Goal: Task Accomplishment & Management: Manage account settings

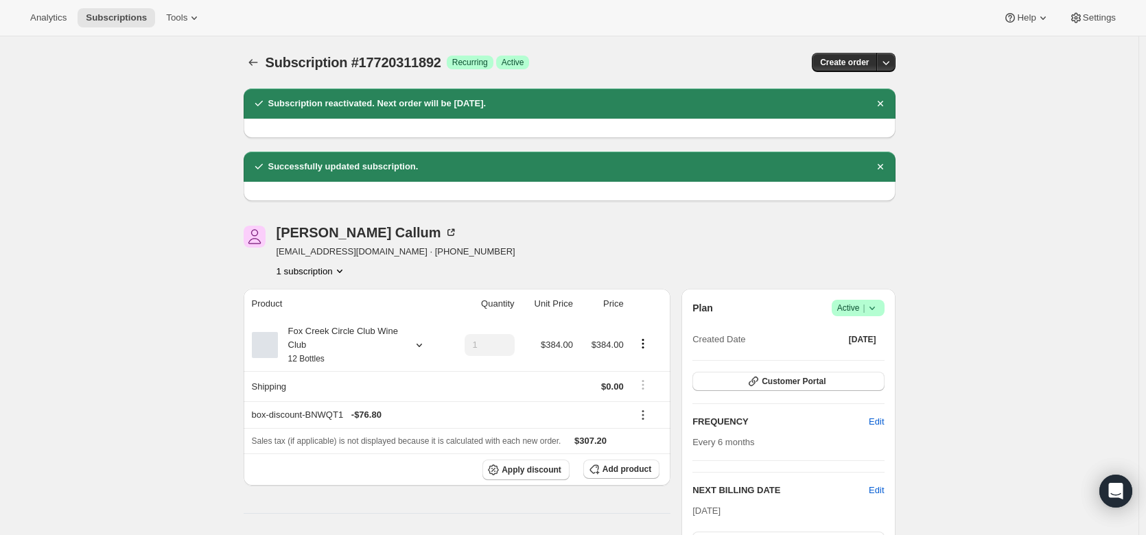
scroll to position [568, 0]
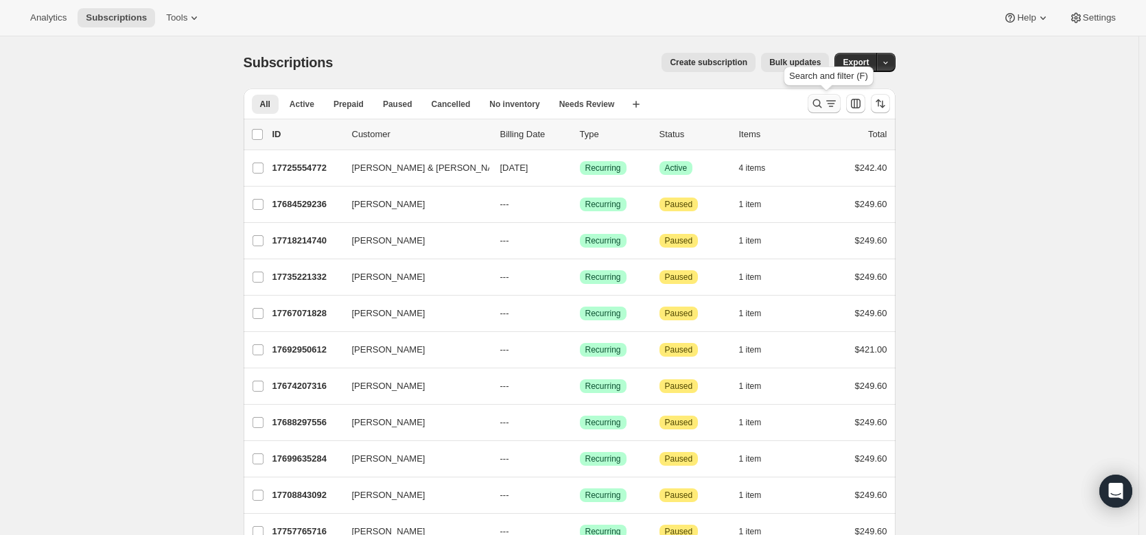
click at [821, 105] on icon "Search and filter results" at bounding box center [816, 103] width 9 height 9
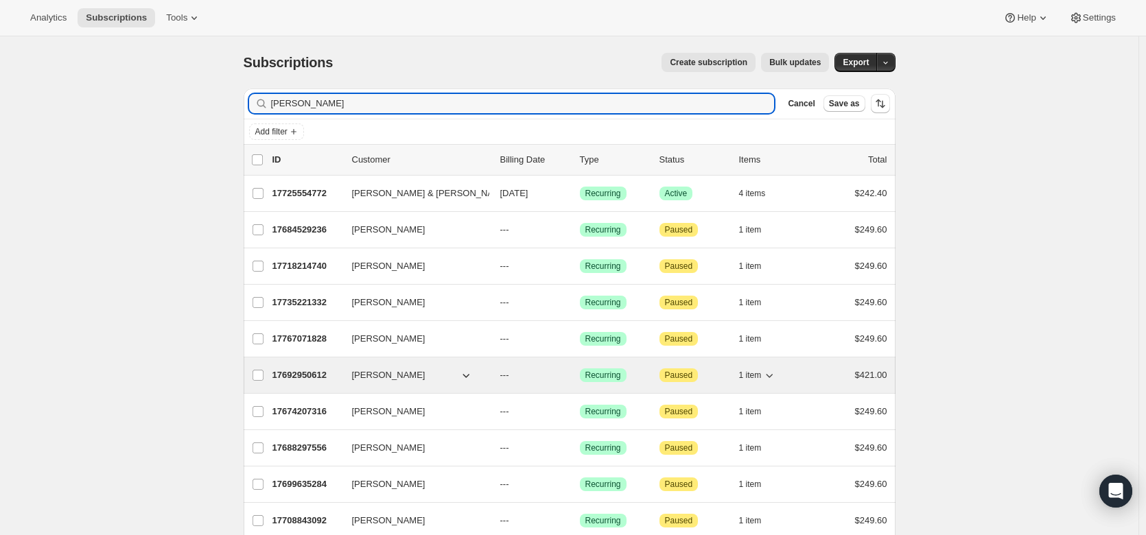
click at [313, 375] on p "17692950612" at bounding box center [306, 375] width 69 height 14
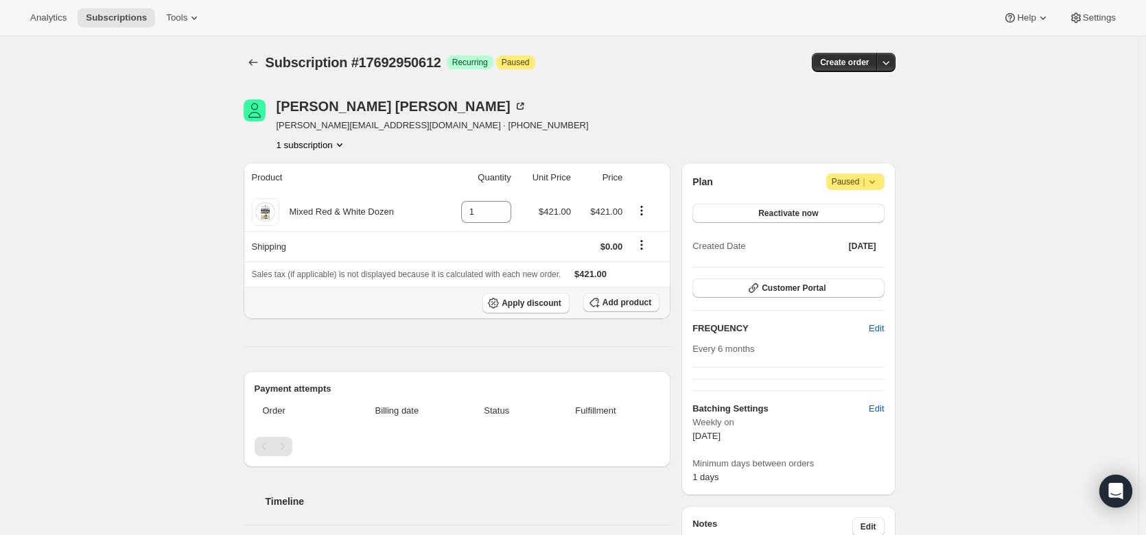
click at [641, 306] on span "Add product" at bounding box center [626, 302] width 49 height 11
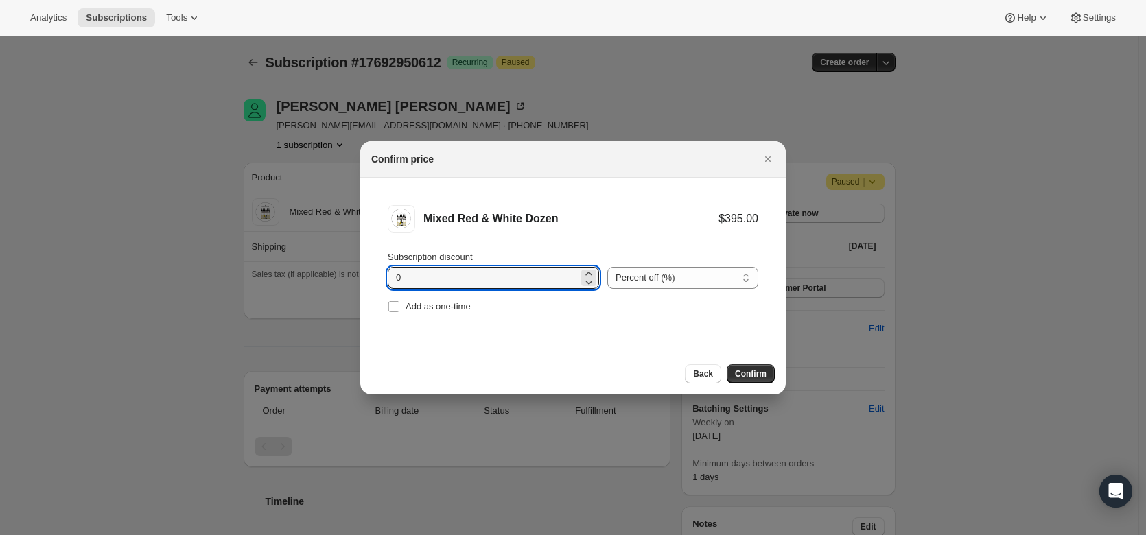
drag, startPoint x: 421, startPoint y: 279, endPoint x: 366, endPoint y: 276, distance: 54.9
click at [366, 276] on li "Mixed Red & White Dozen $395.00 Subscription discount 0 Percent off (%) Amount …" at bounding box center [572, 261] width 425 height 166
type input "20"
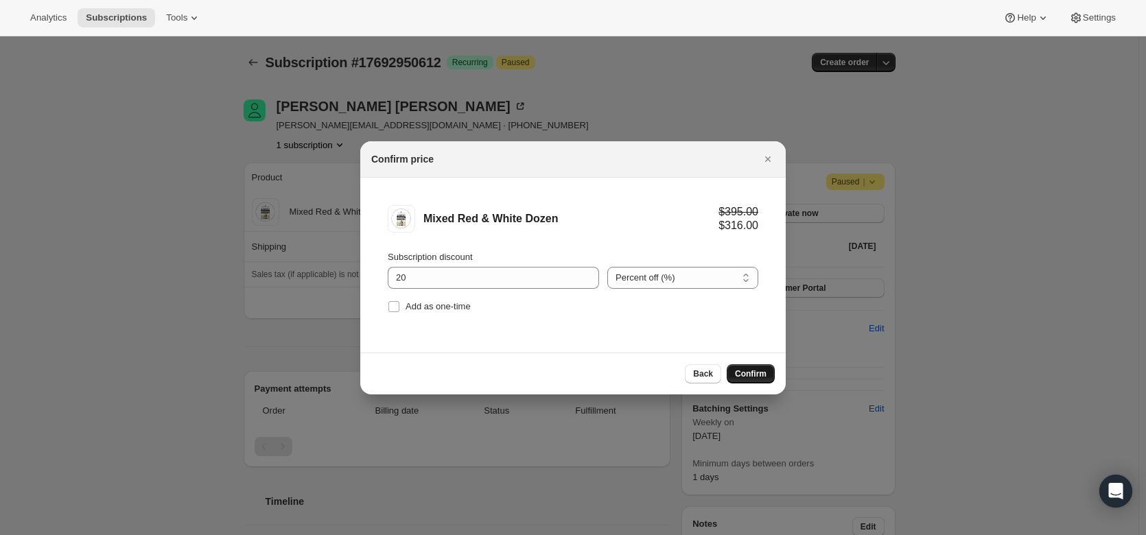
click at [750, 368] on button "Confirm" at bounding box center [750, 373] width 48 height 19
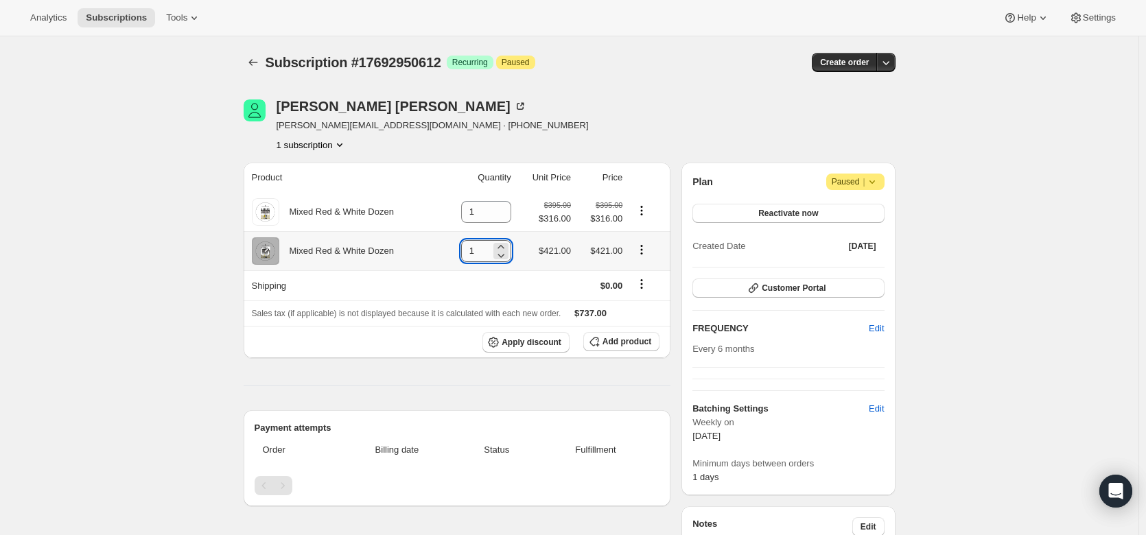
click at [486, 248] on input "1" at bounding box center [475, 251] width 29 height 22
drag, startPoint x: 486, startPoint y: 248, endPoint x: 462, endPoint y: 244, distance: 24.5
click at [462, 244] on td "1" at bounding box center [477, 250] width 74 height 39
type input "0"
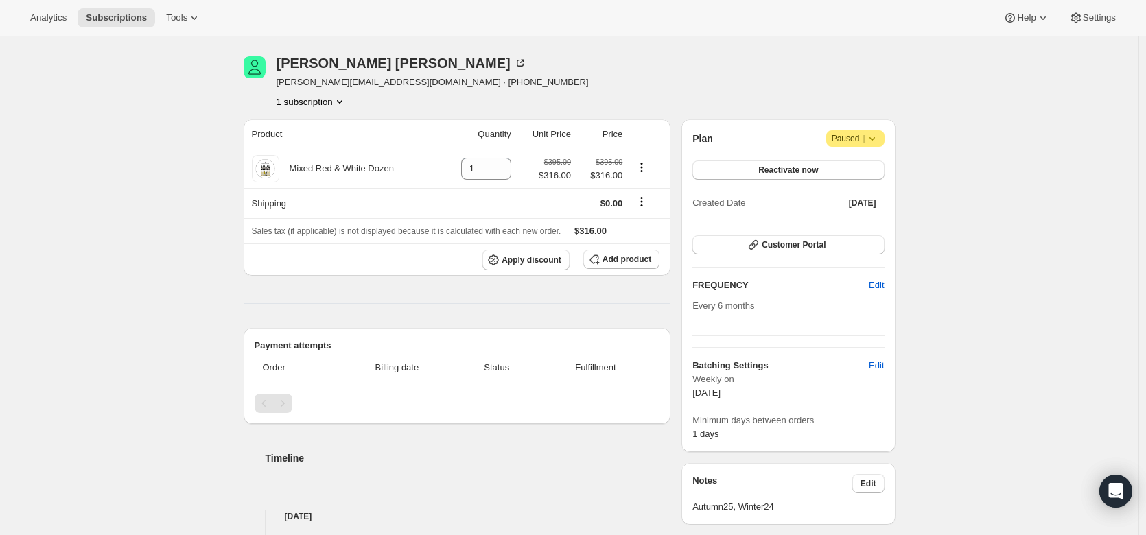
scroll to position [36, 0]
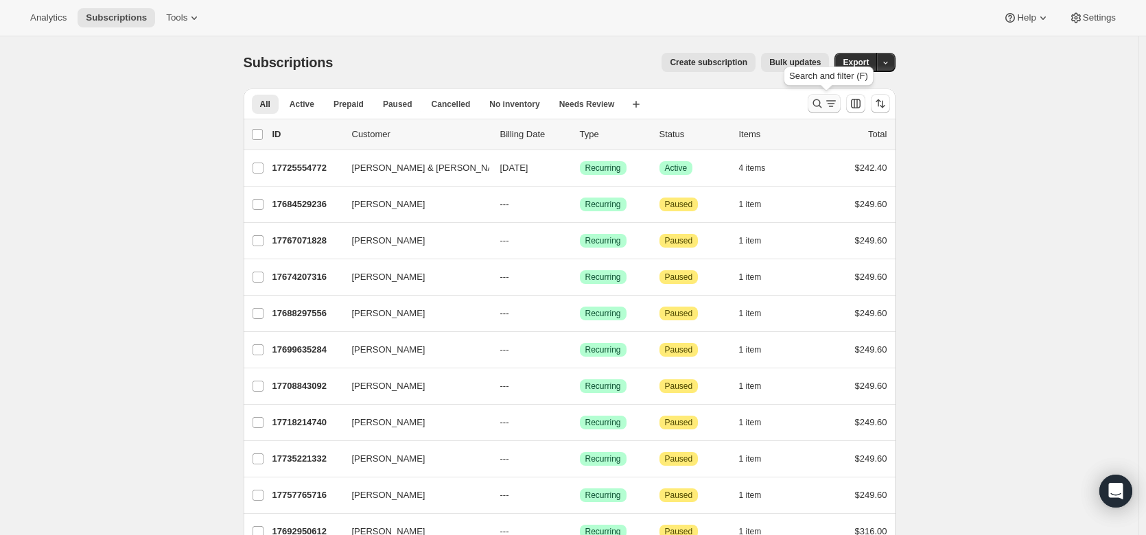
click at [816, 98] on icon "Search and filter results" at bounding box center [817, 104] width 14 height 14
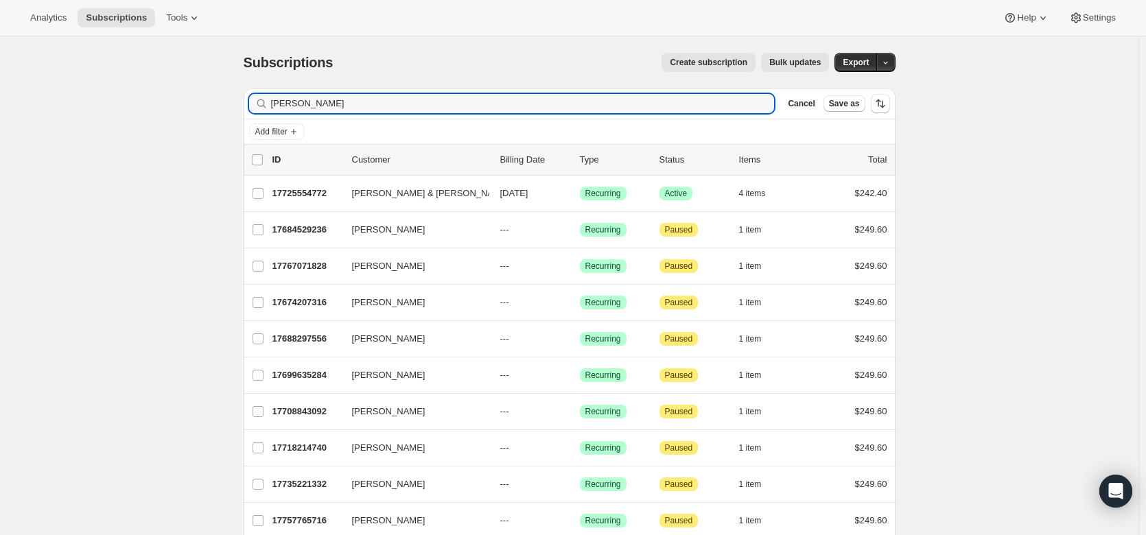
drag, startPoint x: 320, startPoint y: 101, endPoint x: 249, endPoint y: 107, distance: 70.9
click at [249, 107] on div "Filter subscribers williams Clear Cancel Save as" at bounding box center [570, 103] width 652 height 30
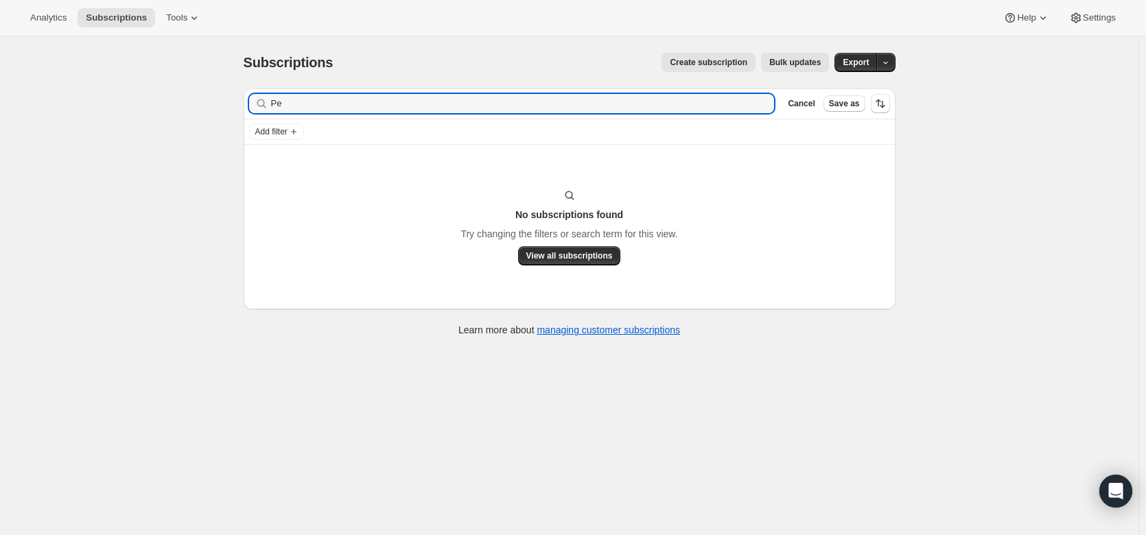
type input "P"
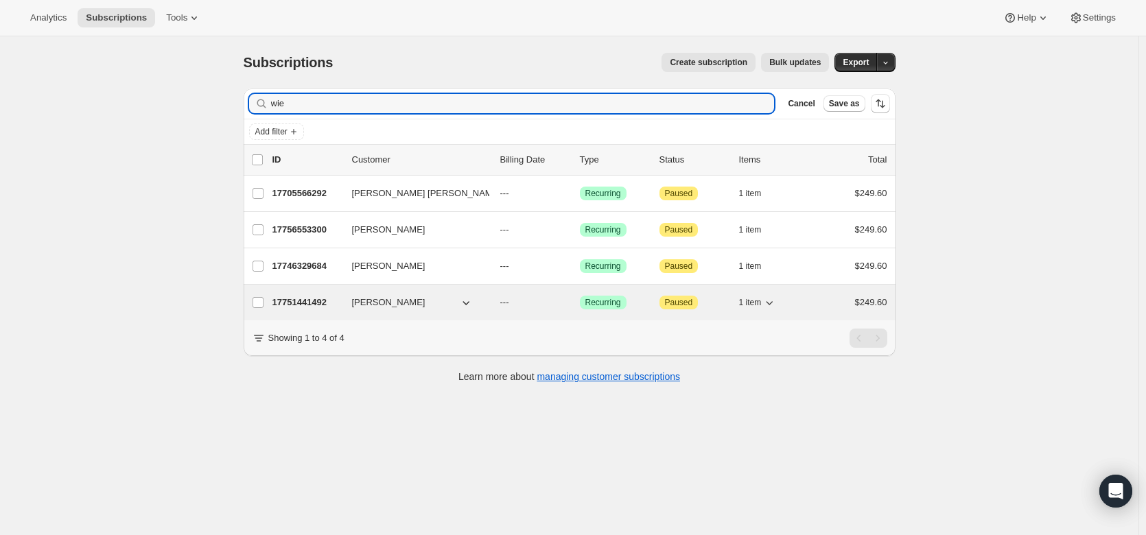
type input "wie"
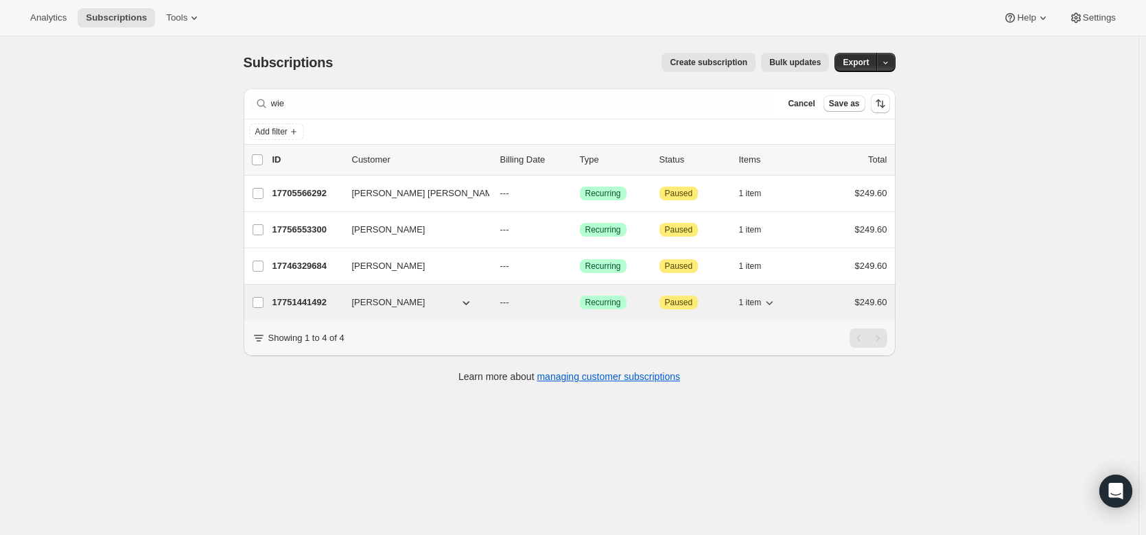
click at [307, 302] on p "17751441492" at bounding box center [306, 303] width 69 height 14
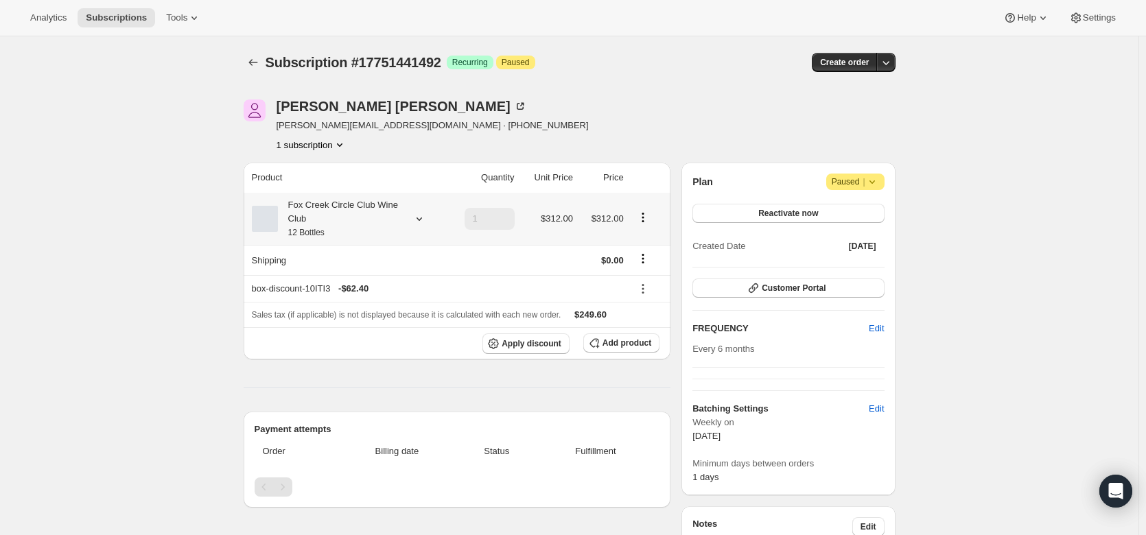
click at [425, 220] on icon at bounding box center [419, 219] width 14 height 14
click at [376, 305] on button "Edit box" at bounding box center [343, 309] width 134 height 19
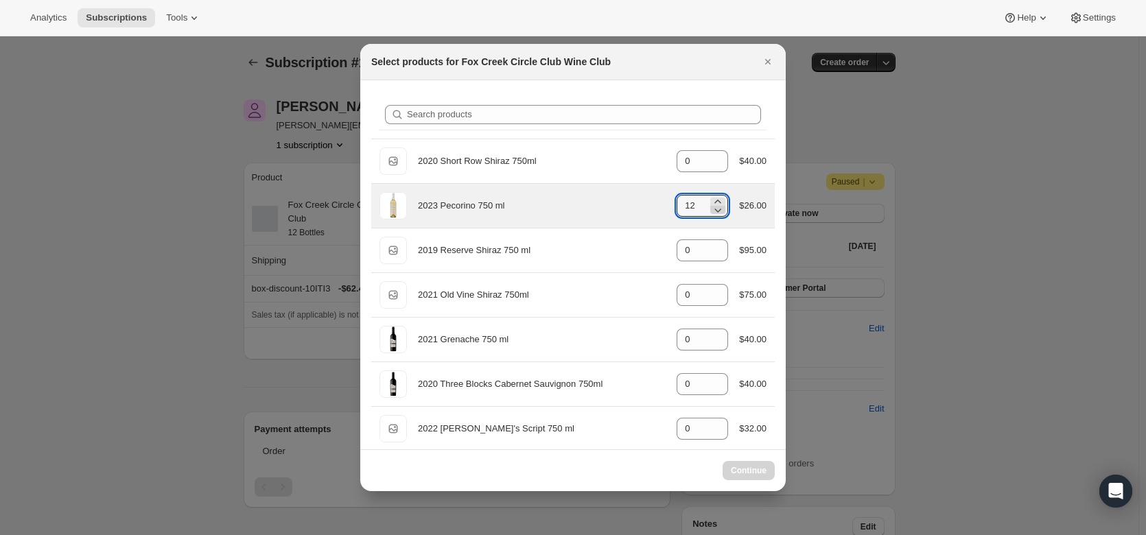
click at [716, 213] on icon ":r1gg:" at bounding box center [718, 210] width 14 height 14
click at [715, 213] on icon ":r1gg:" at bounding box center [718, 210] width 14 height 14
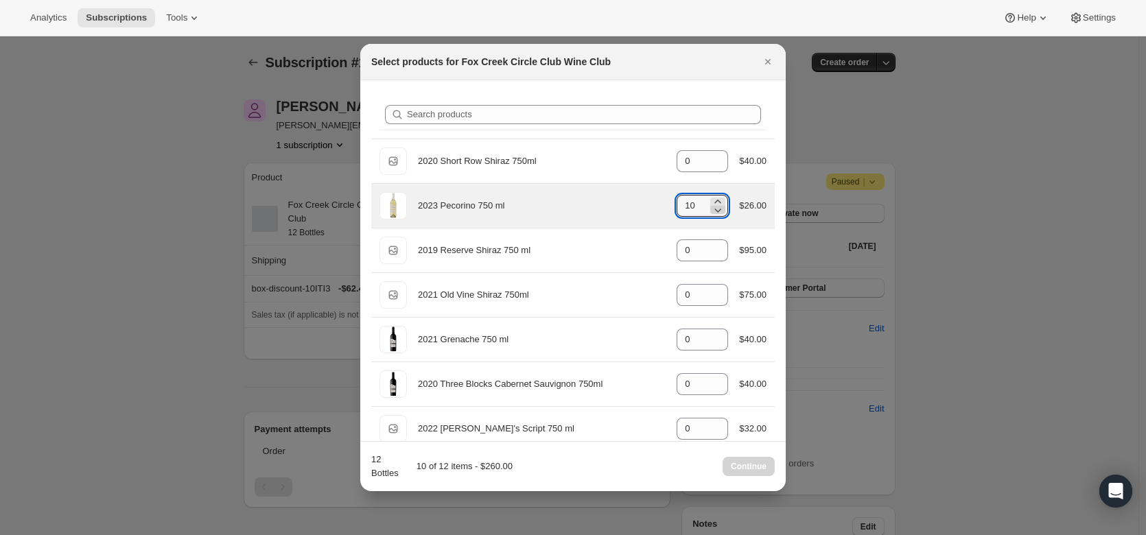
click at [715, 213] on icon ":r1gg:" at bounding box center [718, 210] width 14 height 14
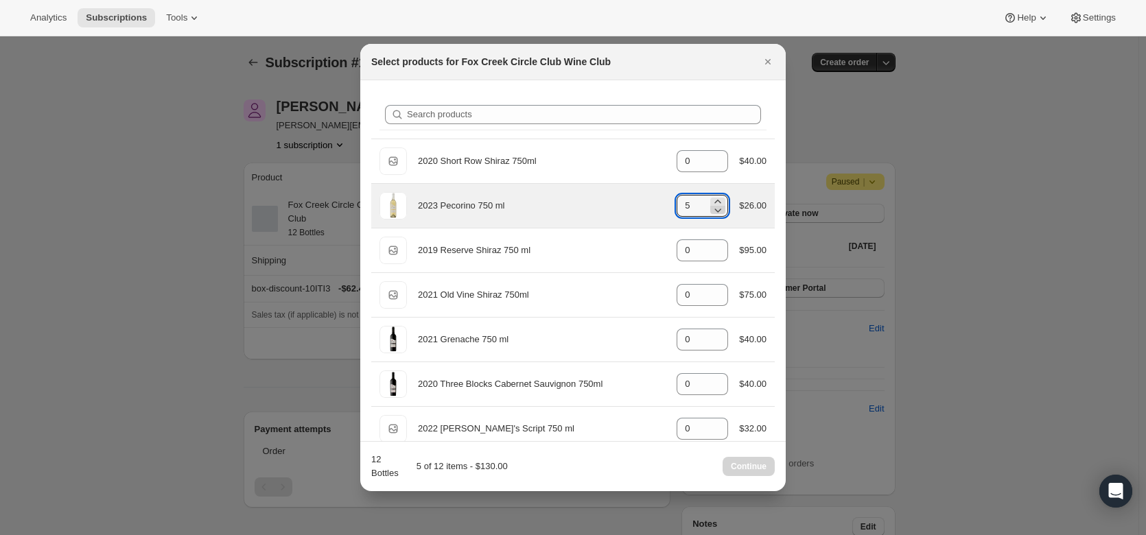
click at [715, 213] on icon ":r1gg:" at bounding box center [718, 210] width 14 height 14
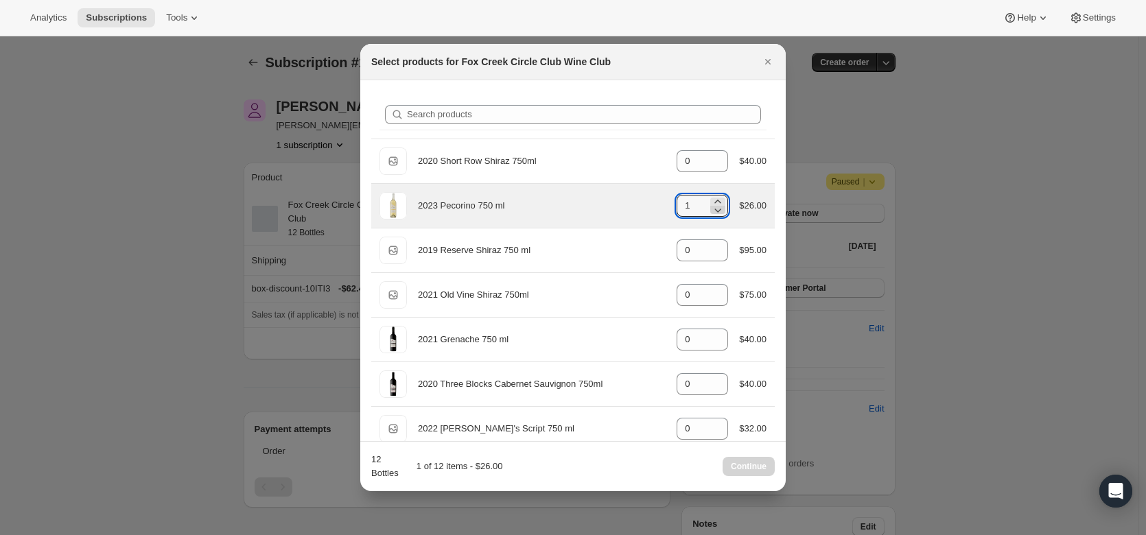
type input "0"
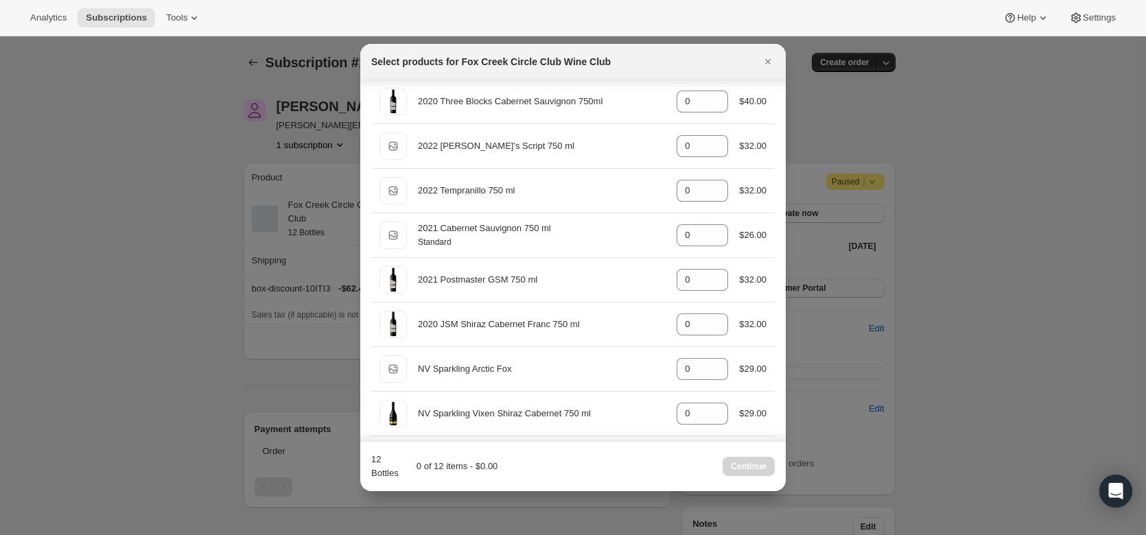
scroll to position [284, 0]
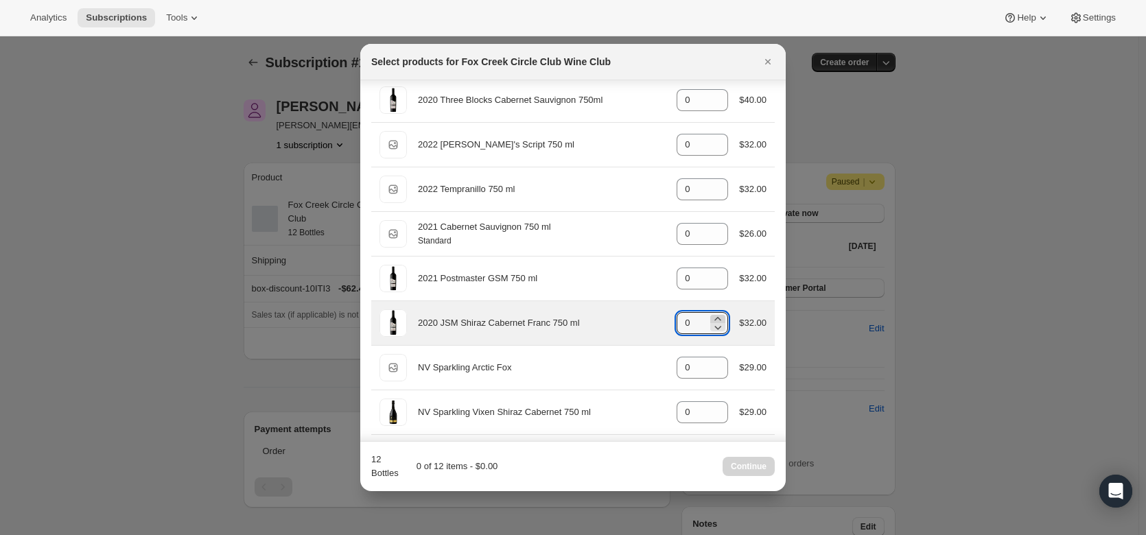
click at [711, 316] on icon ":r1gg:" at bounding box center [718, 319] width 14 height 14
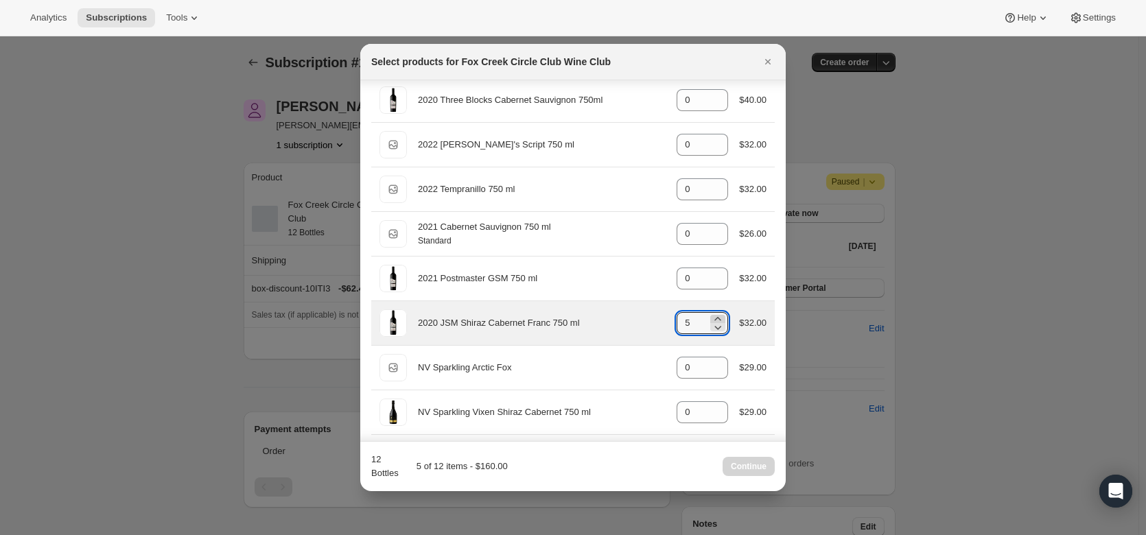
click at [711, 316] on icon ":r1gg:" at bounding box center [718, 319] width 14 height 14
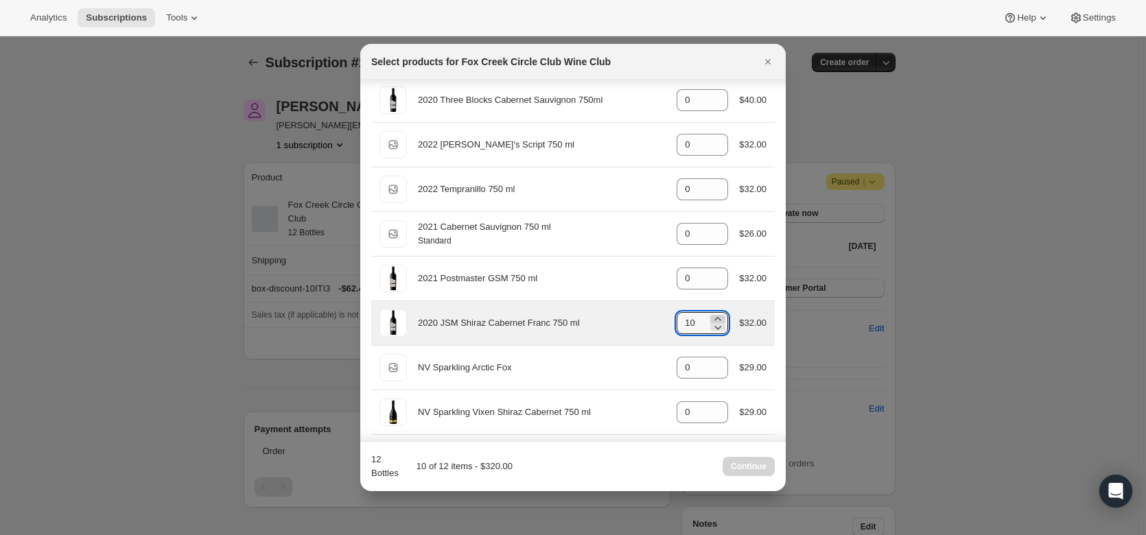
click at [711, 316] on icon ":r1gg:" at bounding box center [718, 319] width 14 height 14
type input "12"
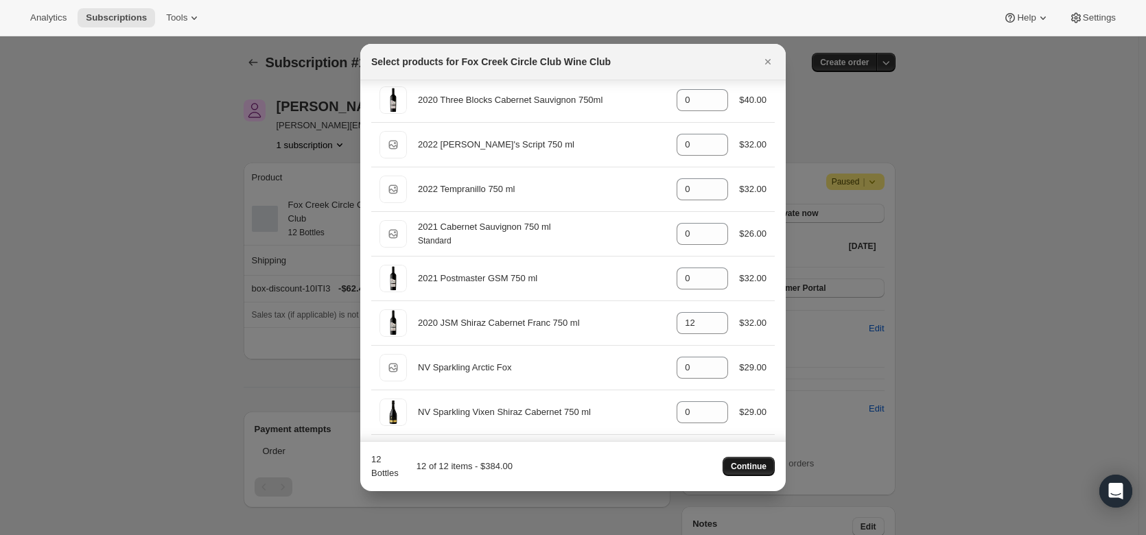
click at [760, 466] on span "Continue" at bounding box center [749, 466] width 36 height 11
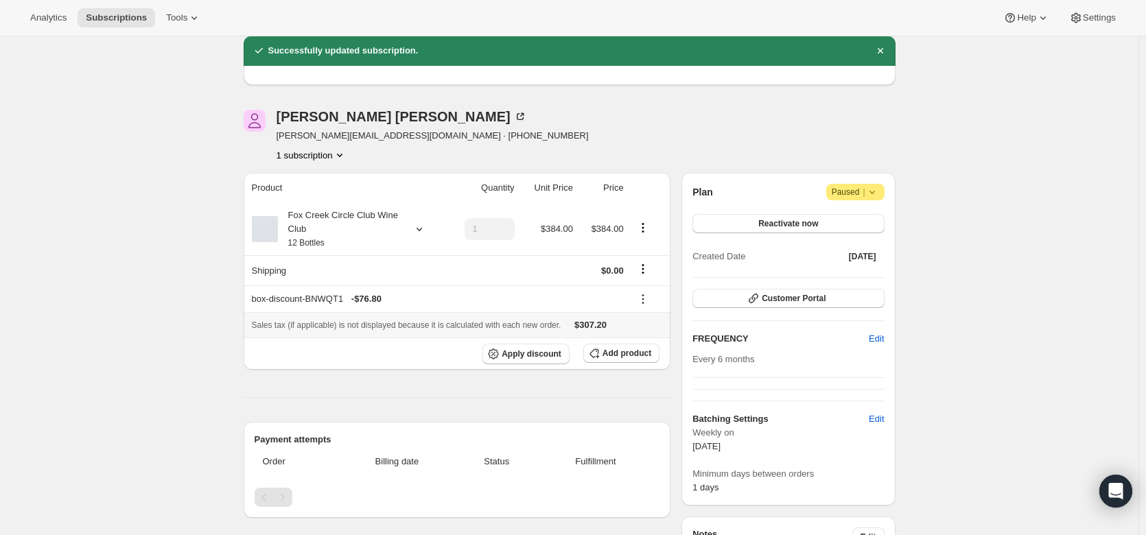
scroll to position [52, 0]
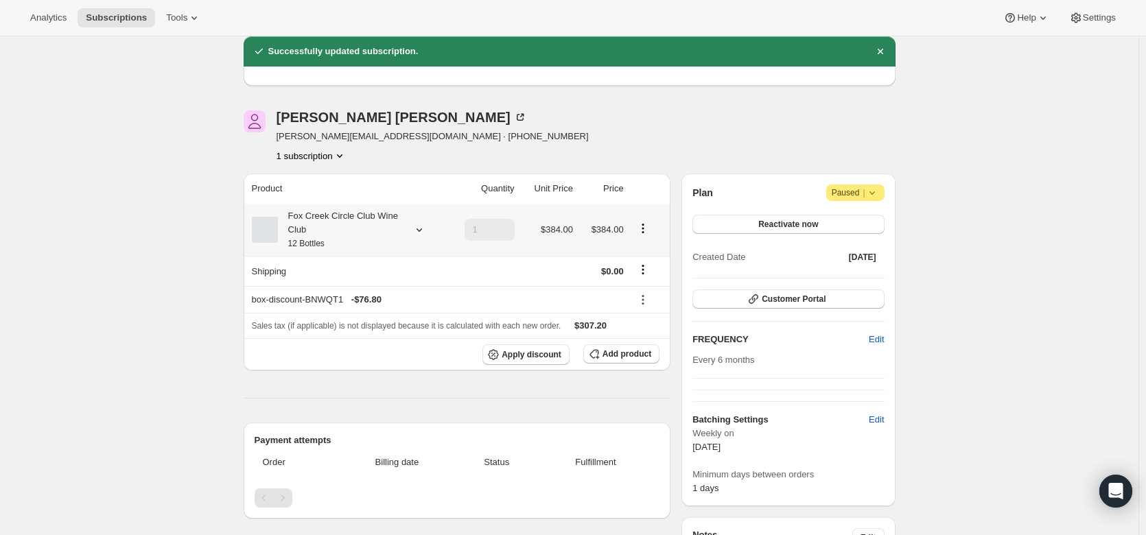
click at [417, 225] on icon at bounding box center [419, 230] width 14 height 14
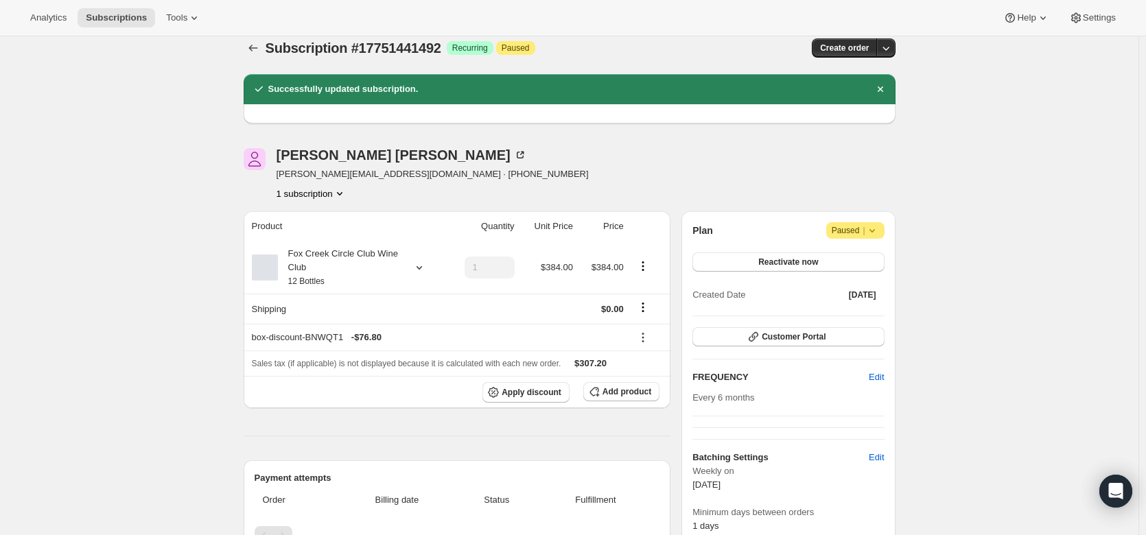
scroll to position [14, 0]
click at [419, 267] on icon at bounding box center [419, 268] width 14 height 14
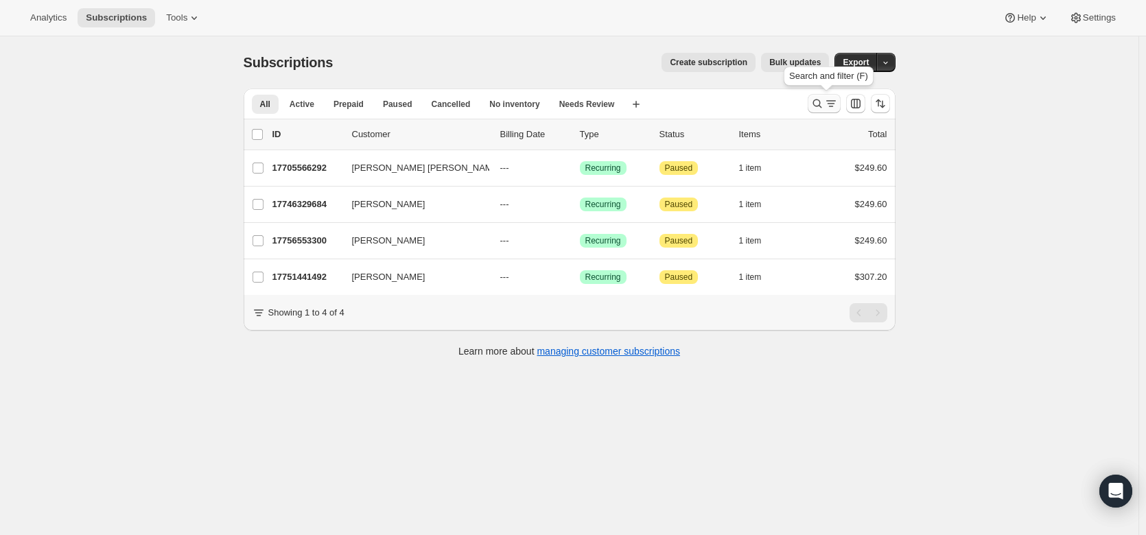
click at [822, 102] on icon "Search and filter results" at bounding box center [817, 104] width 14 height 14
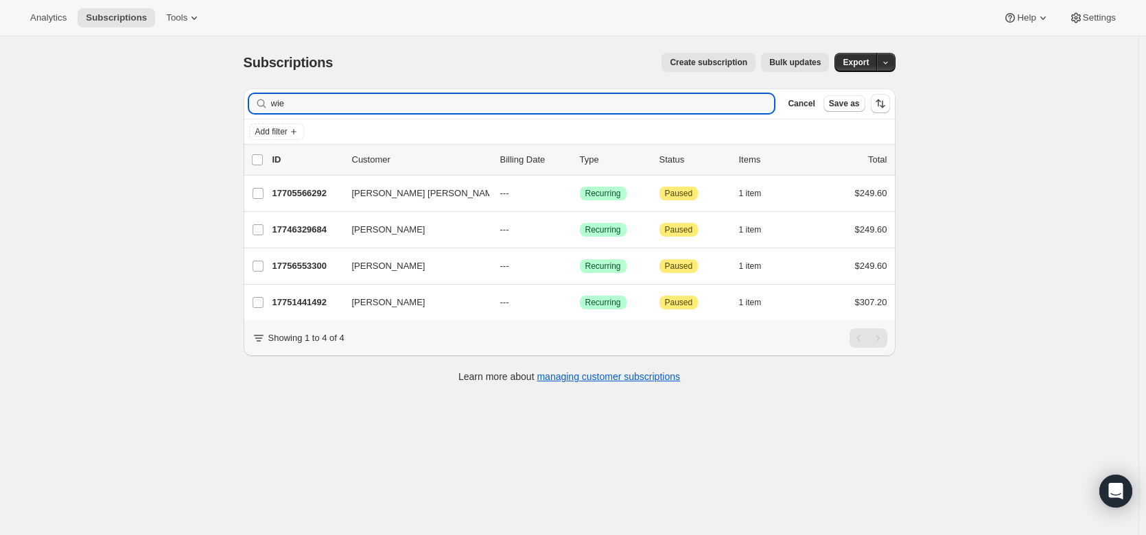
drag, startPoint x: 321, startPoint y: 110, endPoint x: 264, endPoint y: 114, distance: 57.1
click at [264, 114] on div "Filter subscribers wie Clear Cancel Save as" at bounding box center [570, 103] width 652 height 30
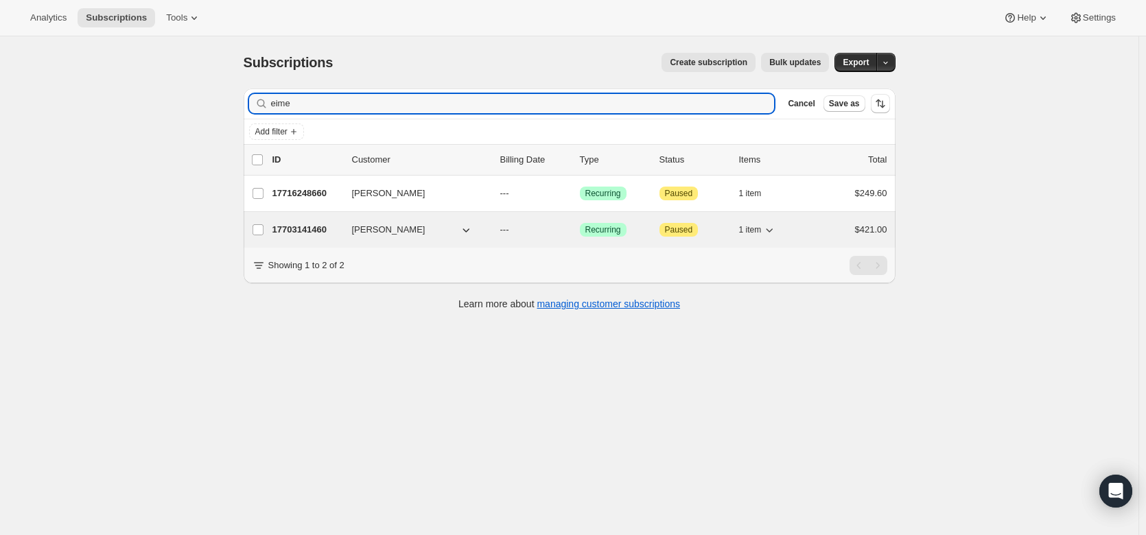
type input "eime"
click at [305, 228] on p "17703141460" at bounding box center [306, 230] width 69 height 14
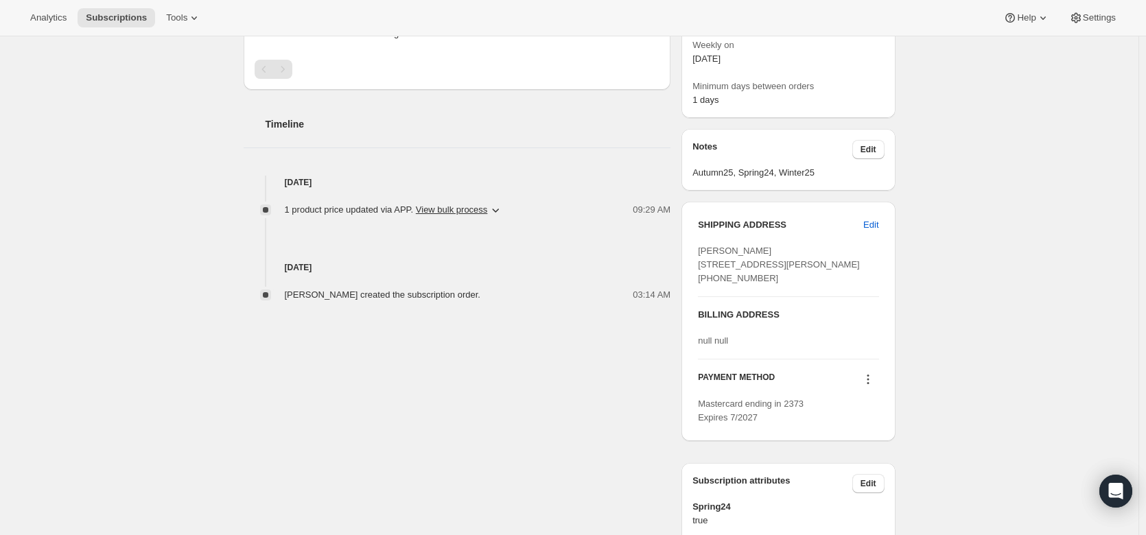
scroll to position [381, 0]
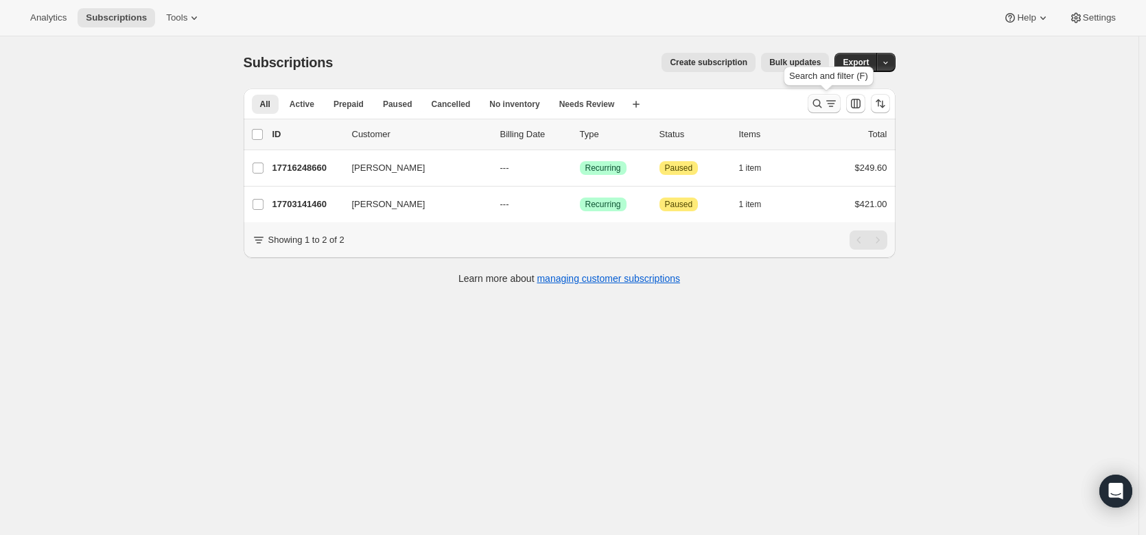
click at [824, 106] on icon "Search and filter results" at bounding box center [817, 104] width 14 height 14
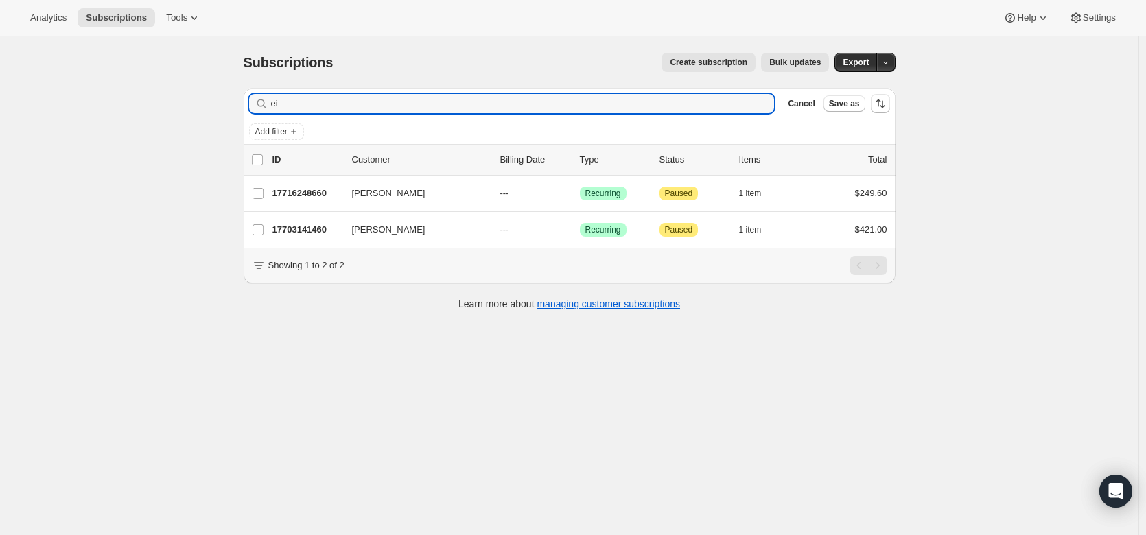
type input "e"
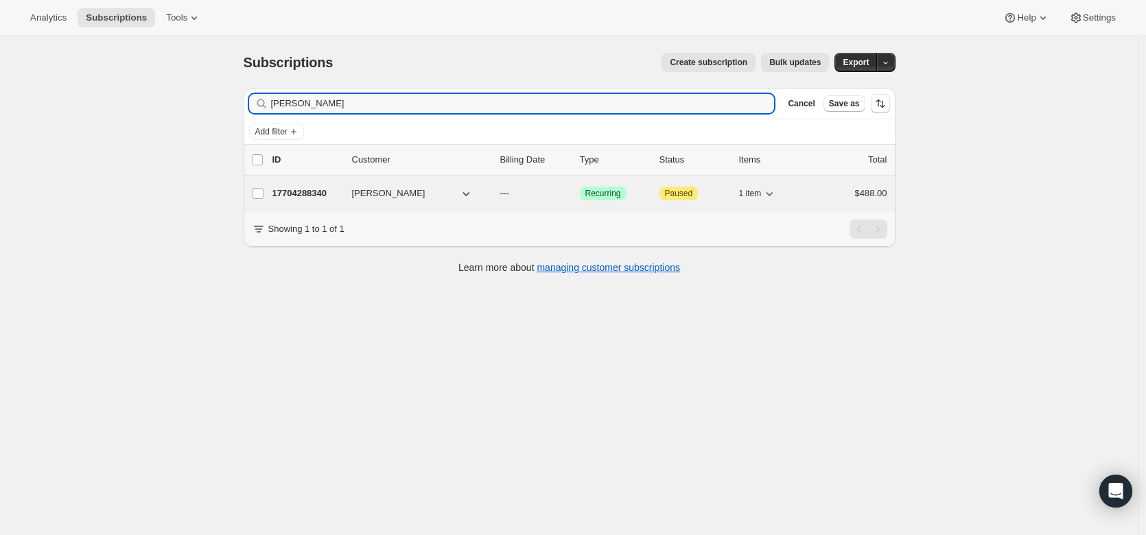
type input "andrew Brown"
click at [321, 193] on p "17704288340" at bounding box center [306, 194] width 69 height 14
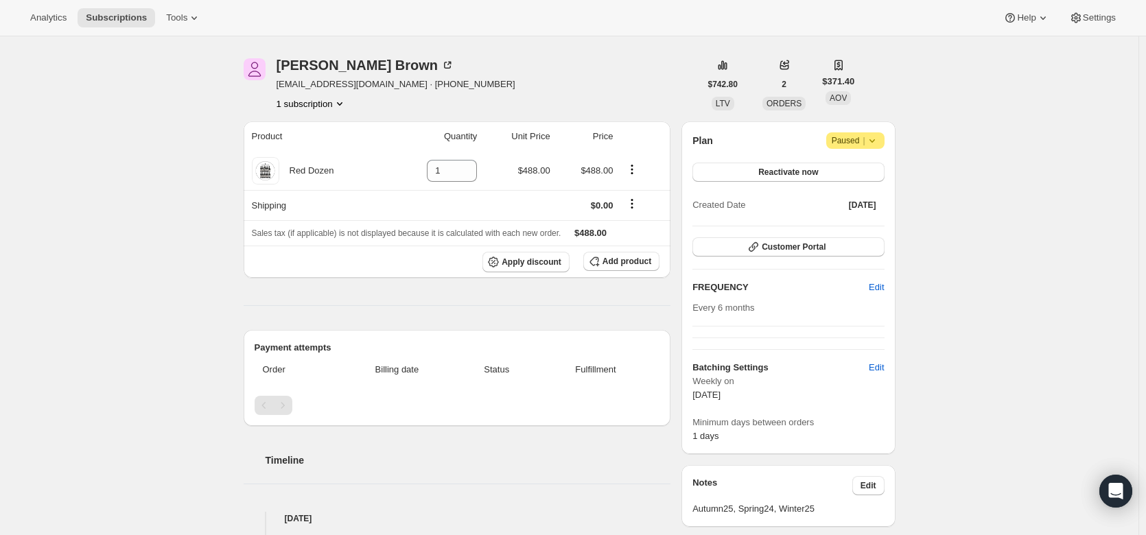
scroll to position [40, 0]
click at [614, 265] on span "Add product" at bounding box center [626, 262] width 49 height 11
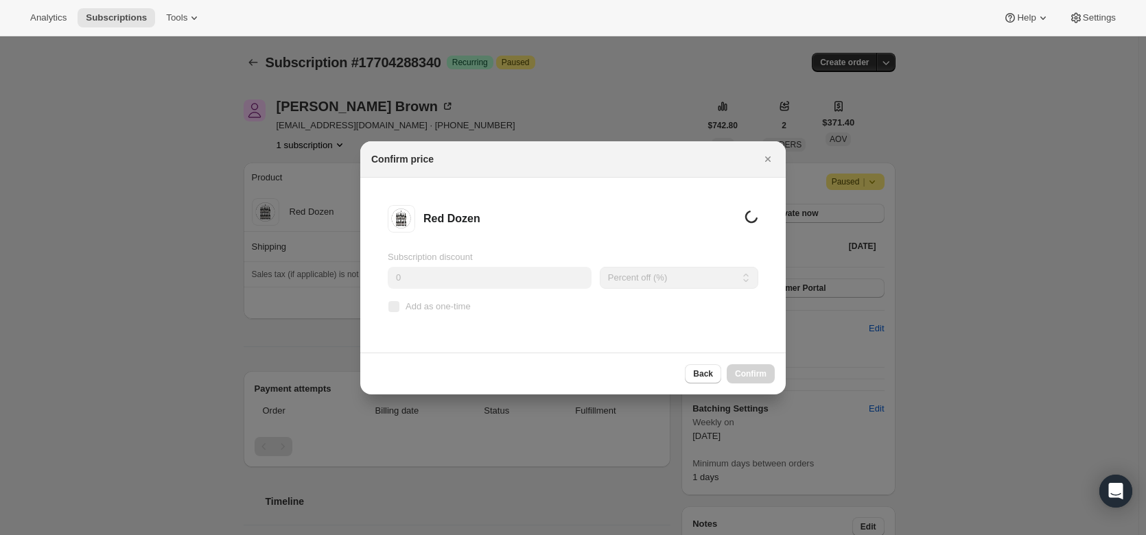
scroll to position [0, 0]
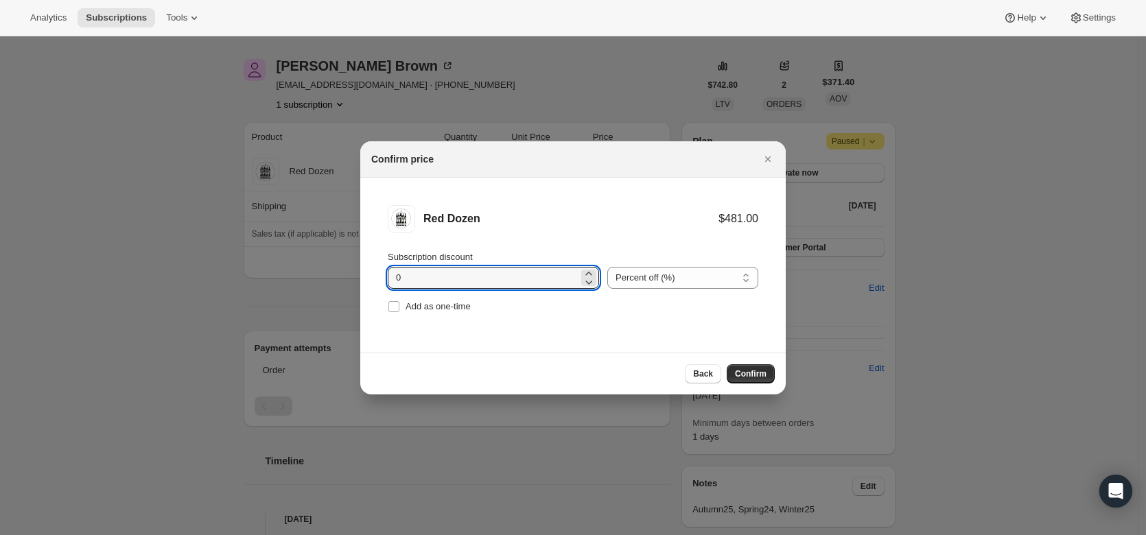
drag, startPoint x: 432, startPoint y: 287, endPoint x: 362, endPoint y: 287, distance: 70.0
click at [362, 287] on li "Red Dozen $481.00 Subscription discount 0 Percent off (%) Amount off ($) Percen…" at bounding box center [572, 261] width 425 height 166
type input "20"
click at [742, 367] on button "Confirm" at bounding box center [750, 373] width 48 height 19
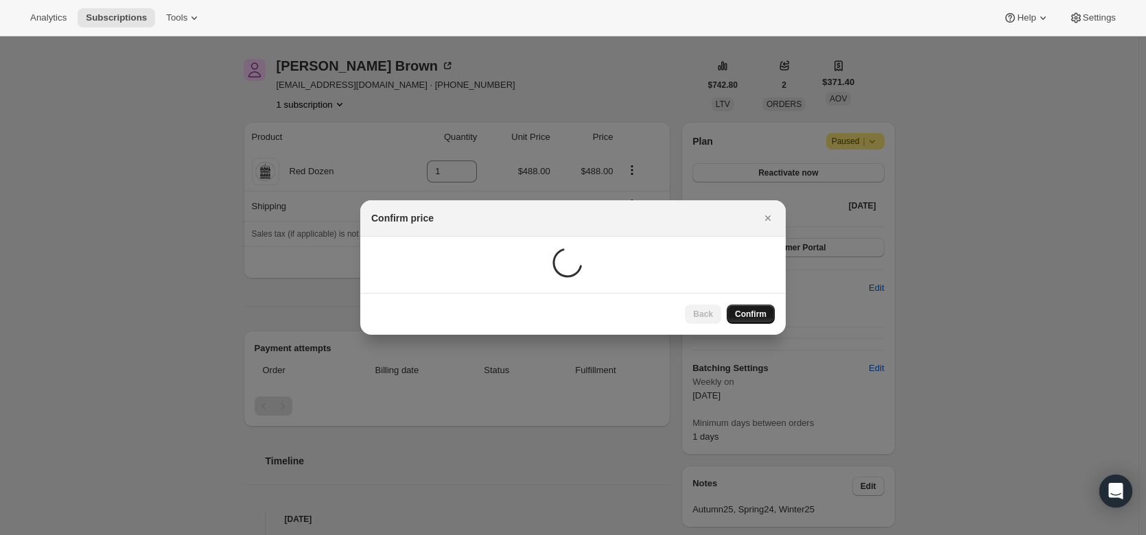
scroll to position [40, 0]
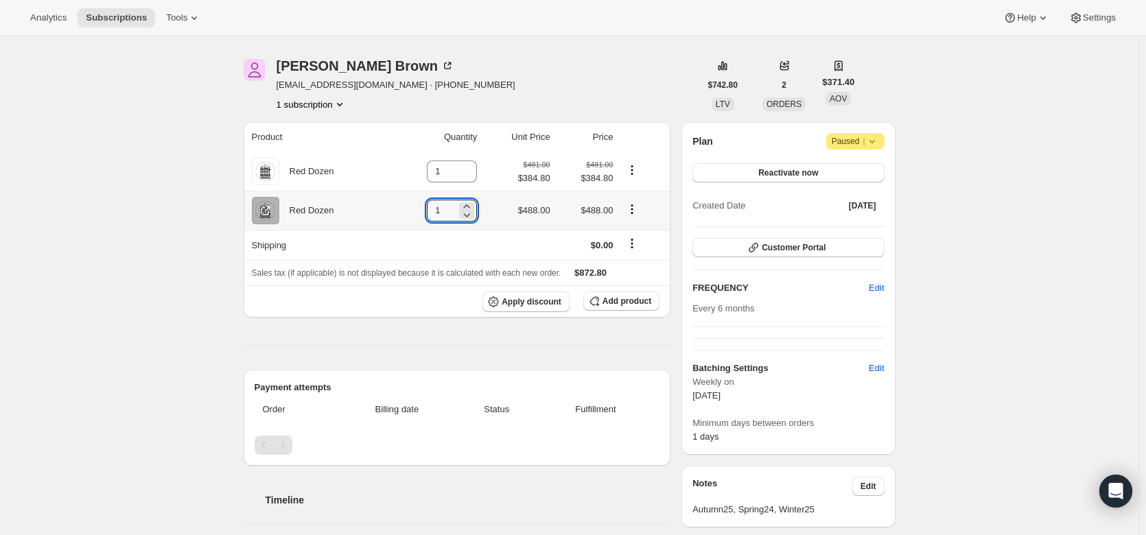
drag, startPoint x: 451, startPoint y: 211, endPoint x: 409, endPoint y: 210, distance: 41.8
click at [409, 210] on td "1" at bounding box center [435, 210] width 91 height 39
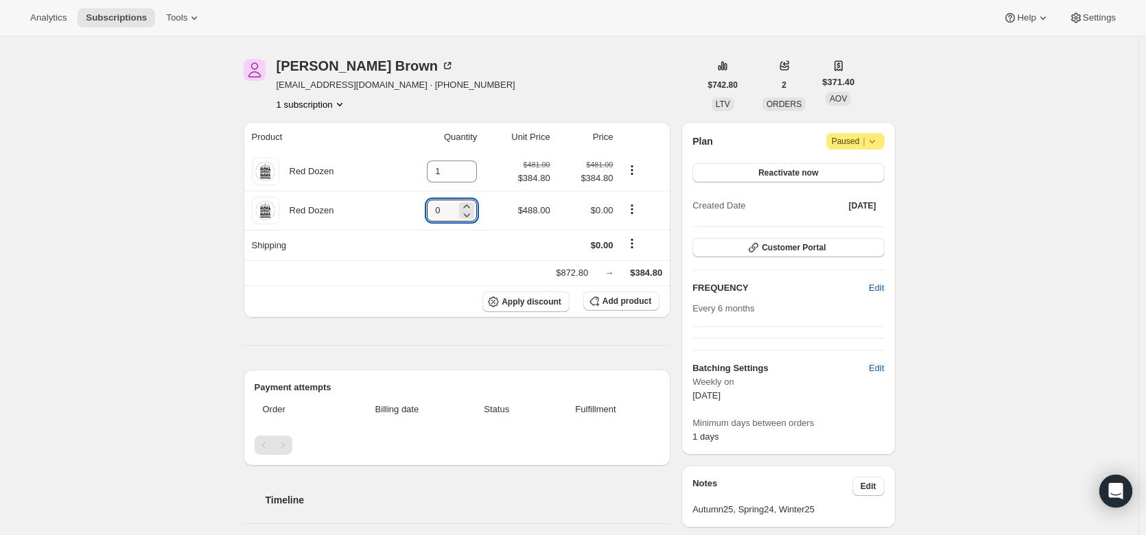
type input "0"
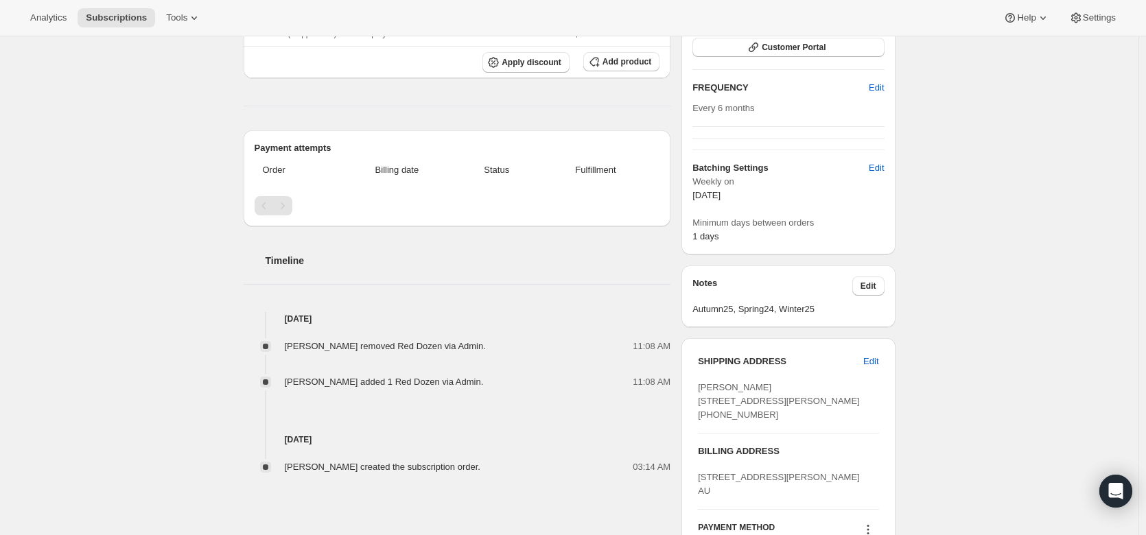
scroll to position [0, 0]
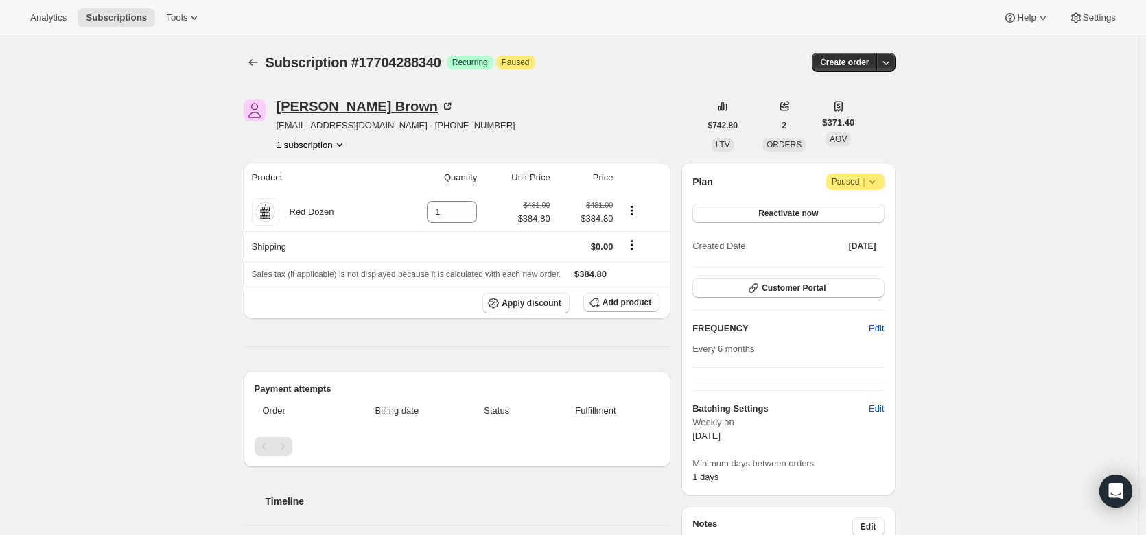
click at [440, 108] on icon at bounding box center [447, 106] width 14 height 14
click at [879, 178] on icon at bounding box center [872, 182] width 14 height 14
click at [870, 209] on span "Cancel subscription" at bounding box center [860, 209] width 78 height 10
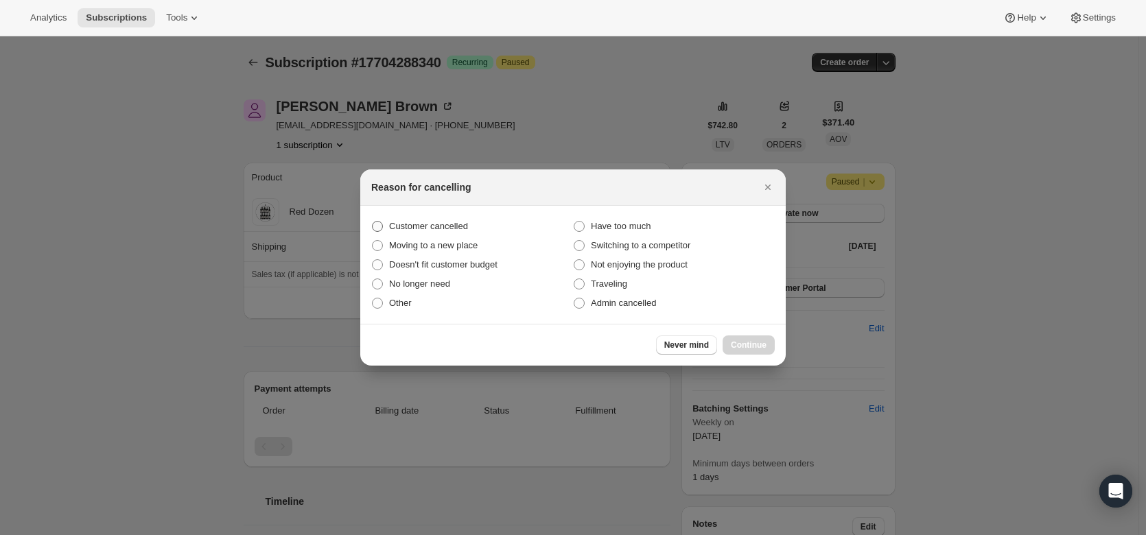
click at [387, 228] on label "Customer cancelled" at bounding box center [472, 226] width 202 height 19
click at [372, 222] on input "Customer cancelled" at bounding box center [372, 221] width 1 height 1
radio input "true"
click at [739, 344] on span "Continue" at bounding box center [749, 345] width 36 height 11
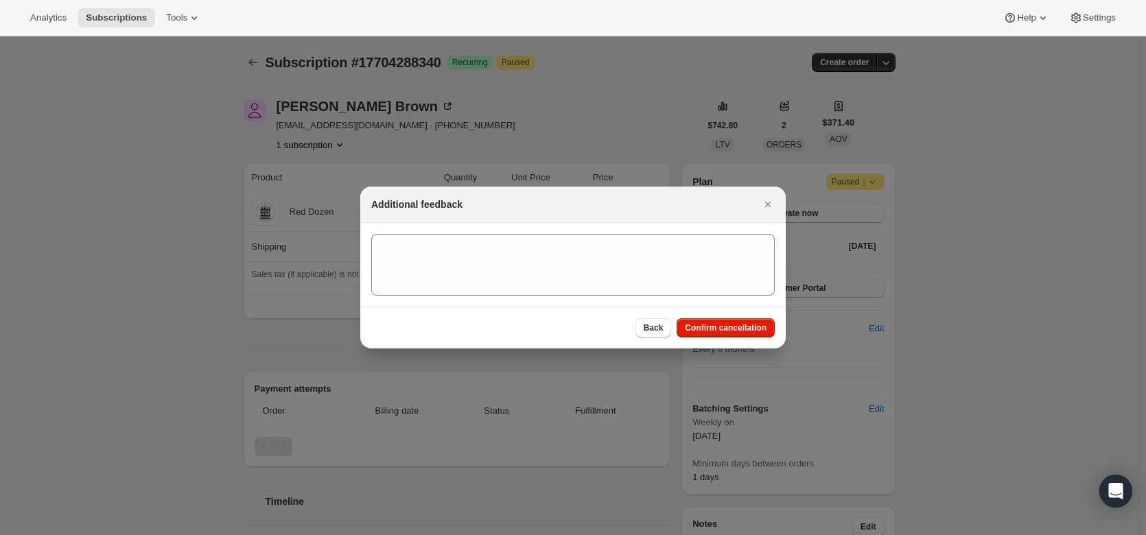
click at [494, 233] on section ":r2a8:" at bounding box center [572, 265] width 425 height 84
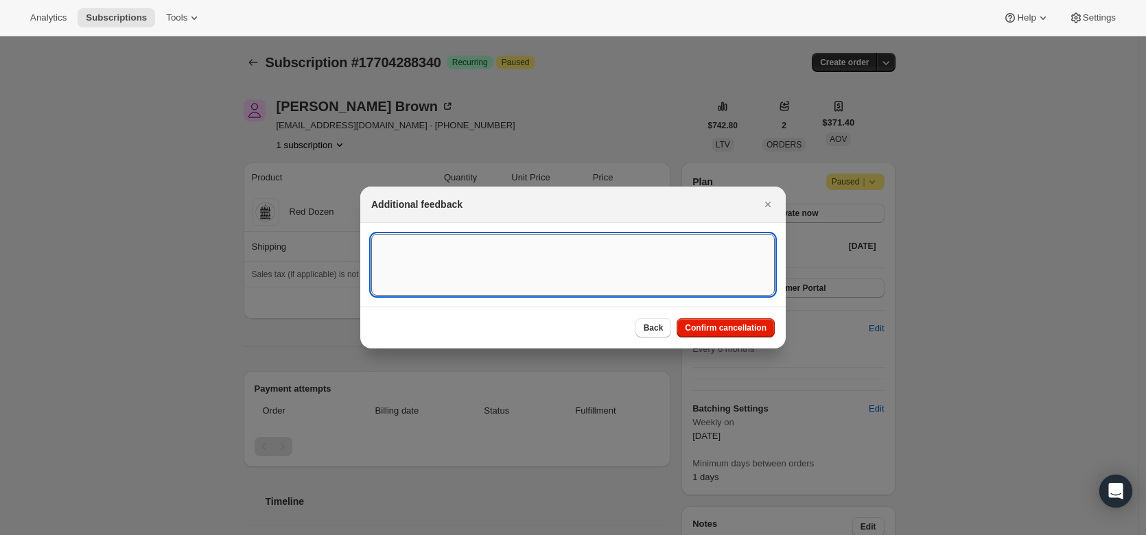
click at [499, 257] on textarea ":r2a8:" at bounding box center [572, 265] width 403 height 62
type textarea "V"
type textarea "Sick and no longer buying wine at moment."
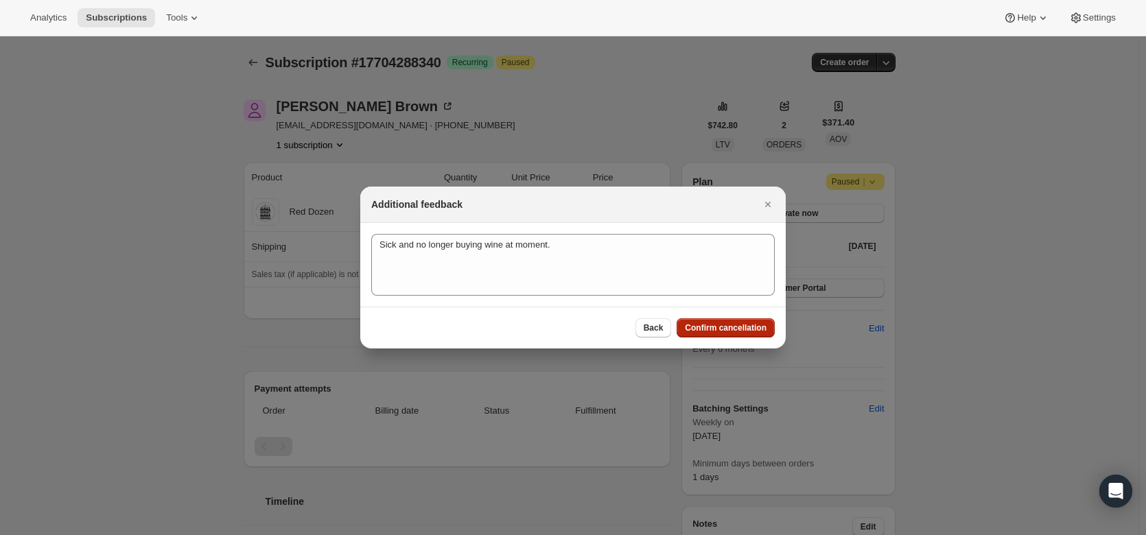
click at [726, 332] on span "Confirm cancellation" at bounding box center [726, 327] width 82 height 11
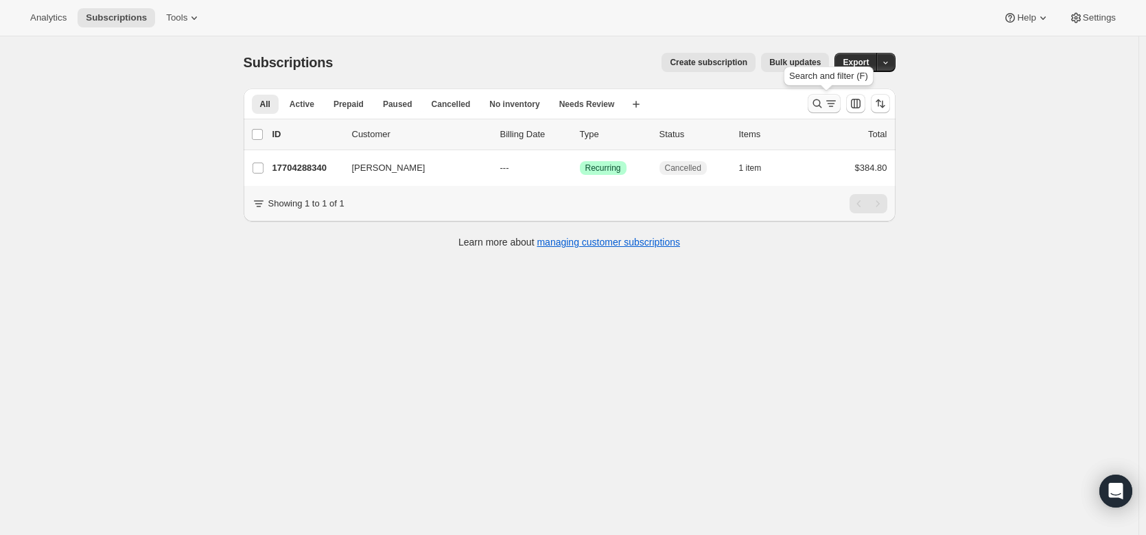
click at [831, 109] on icon "Search and filter results" at bounding box center [831, 104] width 14 height 14
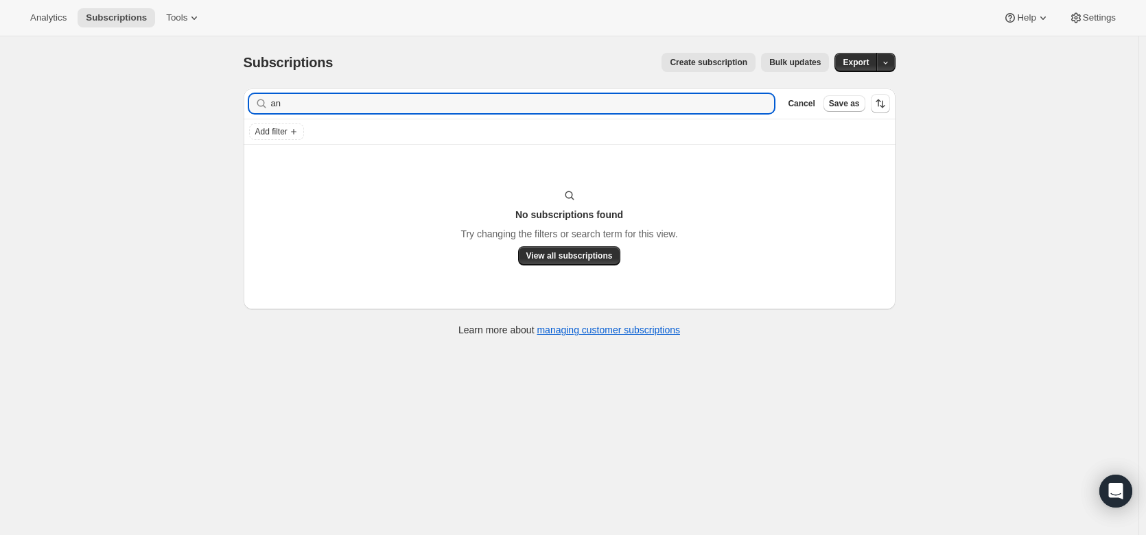
type input "a"
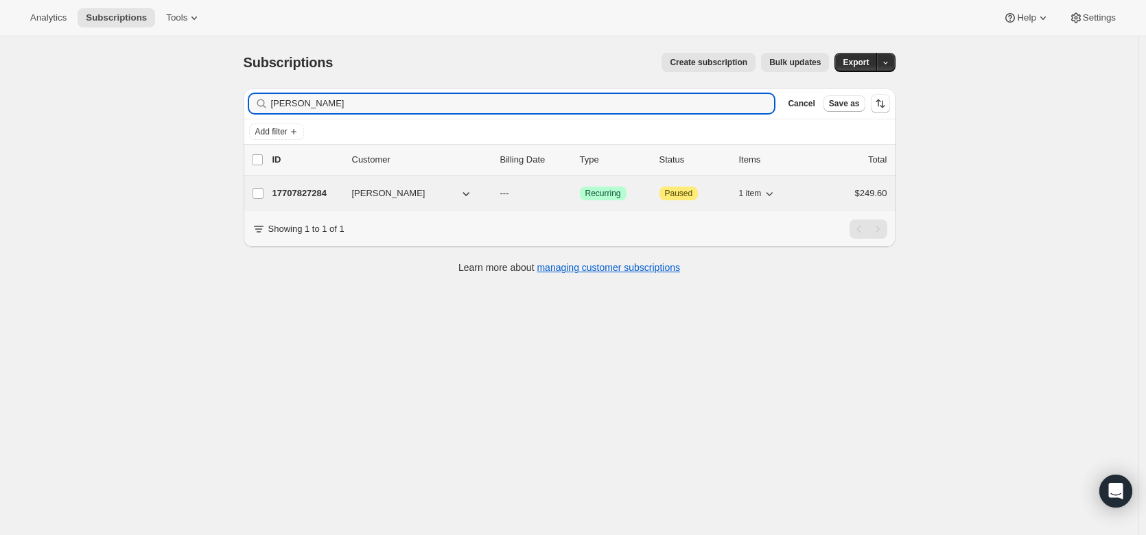
type input "kittel"
click at [324, 199] on p "17707827284" at bounding box center [306, 194] width 69 height 14
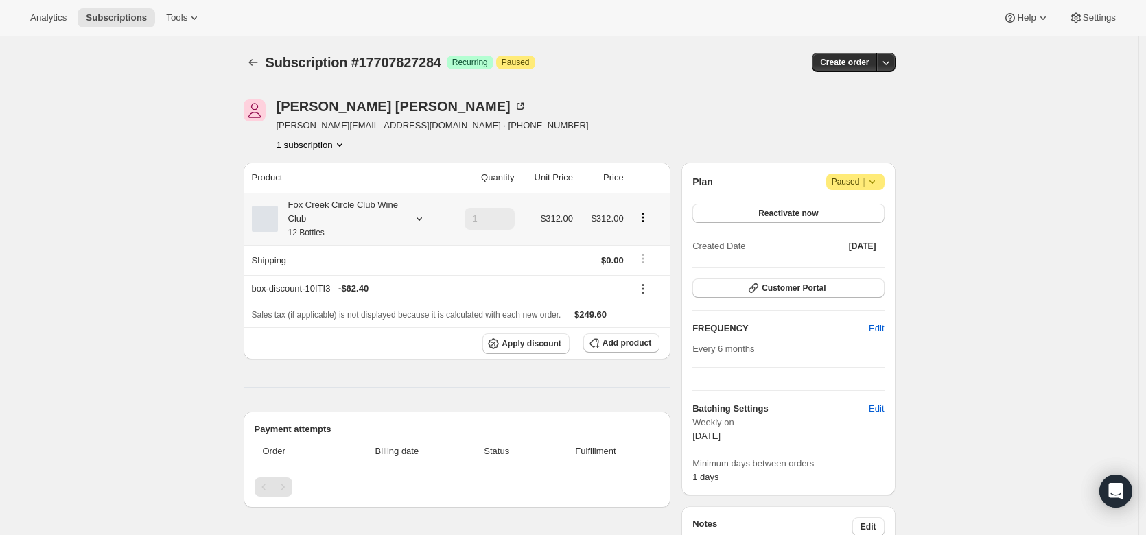
click at [423, 216] on icon at bounding box center [419, 219] width 14 height 14
click at [379, 305] on button "Edit box" at bounding box center [343, 309] width 134 height 19
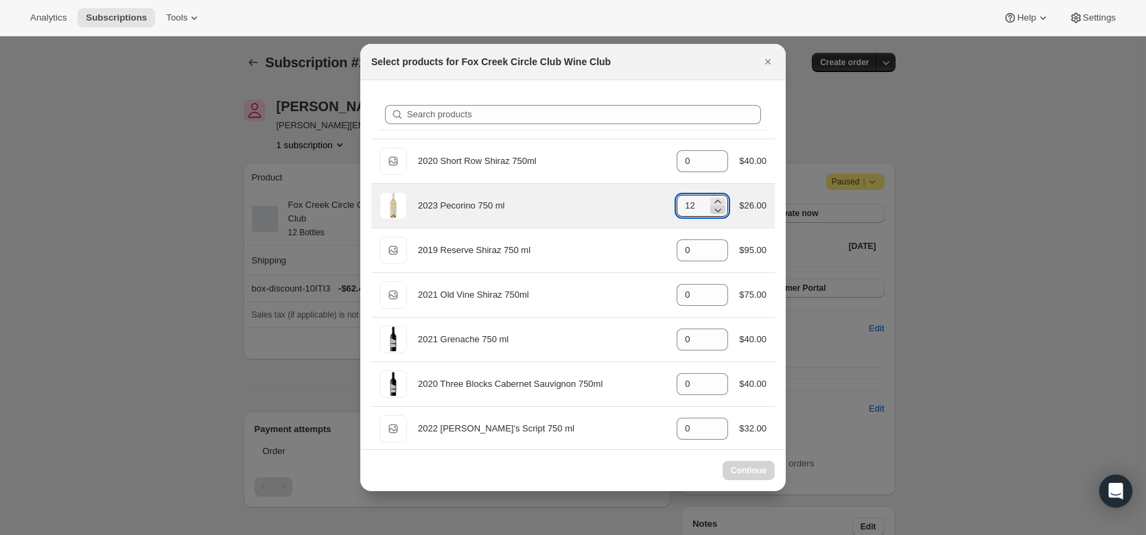
click at [715, 212] on icon ":r2jc:" at bounding box center [718, 210] width 14 height 14
click at [715, 213] on icon ":r2jc:" at bounding box center [718, 210] width 14 height 14
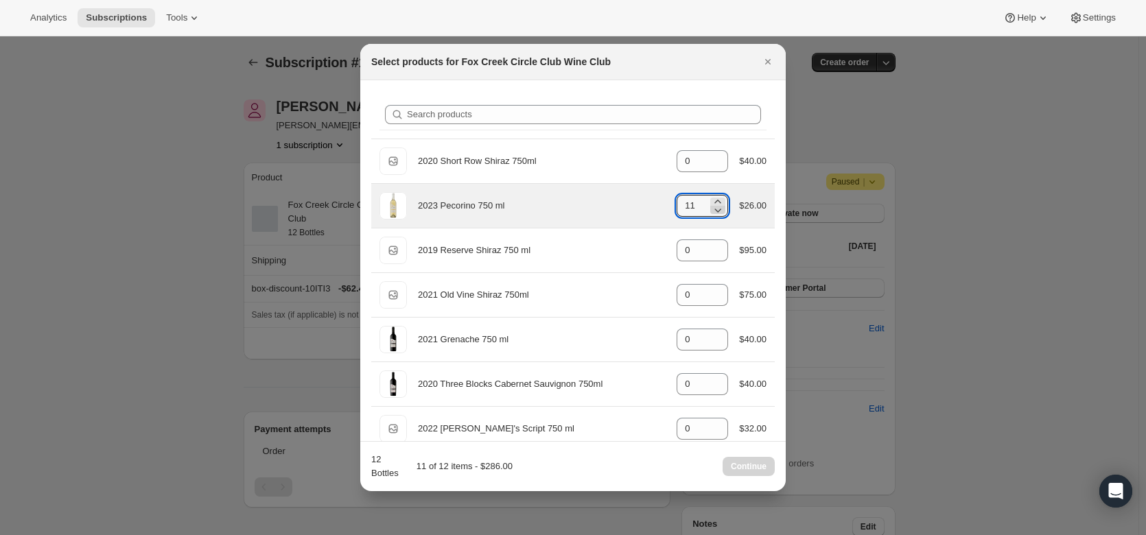
click at [715, 213] on icon ":r2jc:" at bounding box center [718, 210] width 14 height 14
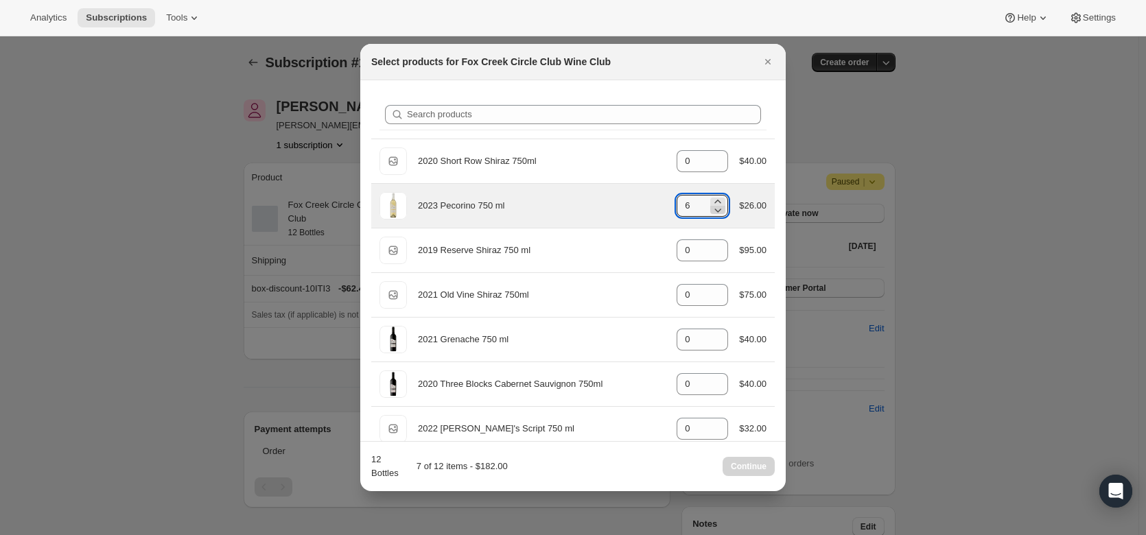
click at [715, 213] on icon ":r2jc:" at bounding box center [718, 210] width 14 height 14
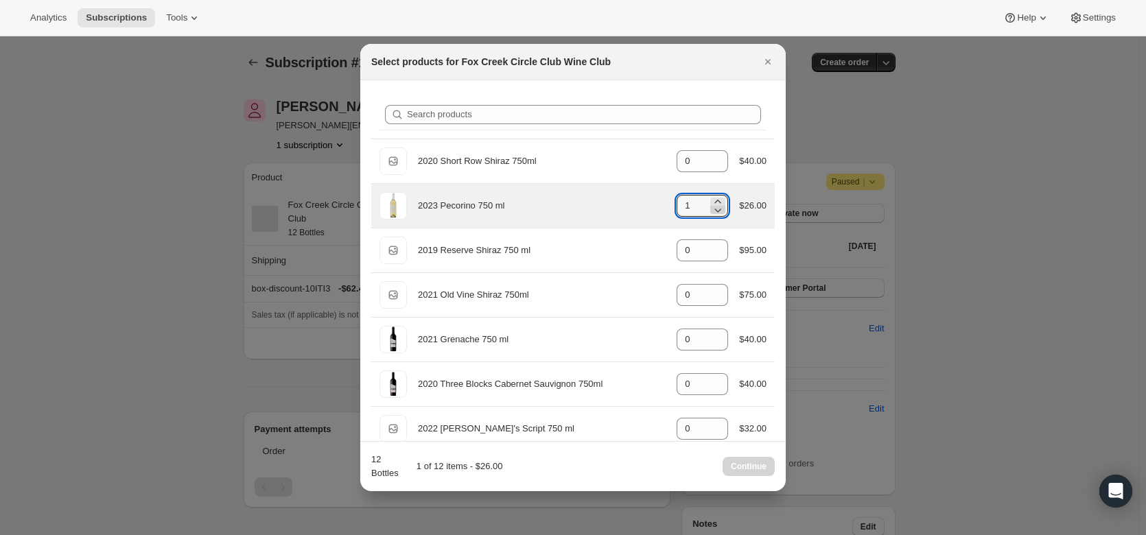
click at [715, 213] on icon ":r2jc:" at bounding box center [718, 210] width 14 height 14
type input "0"
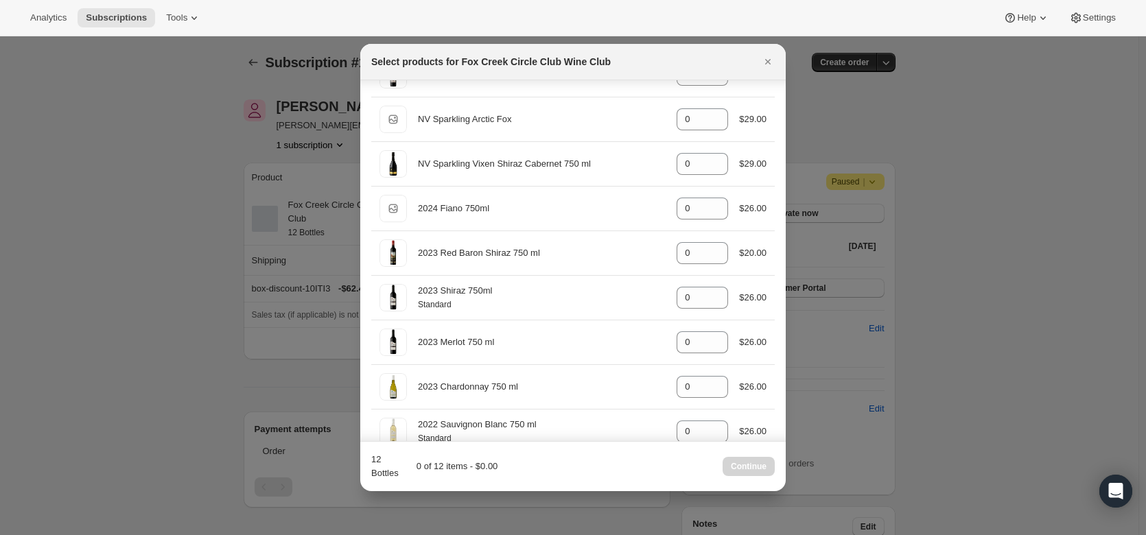
scroll to position [556, 0]
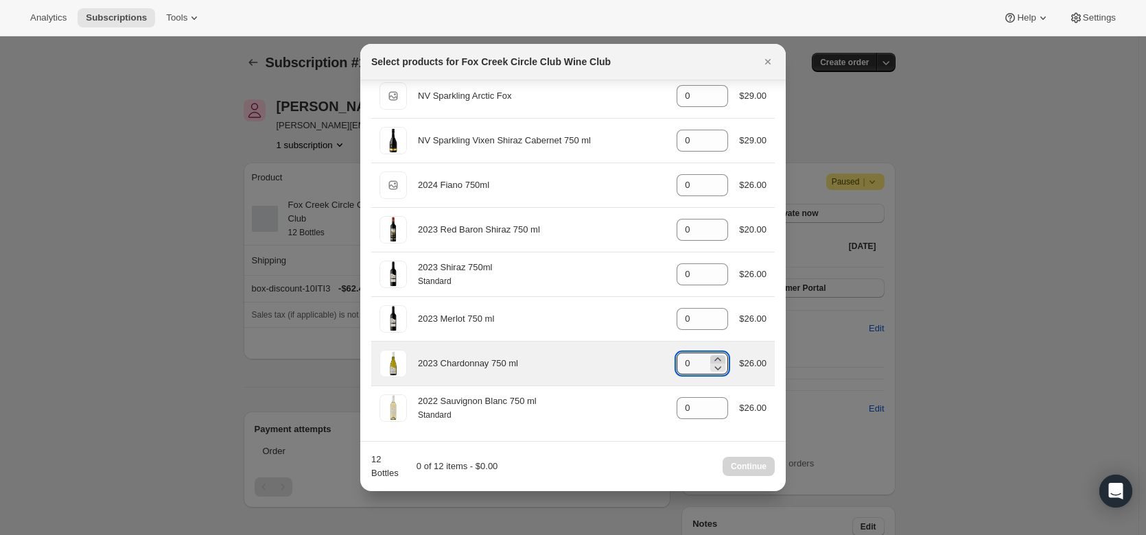
click at [715, 359] on icon ":r2jc:" at bounding box center [718, 360] width 14 height 14
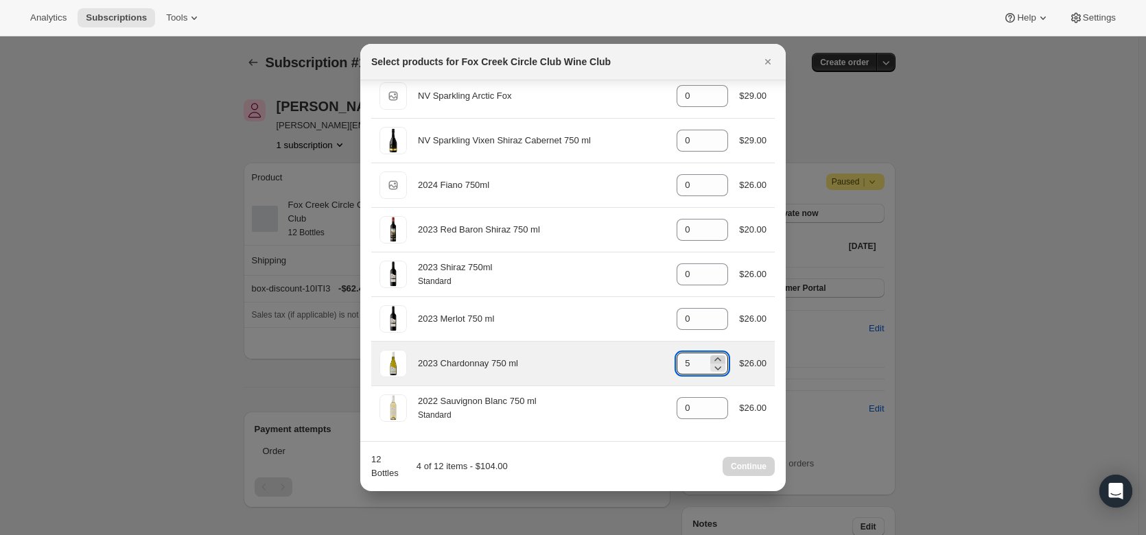
click at [715, 359] on icon ":r2jc:" at bounding box center [718, 360] width 14 height 14
type input "6"
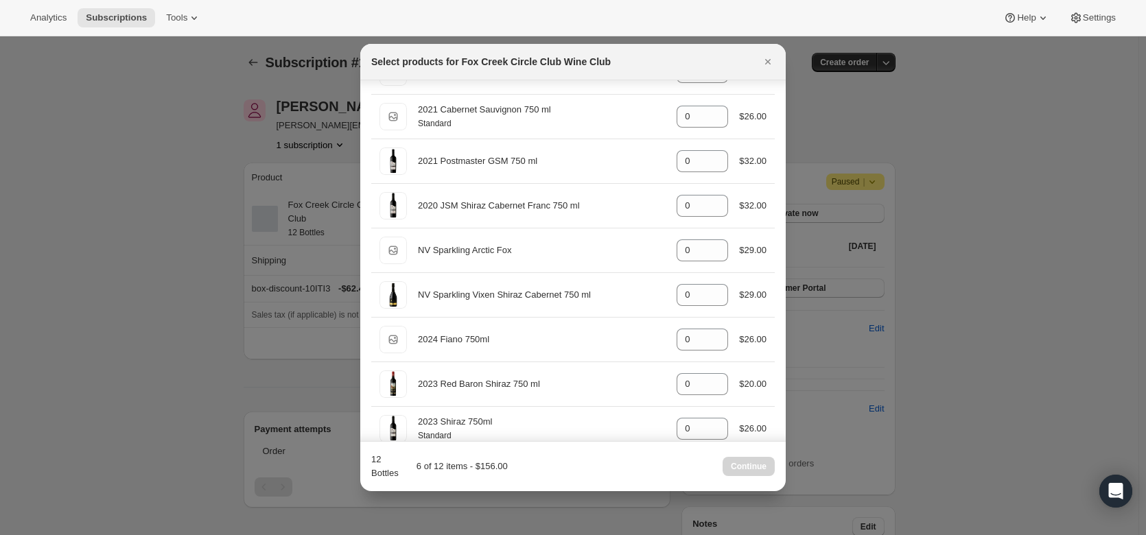
scroll to position [396, 0]
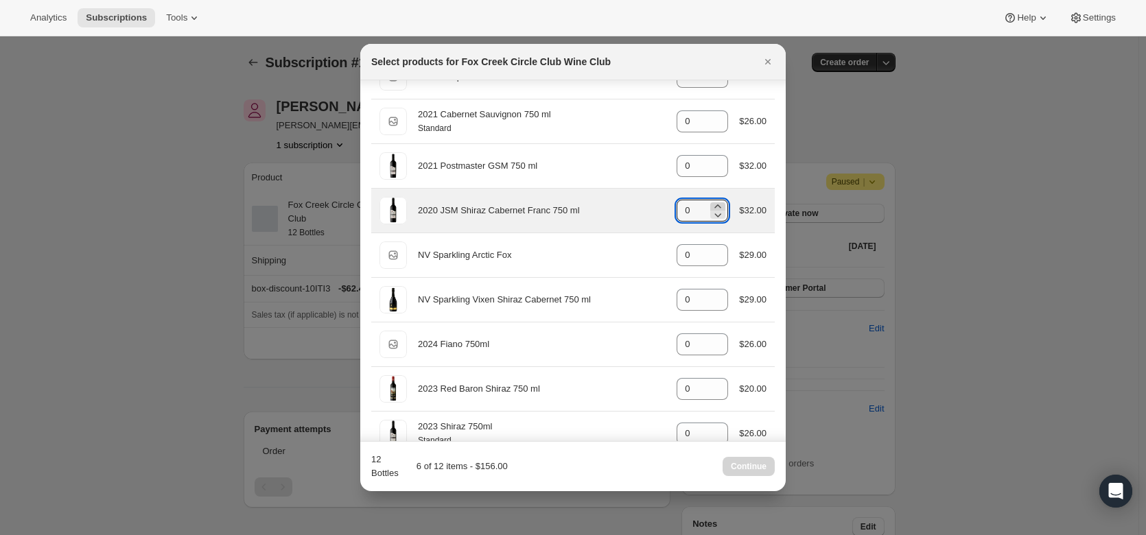
click at [711, 205] on icon ":r2jc:" at bounding box center [718, 207] width 14 height 14
type input "4"
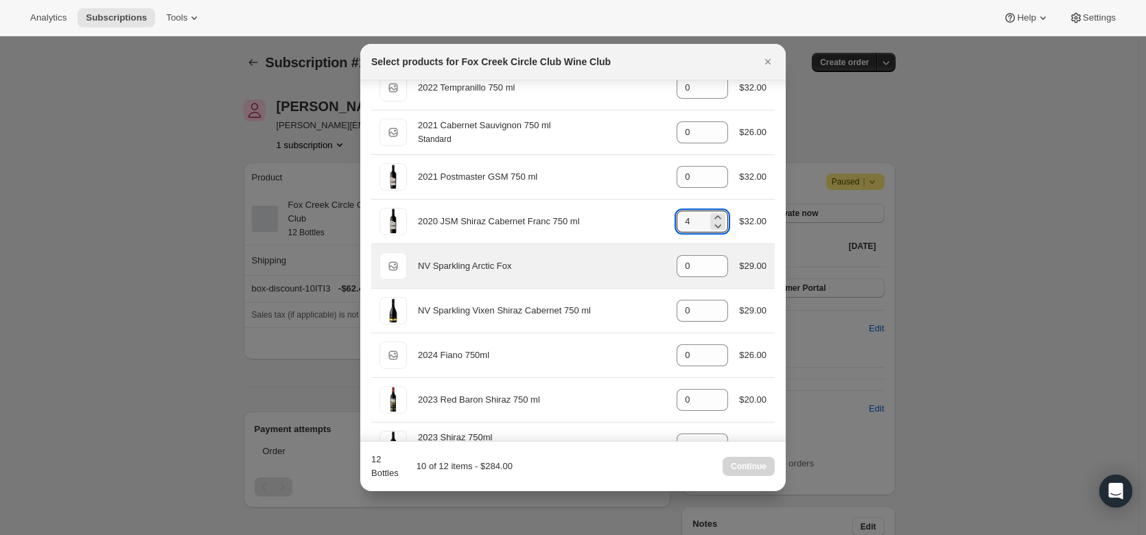
scroll to position [385, 0]
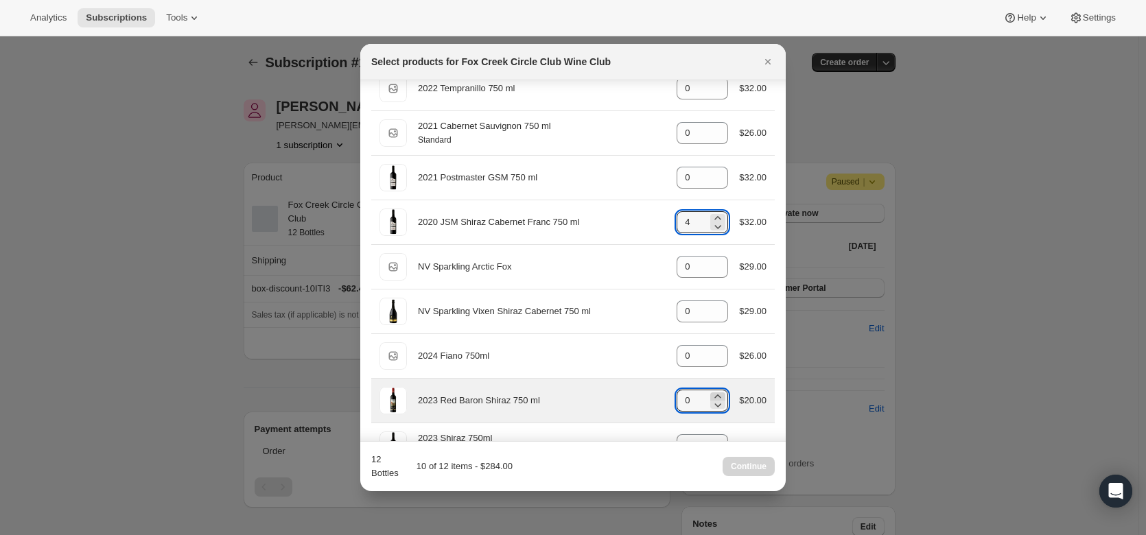
click at [713, 394] on icon ":r2jc:" at bounding box center [718, 397] width 14 height 14
type input "2"
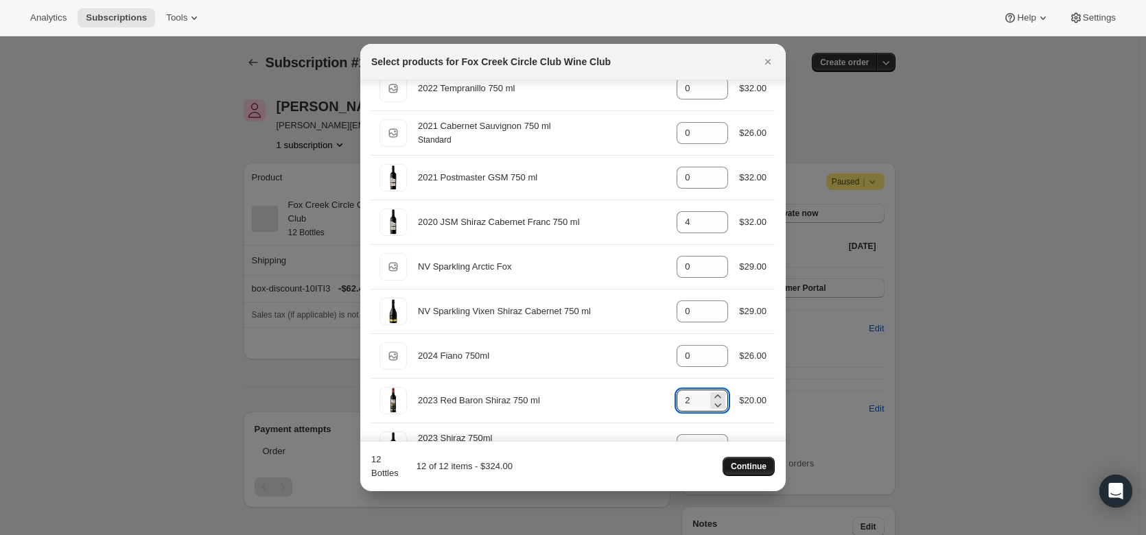
click at [750, 462] on span "Continue" at bounding box center [749, 466] width 36 height 11
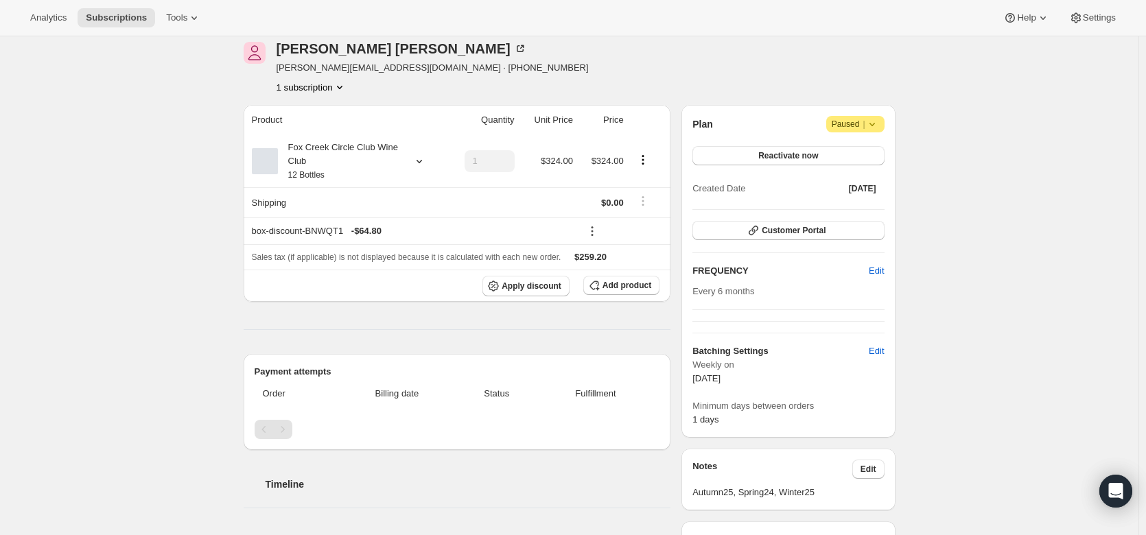
scroll to position [120, 0]
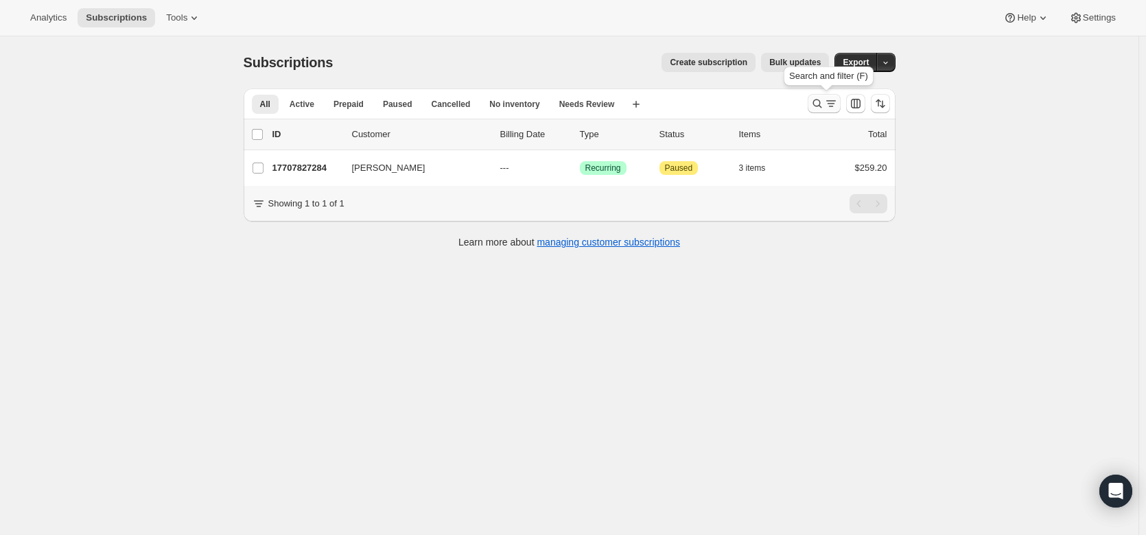
click at [822, 106] on icon "Search and filter results" at bounding box center [817, 104] width 14 height 14
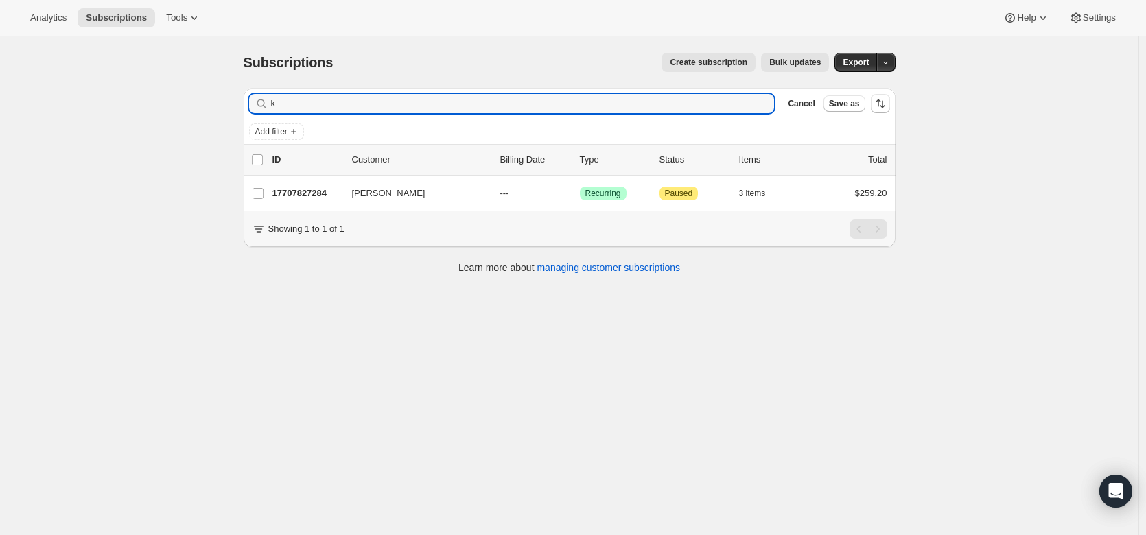
type input "k"
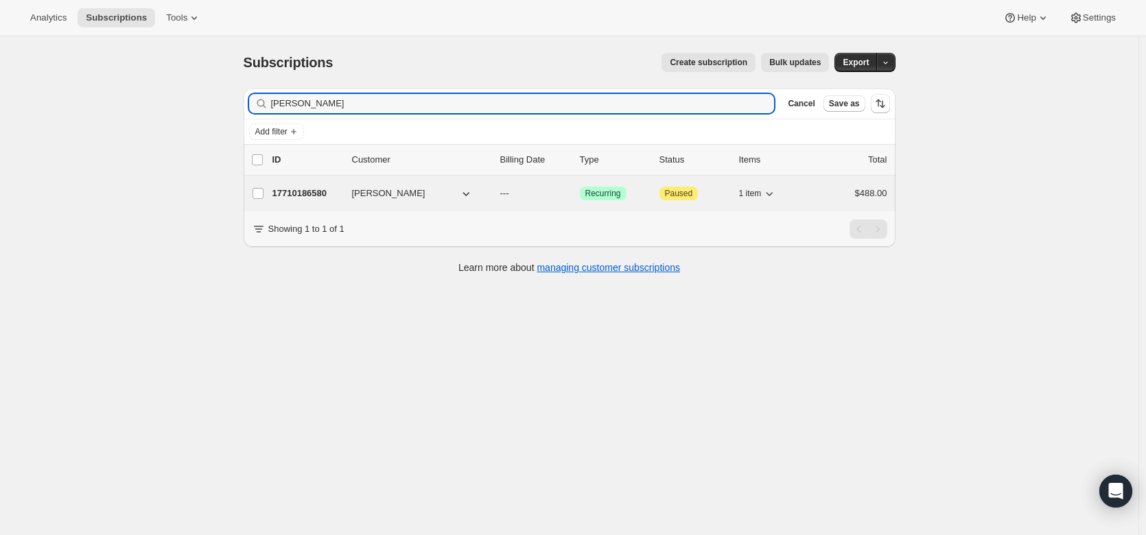
type input "david Madd"
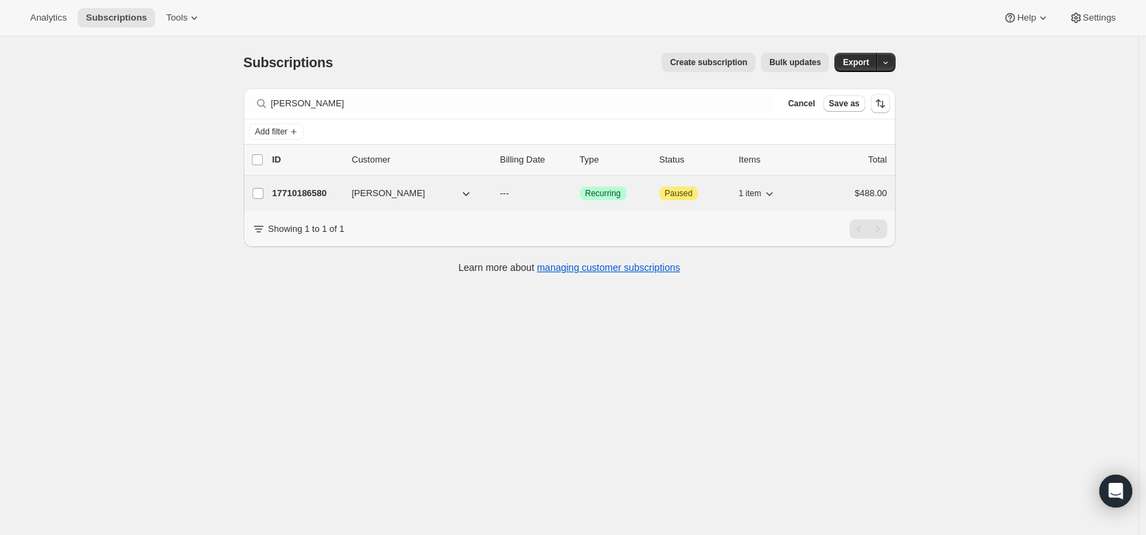
click at [317, 191] on p "17710186580" at bounding box center [306, 194] width 69 height 14
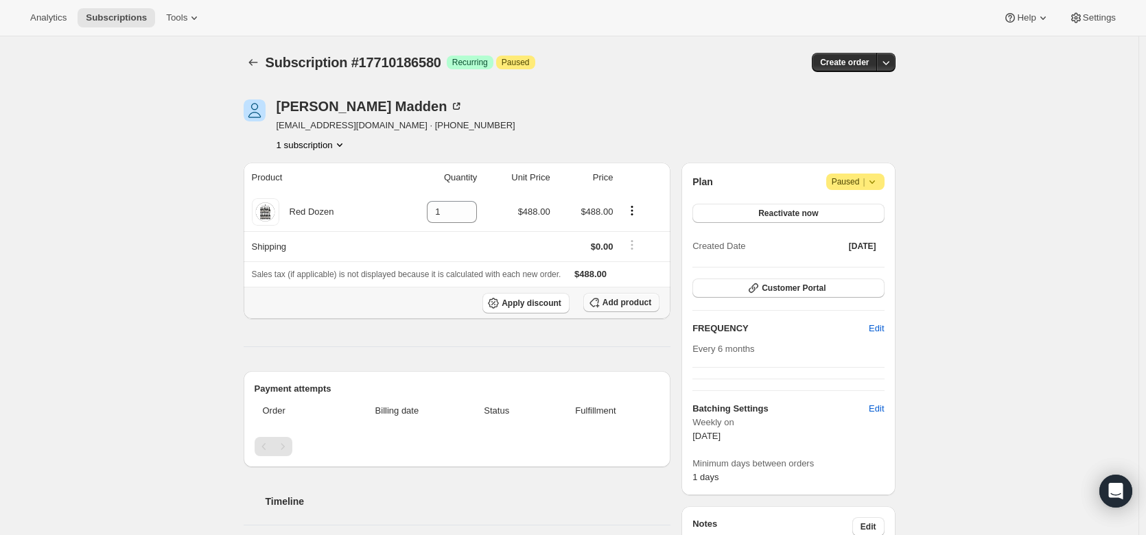
click at [626, 307] on span "Add product" at bounding box center [626, 302] width 49 height 11
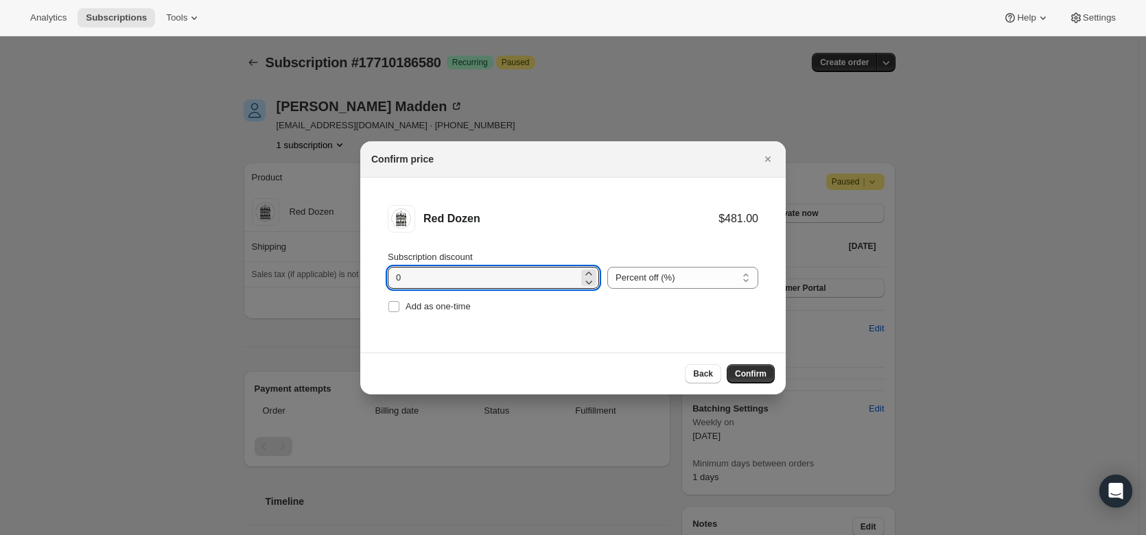
drag, startPoint x: 405, startPoint y: 274, endPoint x: 359, endPoint y: 270, distance: 46.1
type input "20"
click at [751, 366] on button "Confirm" at bounding box center [750, 373] width 48 height 19
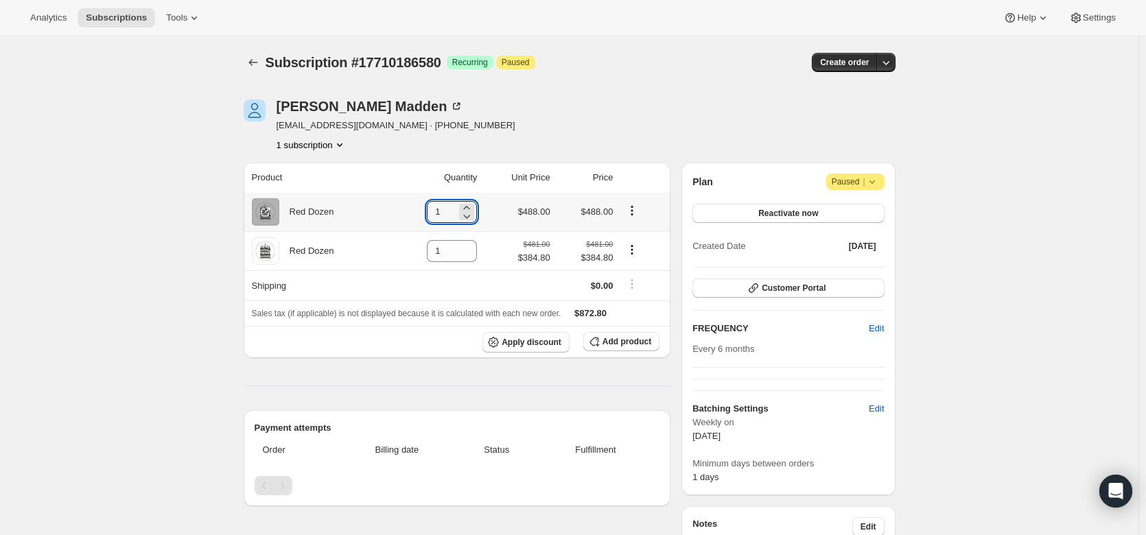
drag, startPoint x: 453, startPoint y: 209, endPoint x: 402, endPoint y: 213, distance: 51.6
click at [402, 213] on td "1" at bounding box center [435, 212] width 91 height 38
type input "0"
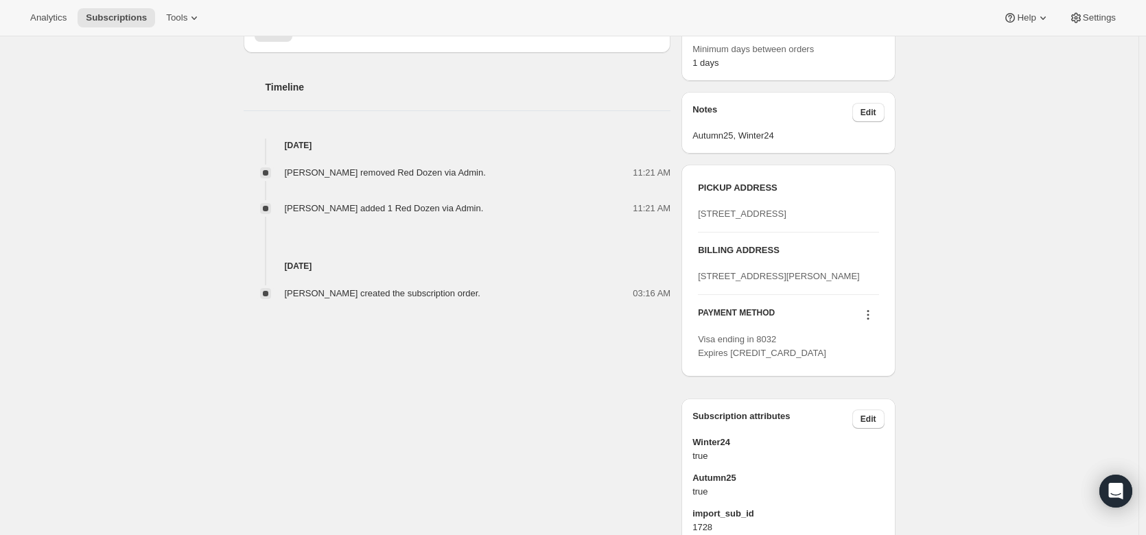
scroll to position [414, 0]
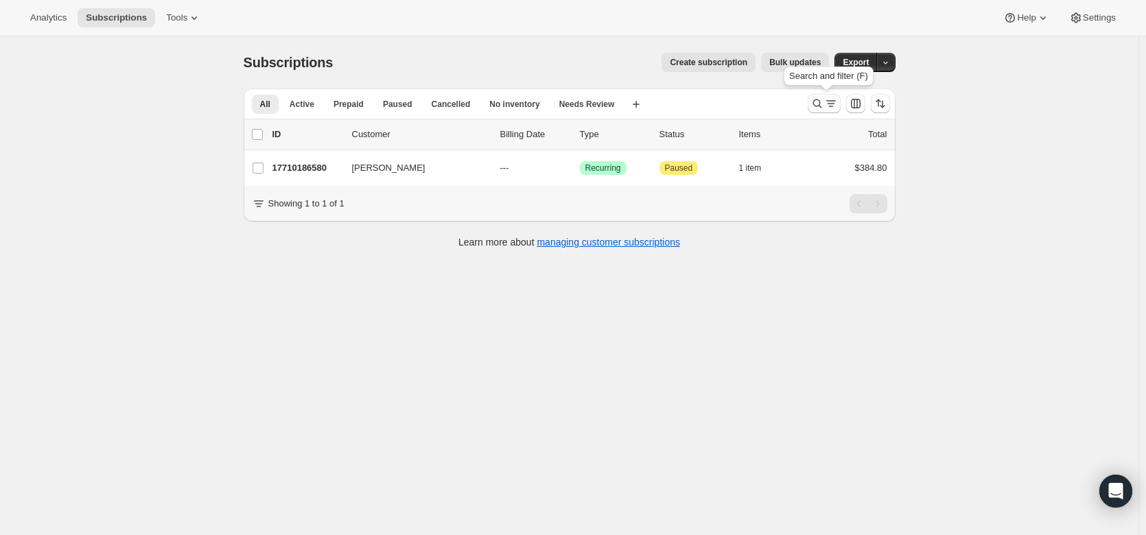
click at [824, 109] on icon "Search and filter results" at bounding box center [817, 104] width 14 height 14
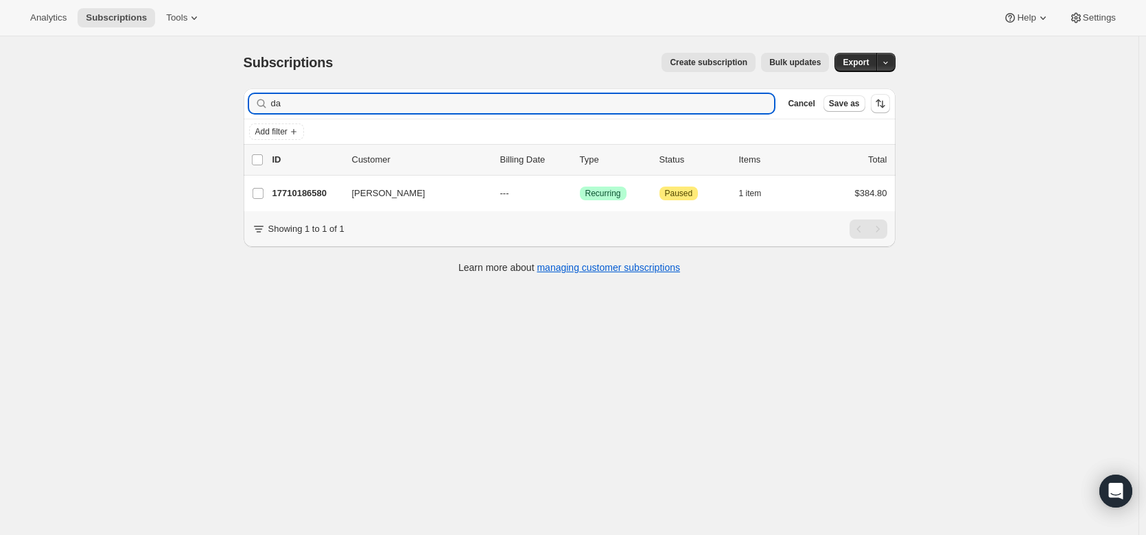
type input "d"
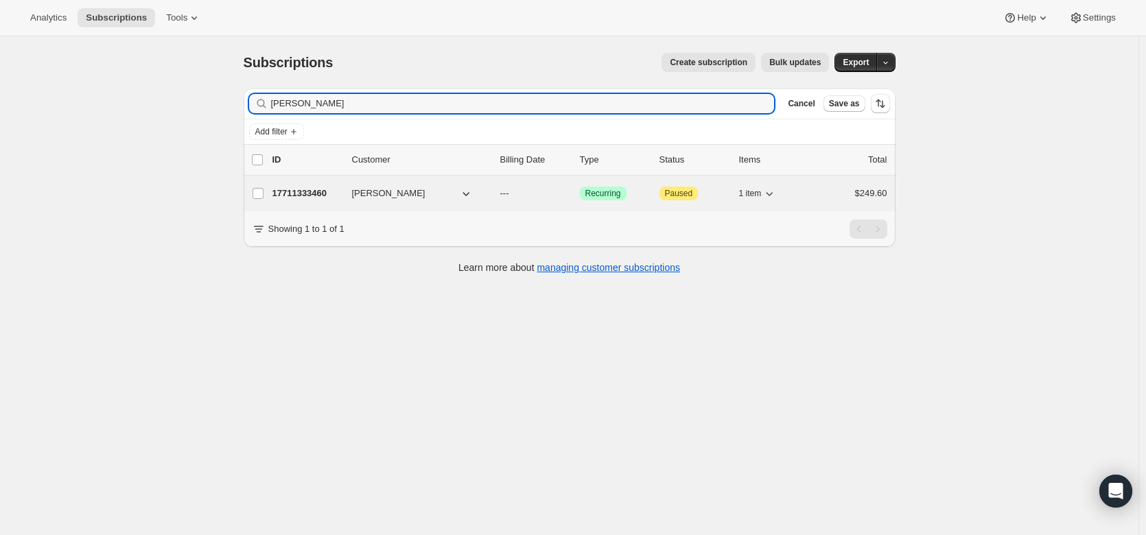
type input "mark Jerd"
click at [317, 189] on p "17711333460" at bounding box center [306, 194] width 69 height 14
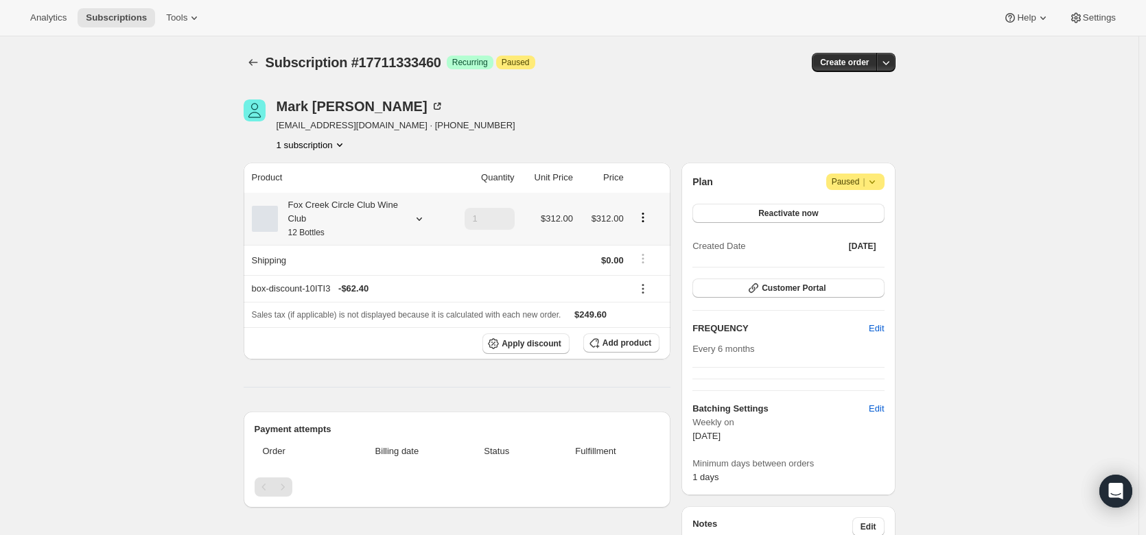
click at [426, 219] on icon at bounding box center [419, 219] width 14 height 14
click at [341, 310] on span "Edit box" at bounding box center [343, 309] width 32 height 11
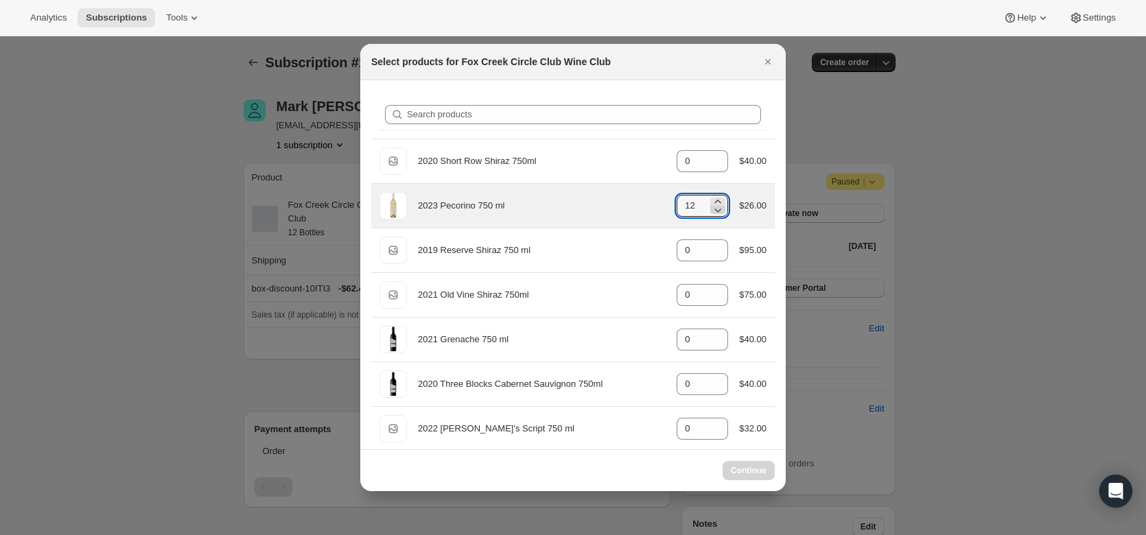
click at [715, 215] on icon ":r3np:" at bounding box center [718, 210] width 14 height 14
click at [717, 213] on icon ":r3np:" at bounding box center [718, 210] width 14 height 14
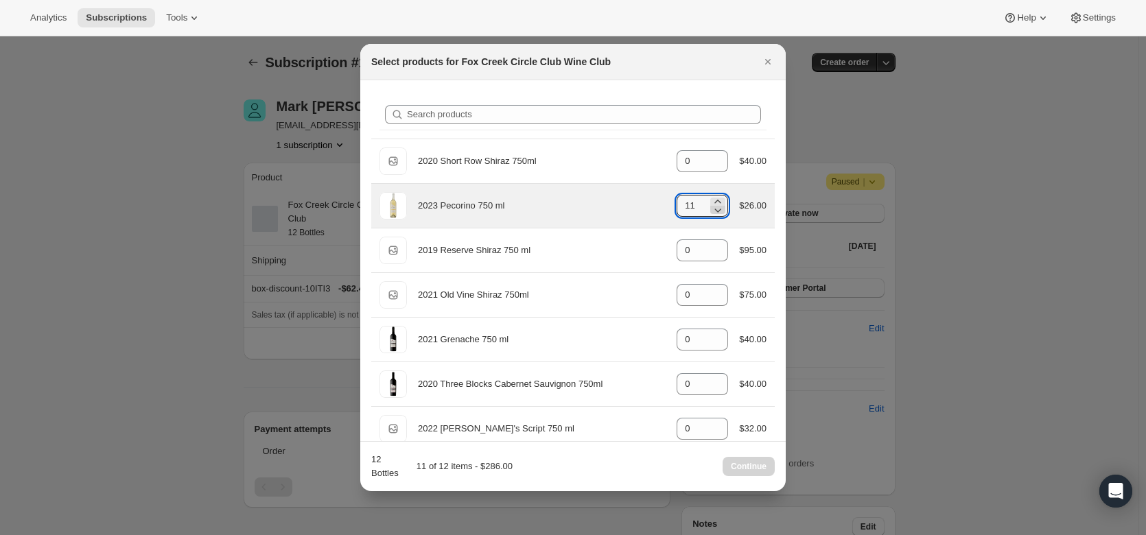
click at [717, 213] on icon ":r3np:" at bounding box center [718, 210] width 14 height 14
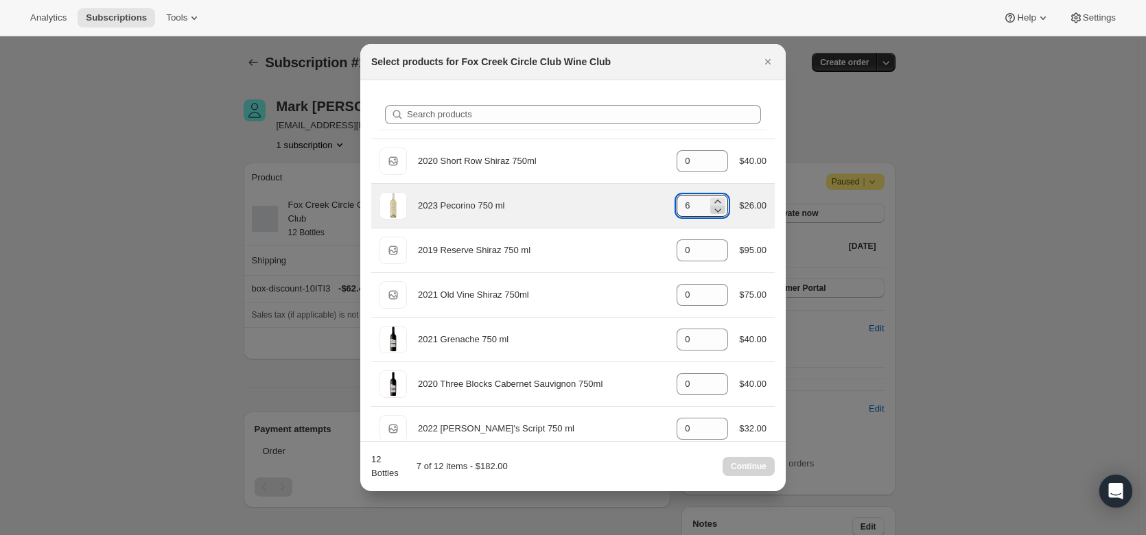
click at [717, 213] on icon ":r3np:" at bounding box center [718, 210] width 14 height 14
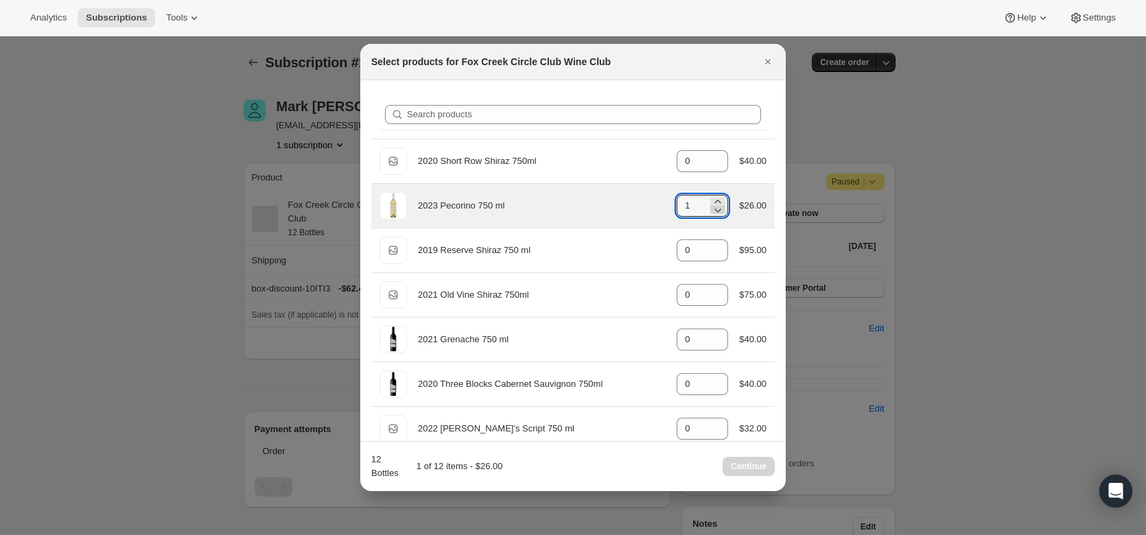
type input "0"
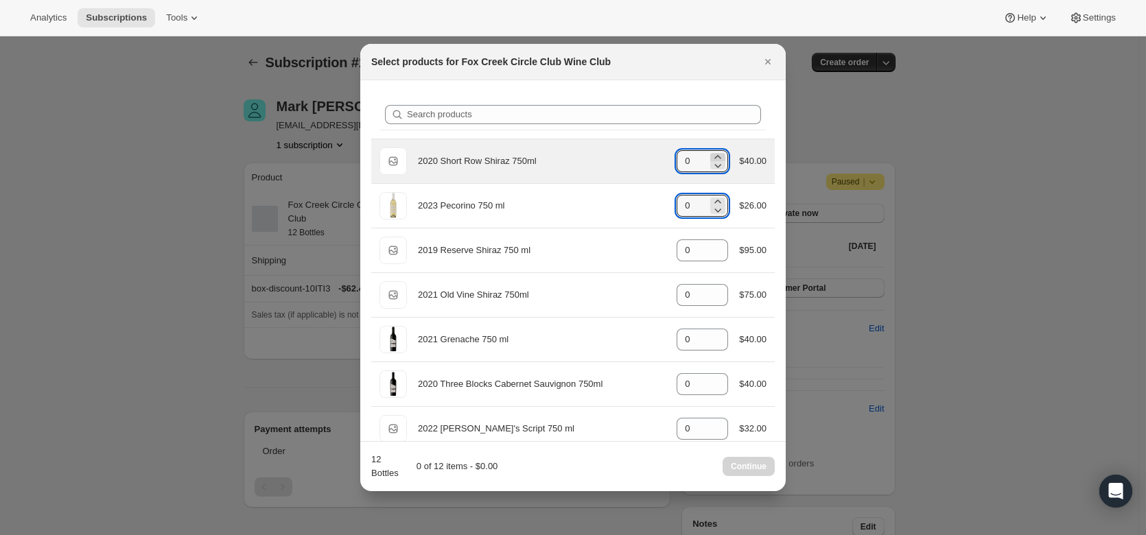
click at [713, 153] on icon ":r3np:" at bounding box center [718, 157] width 14 height 14
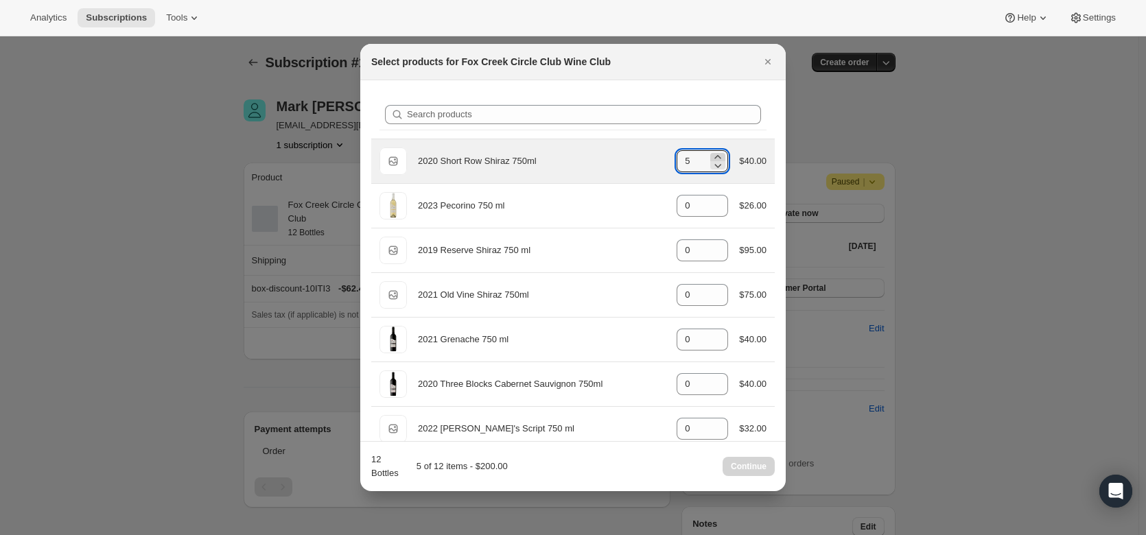
click at [713, 153] on icon ":r3np:" at bounding box center [718, 157] width 14 height 14
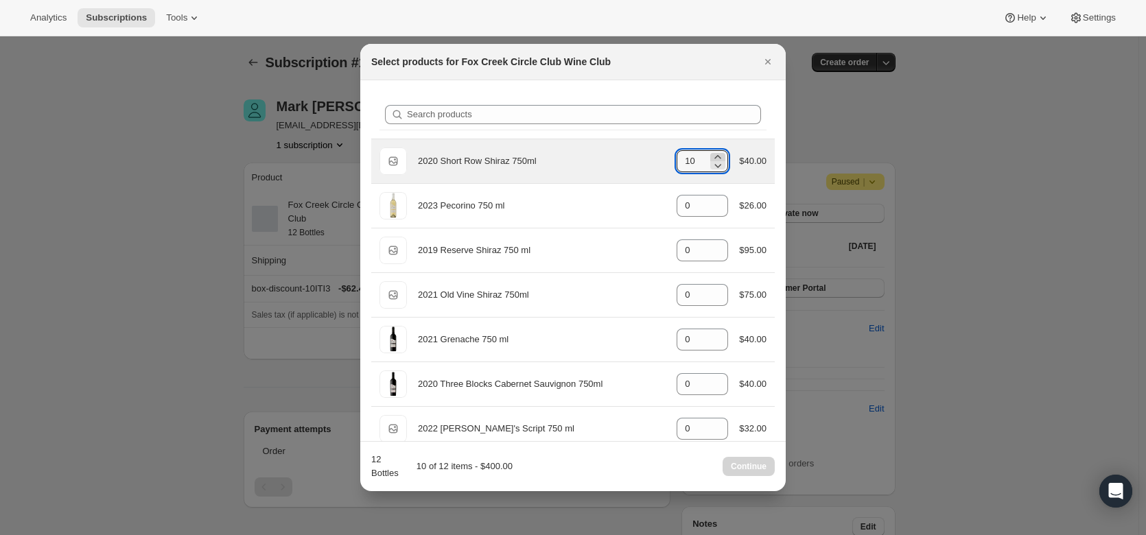
click at [713, 153] on icon ":r3np:" at bounding box center [718, 157] width 14 height 14
type input "12"
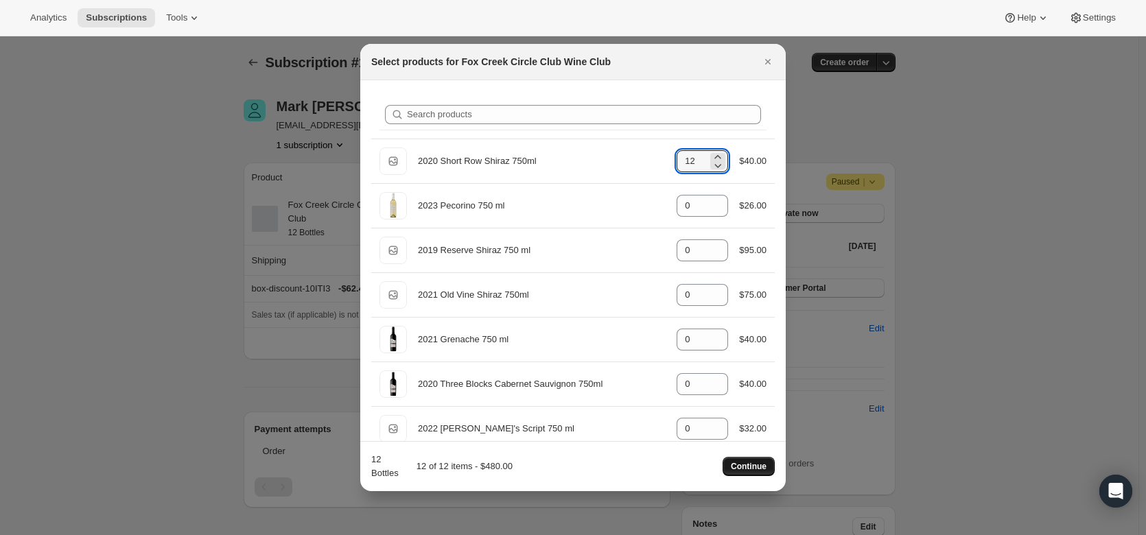
click at [752, 468] on span "Continue" at bounding box center [749, 466] width 36 height 11
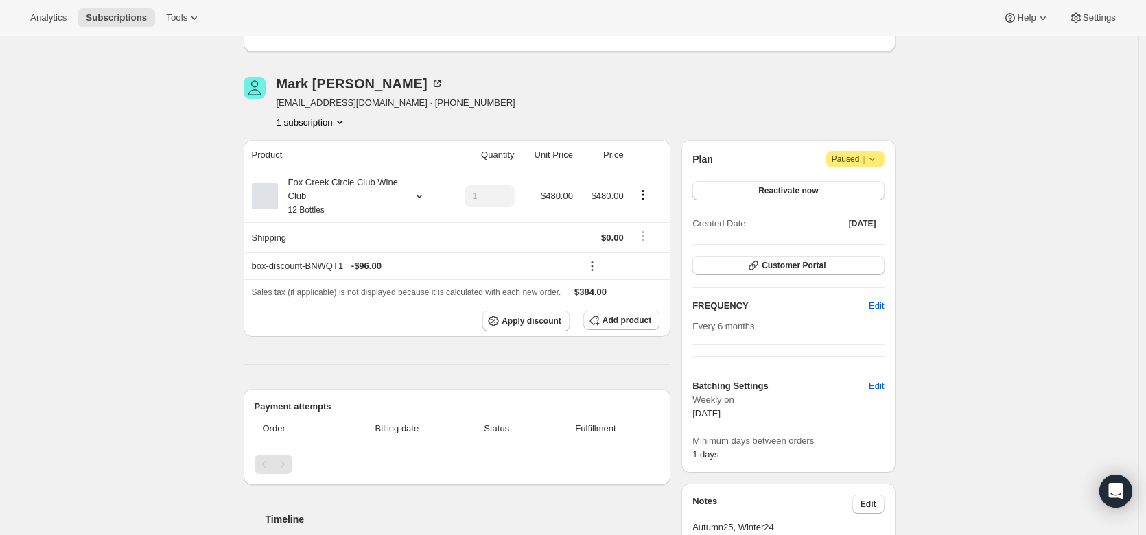
scroll to position [84, 0]
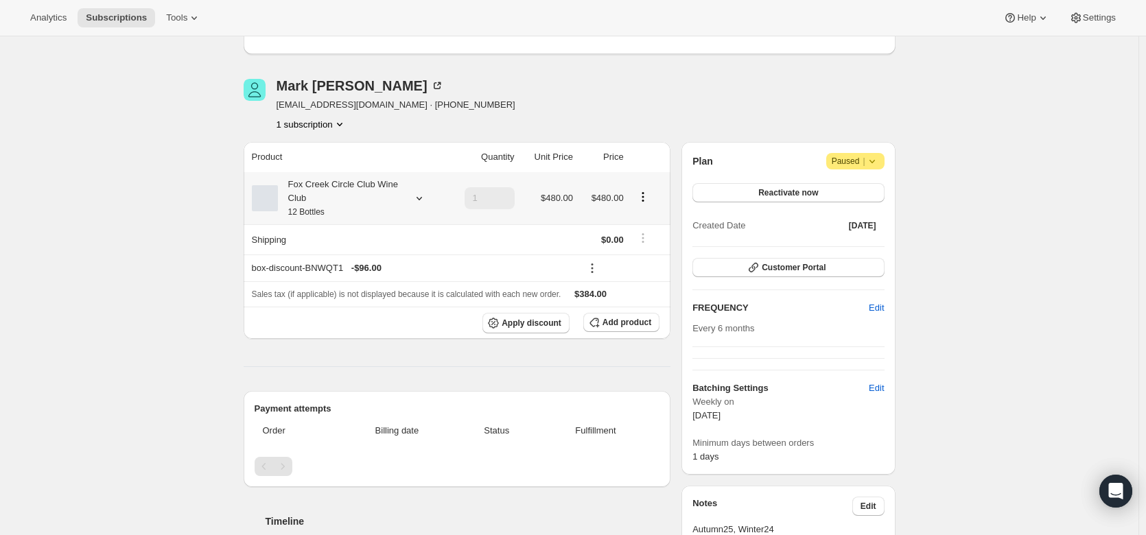
click at [422, 195] on icon at bounding box center [419, 198] width 14 height 14
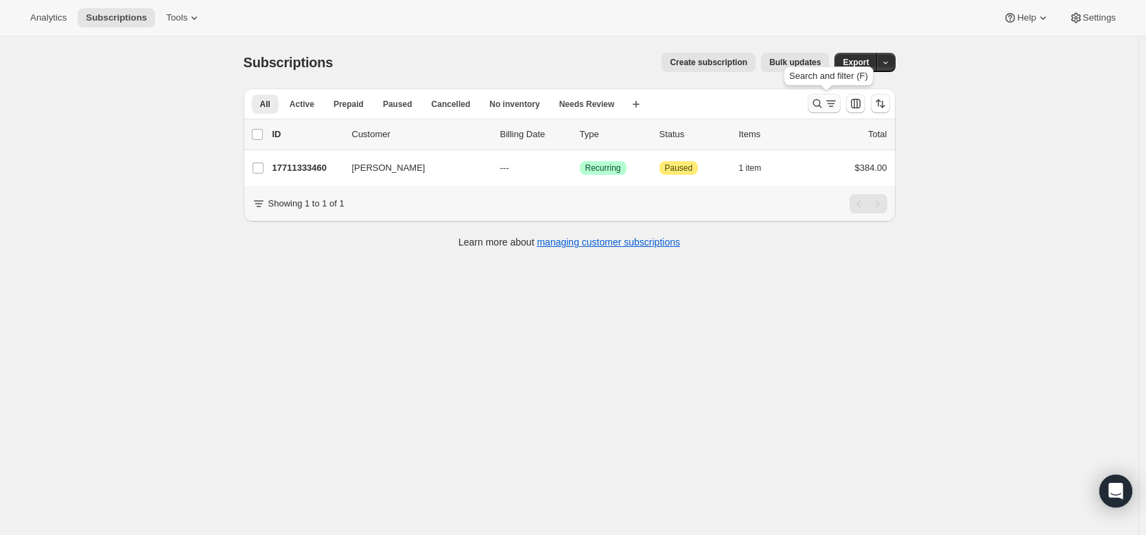
click at [824, 99] on icon "Search and filter results" at bounding box center [817, 104] width 14 height 14
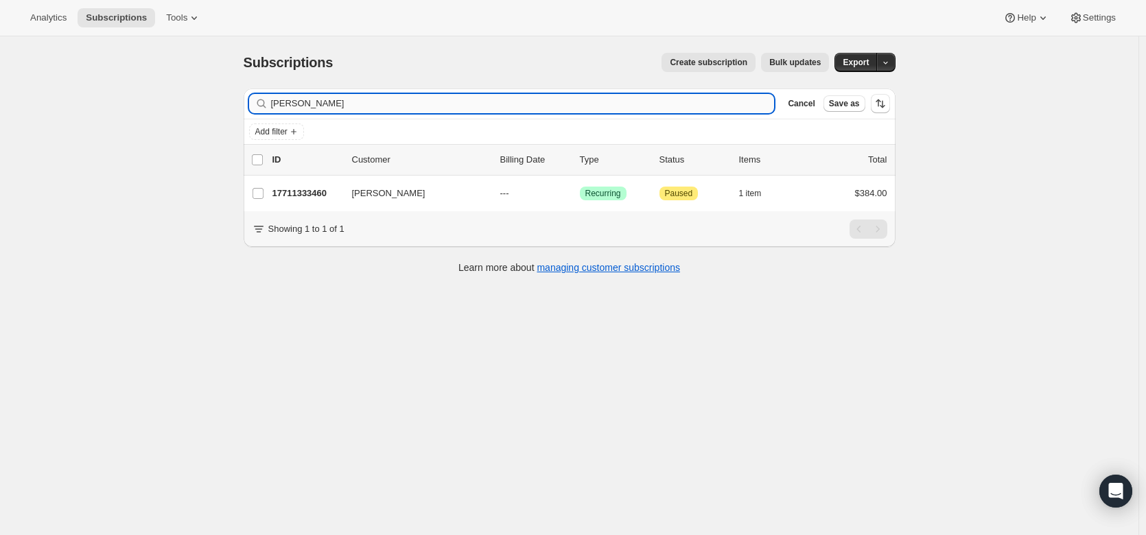
drag, startPoint x: 340, startPoint y: 104, endPoint x: 278, endPoint y: 97, distance: 61.5
click at [278, 97] on input "mark Jerd" at bounding box center [522, 103] width 503 height 19
click at [320, 105] on input "mark Jerd" at bounding box center [522, 103] width 503 height 19
type input "m"
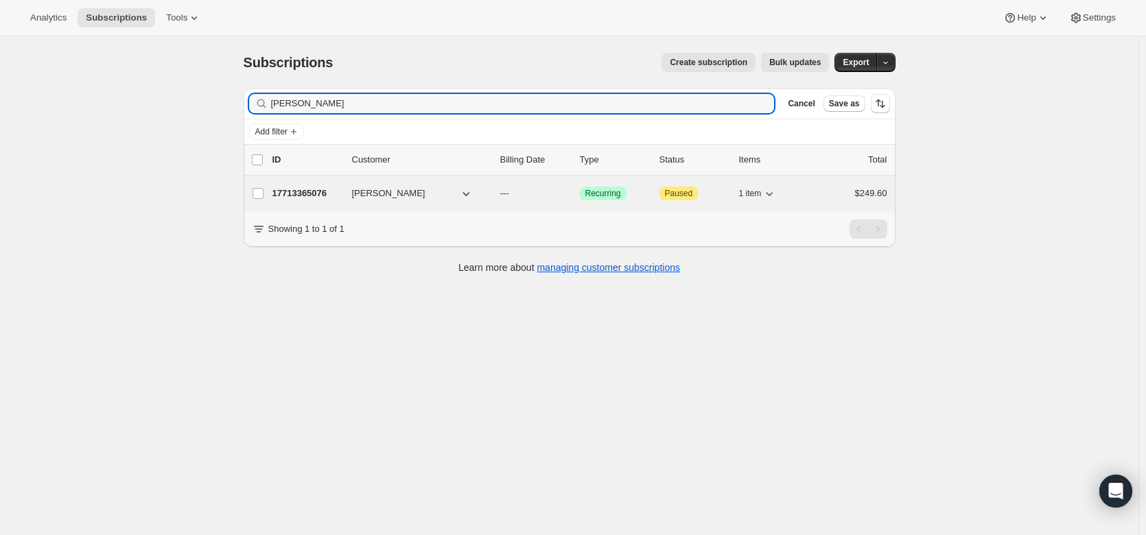
type input "Sarah Byrne"
click at [302, 193] on p "17713365076" at bounding box center [306, 194] width 69 height 14
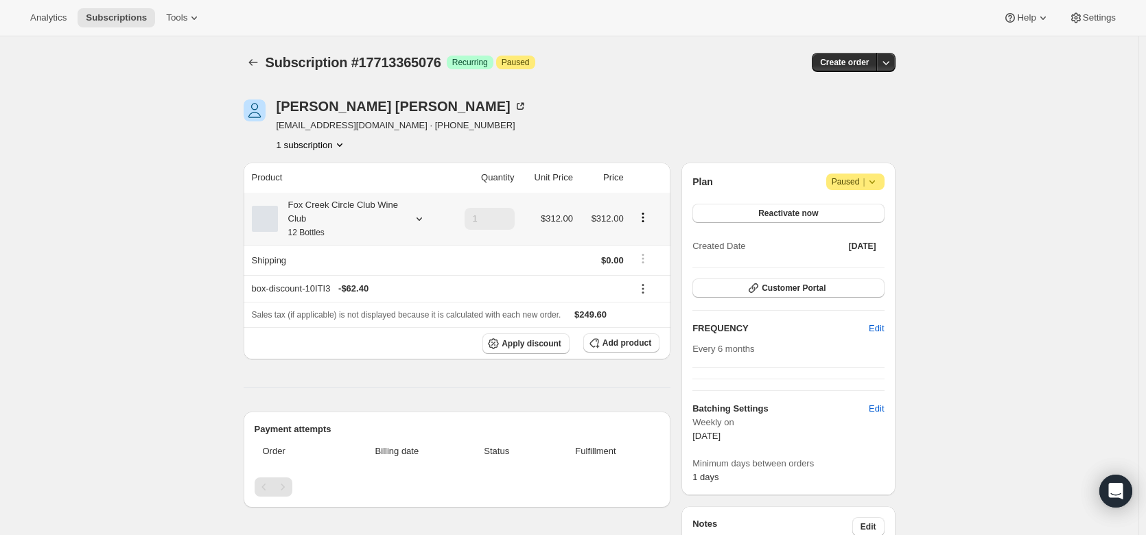
click at [423, 215] on icon at bounding box center [419, 219] width 14 height 14
click at [387, 321] on div "Edit box" at bounding box center [344, 308] width 158 height 43
click at [390, 311] on button "Edit box" at bounding box center [343, 309] width 134 height 19
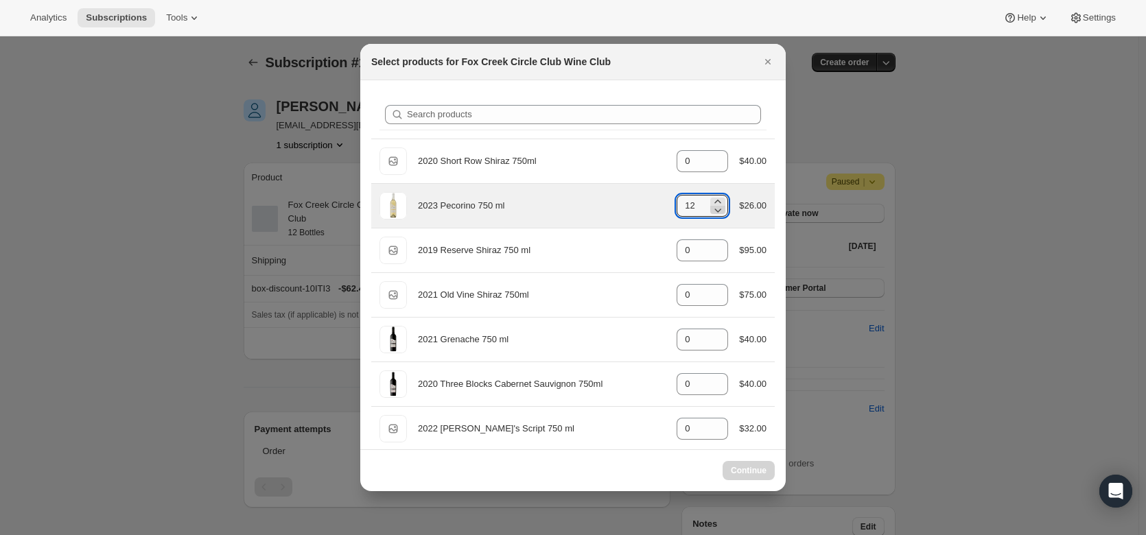
click at [711, 211] on icon ":re6:" at bounding box center [718, 210] width 14 height 14
click at [715, 213] on icon ":re6:" at bounding box center [718, 210] width 14 height 14
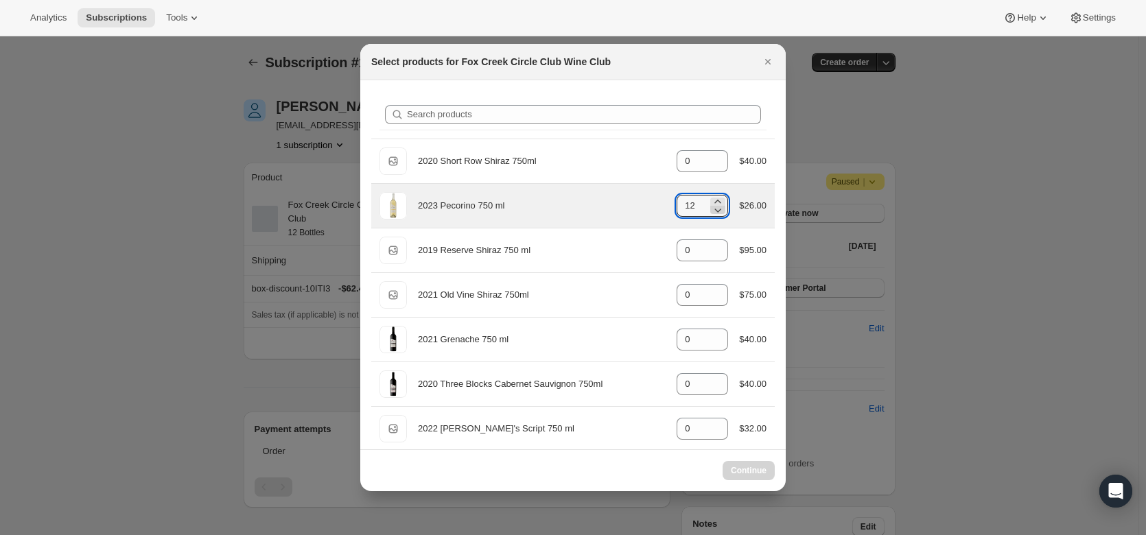
click at [715, 213] on icon ":re6:" at bounding box center [718, 210] width 14 height 14
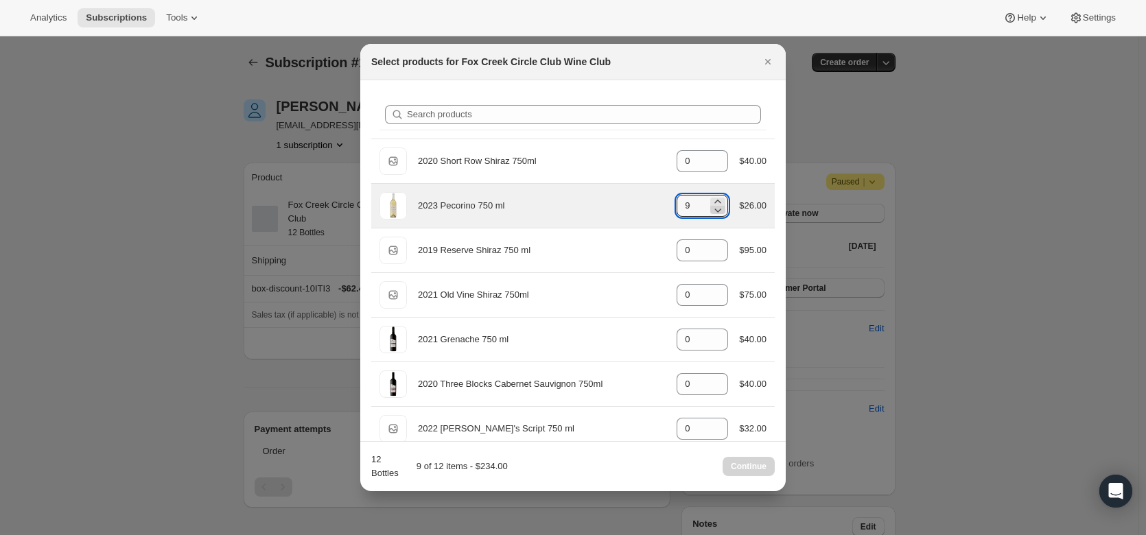
click at [715, 213] on icon ":re6:" at bounding box center [718, 210] width 14 height 14
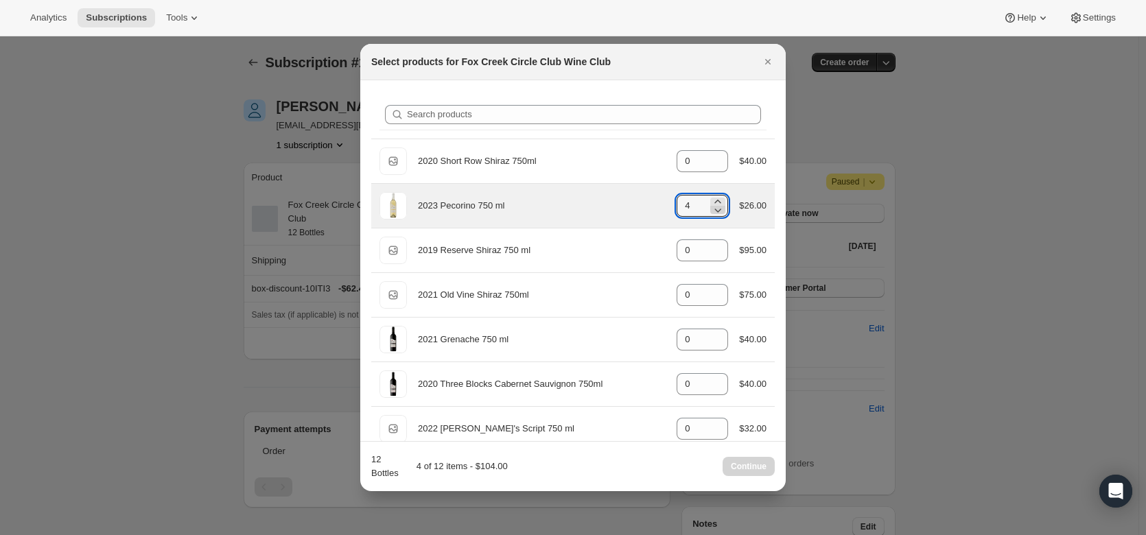
click at [715, 213] on icon ":re6:" at bounding box center [718, 210] width 14 height 14
type input "0"
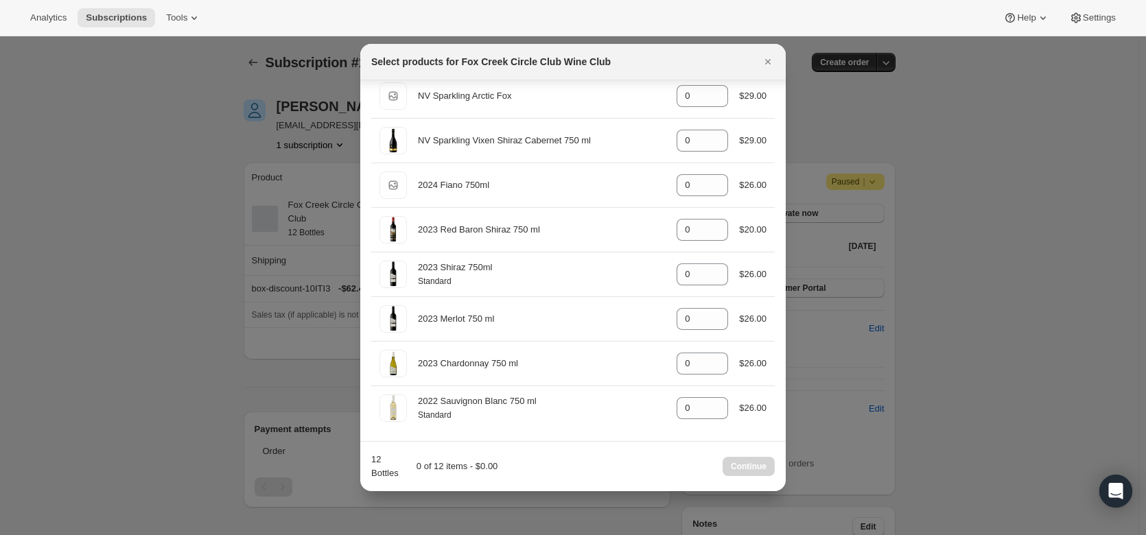
scroll to position [555, 0]
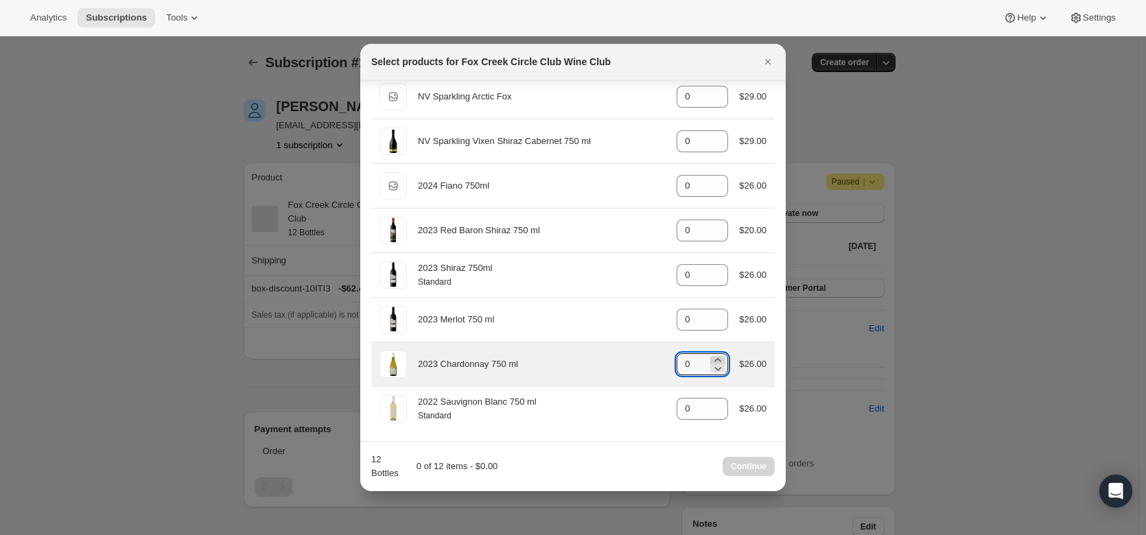
click at [711, 357] on icon ":re6:" at bounding box center [718, 360] width 14 height 14
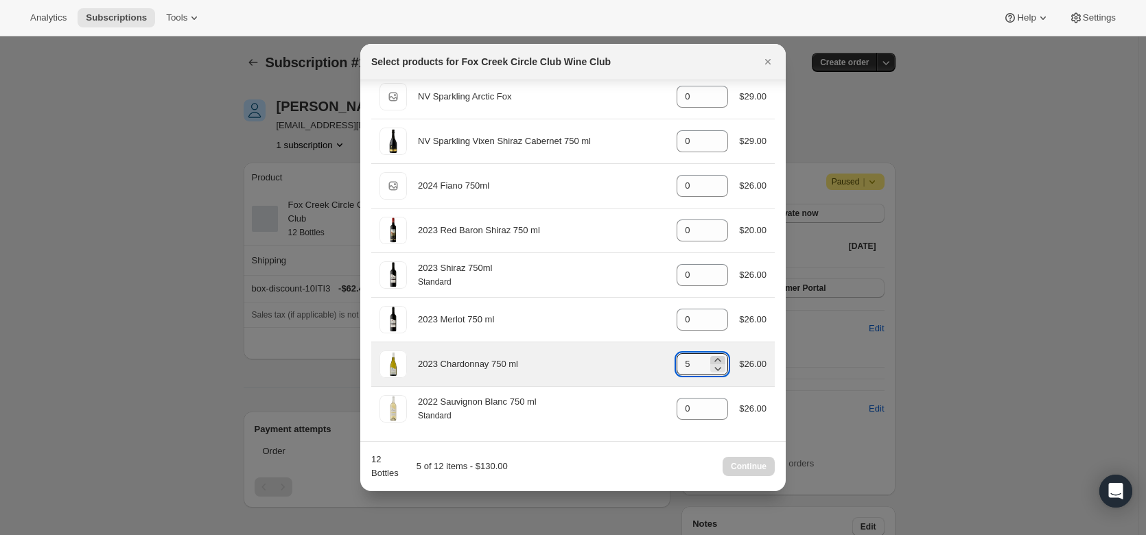
click at [711, 357] on icon ":re6:" at bounding box center [718, 360] width 14 height 14
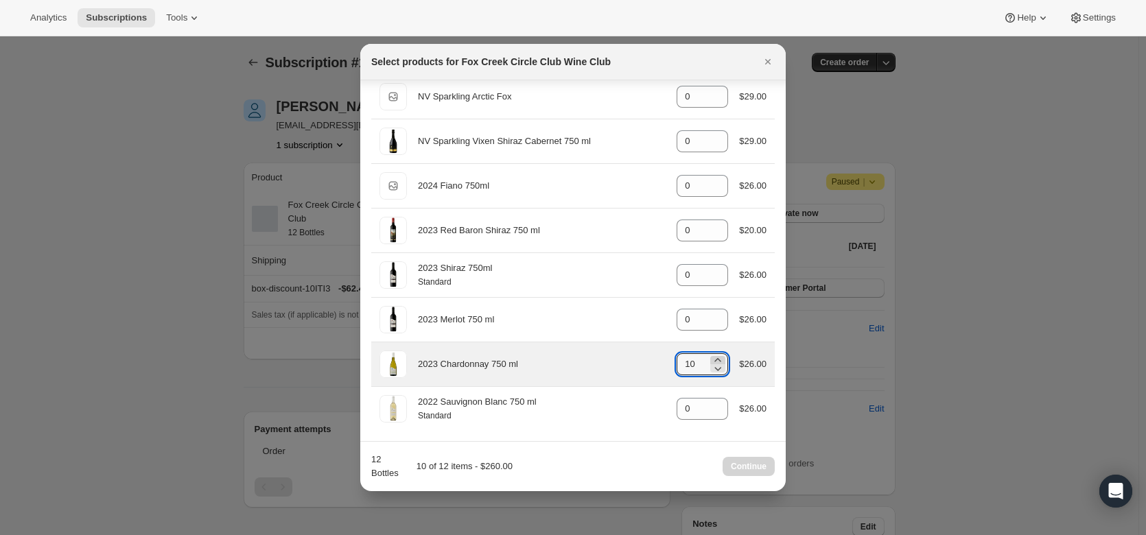
click at [711, 357] on icon ":re6:" at bounding box center [718, 360] width 14 height 14
type input "12"
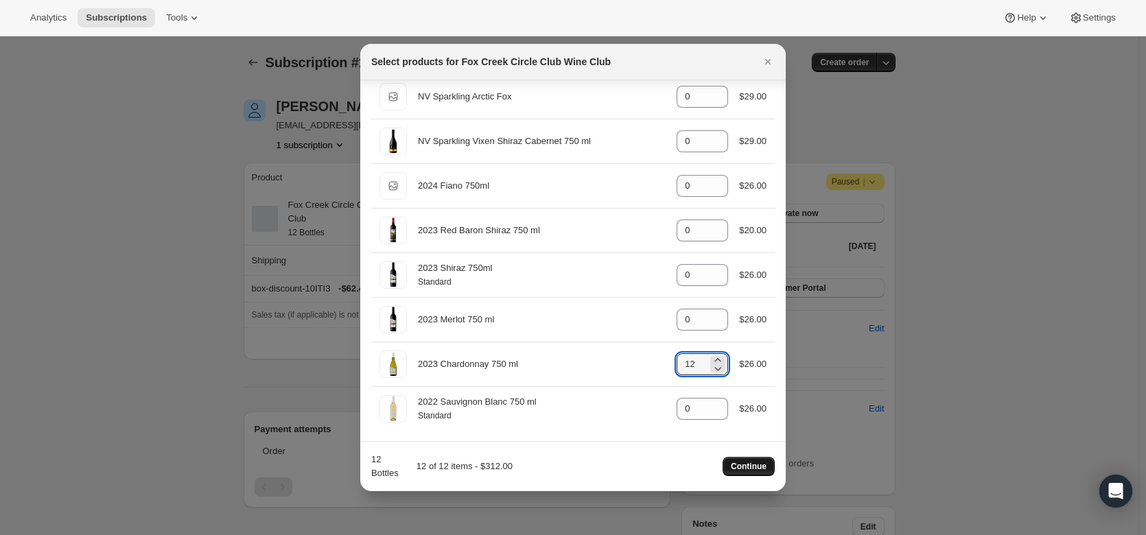
click at [747, 461] on button "Continue" at bounding box center [748, 466] width 52 height 19
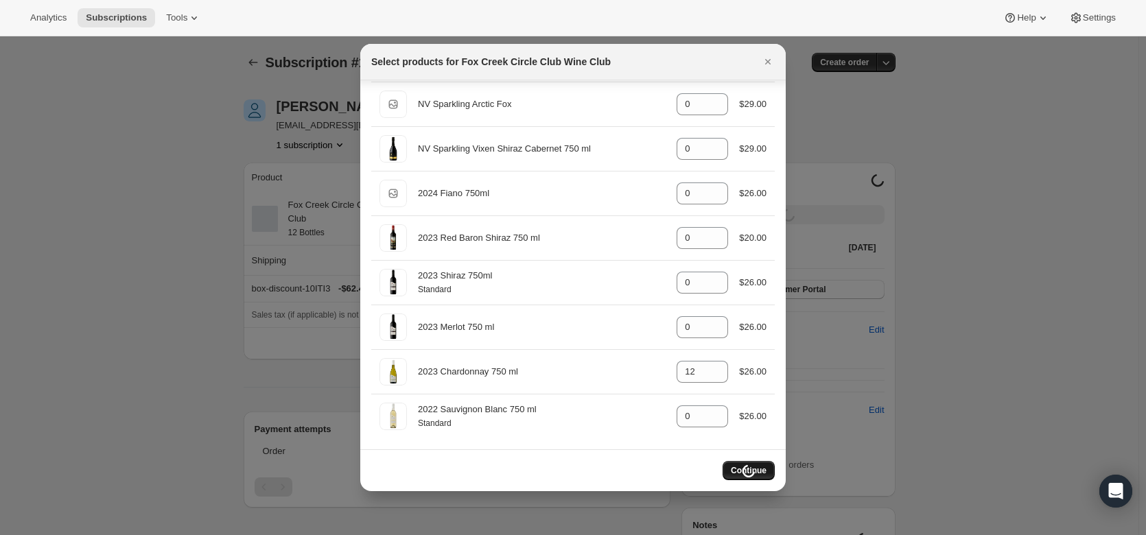
scroll to position [547, 0]
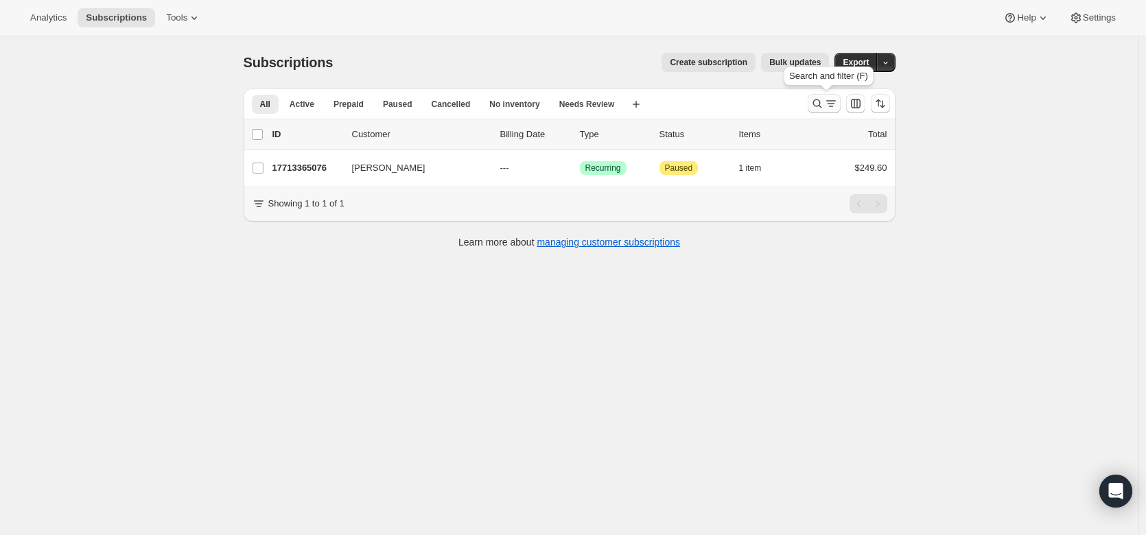
click at [824, 110] on button "Search and filter results" at bounding box center [823, 103] width 33 height 19
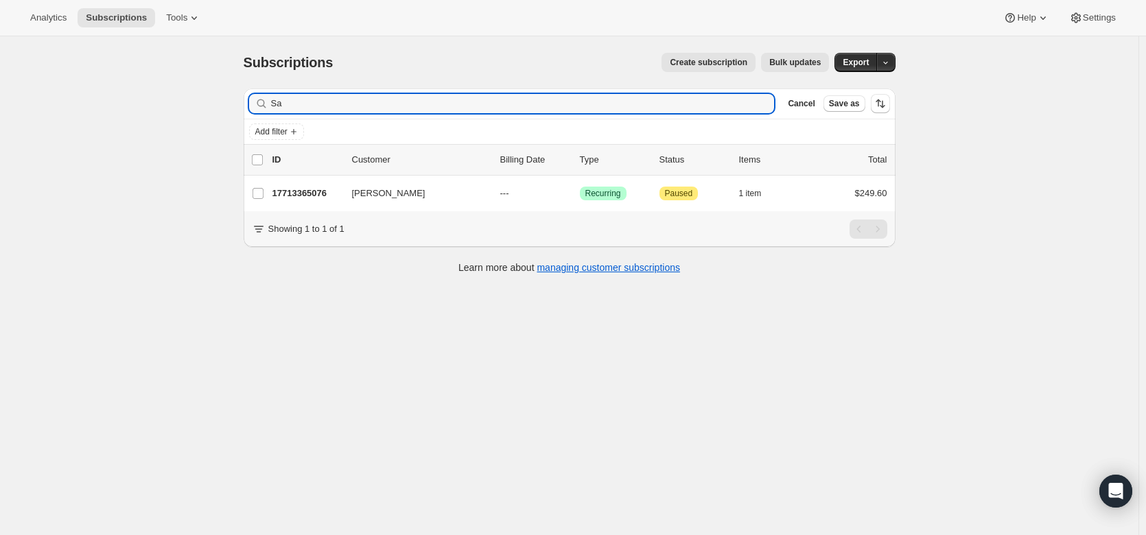
type input "S"
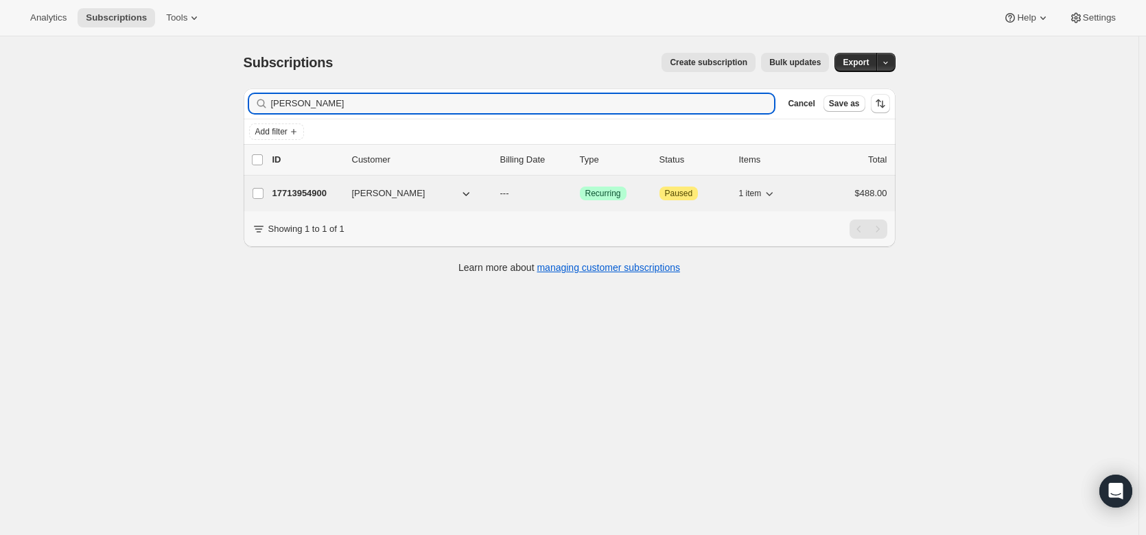
type input "jason perkins"
click at [315, 197] on p "17713954900" at bounding box center [306, 194] width 69 height 14
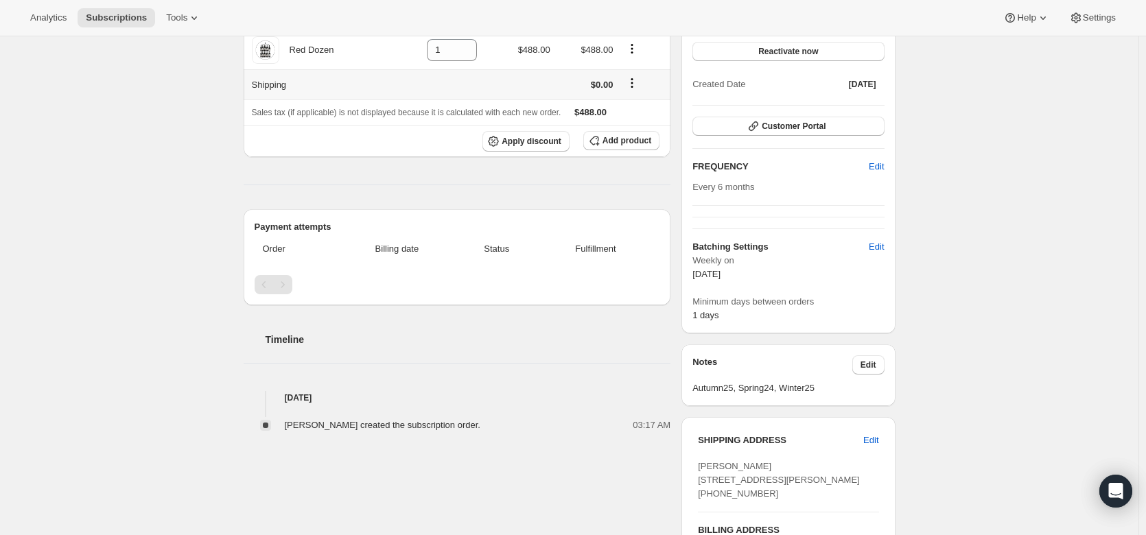
scroll to position [139, 0]
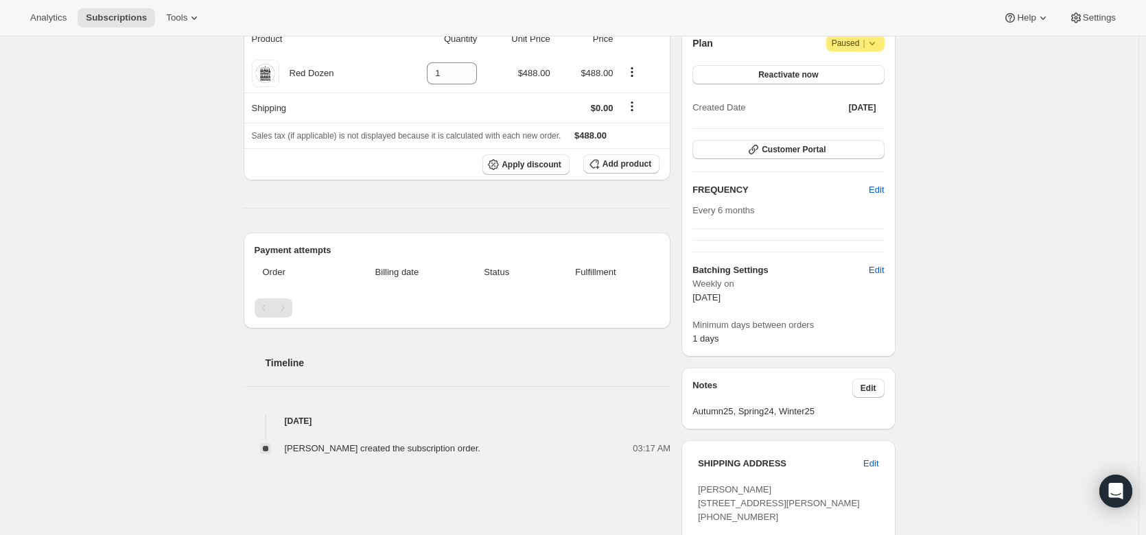
click at [420, 265] on span "Billing date" at bounding box center [396, 272] width 113 height 14
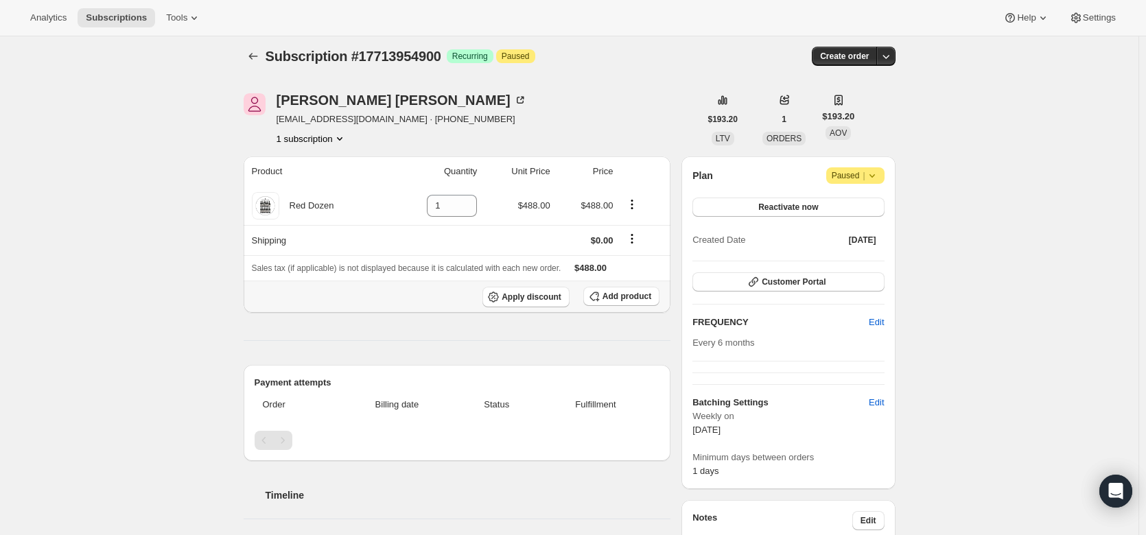
scroll to position [5, 0]
click at [628, 299] on span "Add product" at bounding box center [626, 297] width 49 height 11
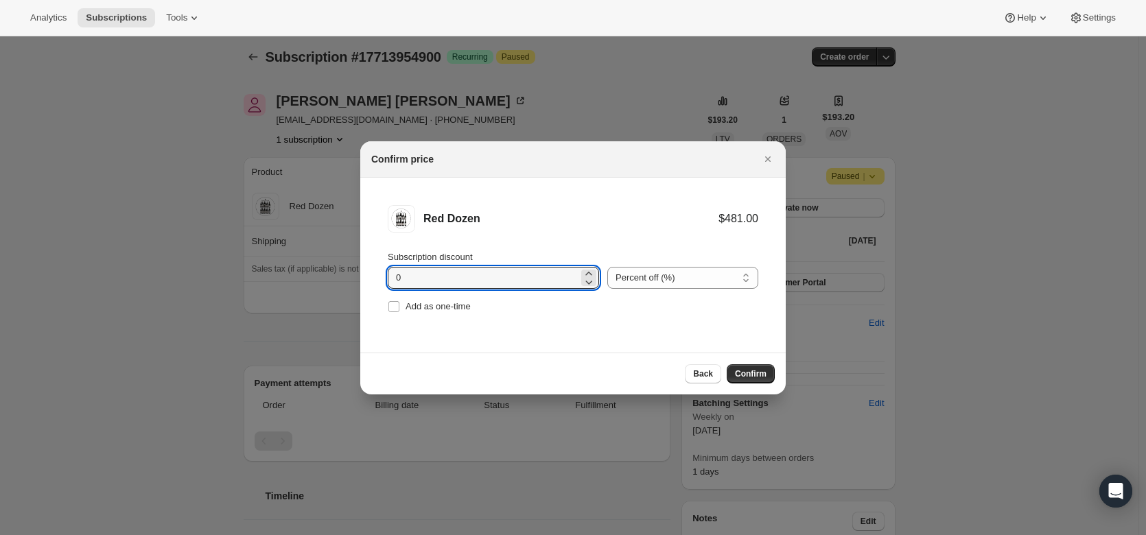
drag, startPoint x: 410, startPoint y: 277, endPoint x: 344, endPoint y: 283, distance: 66.1
type input "20"
click at [754, 372] on span "Confirm" at bounding box center [751, 373] width 32 height 11
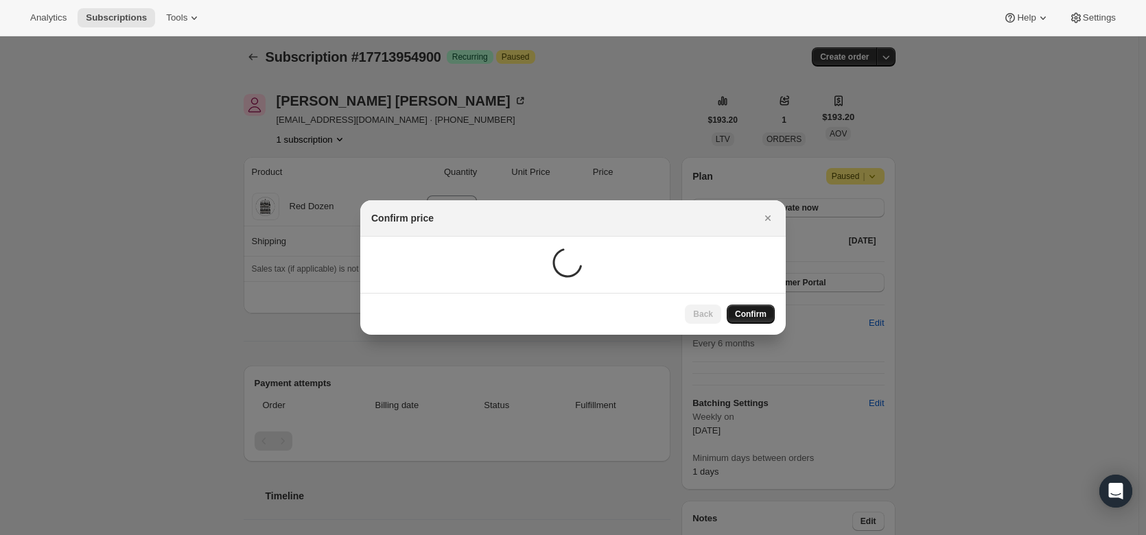
scroll to position [5, 0]
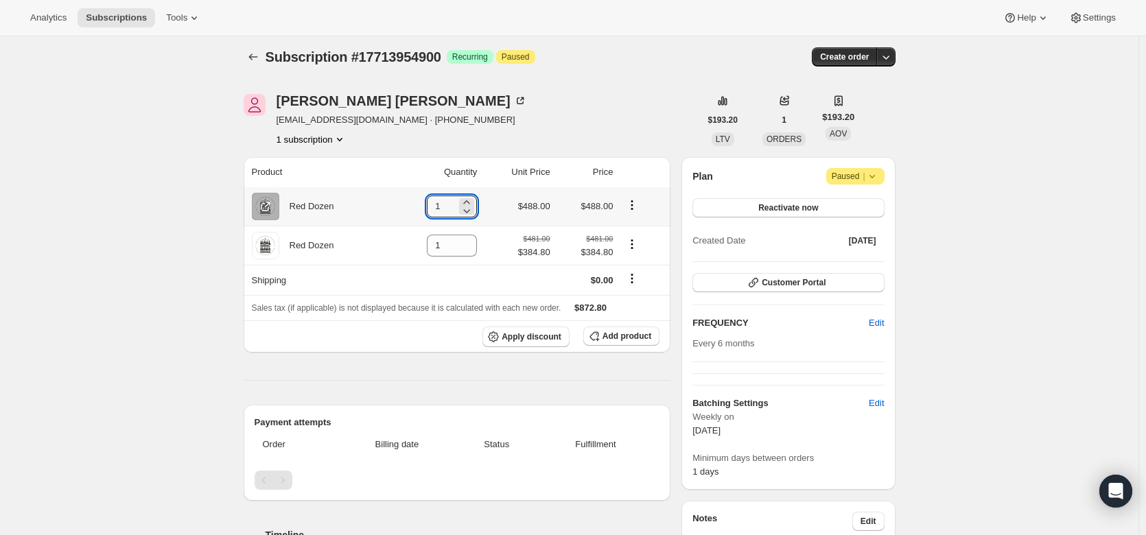
drag, startPoint x: 448, startPoint y: 211, endPoint x: 429, endPoint y: 217, distance: 19.3
click at [429, 217] on td "1" at bounding box center [435, 206] width 91 height 38
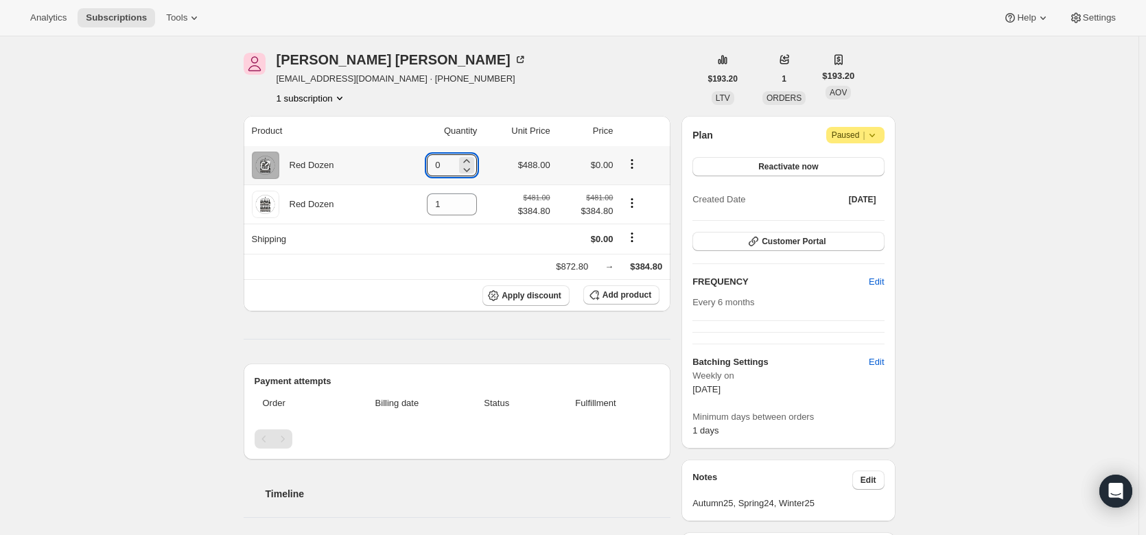
scroll to position [0, 0]
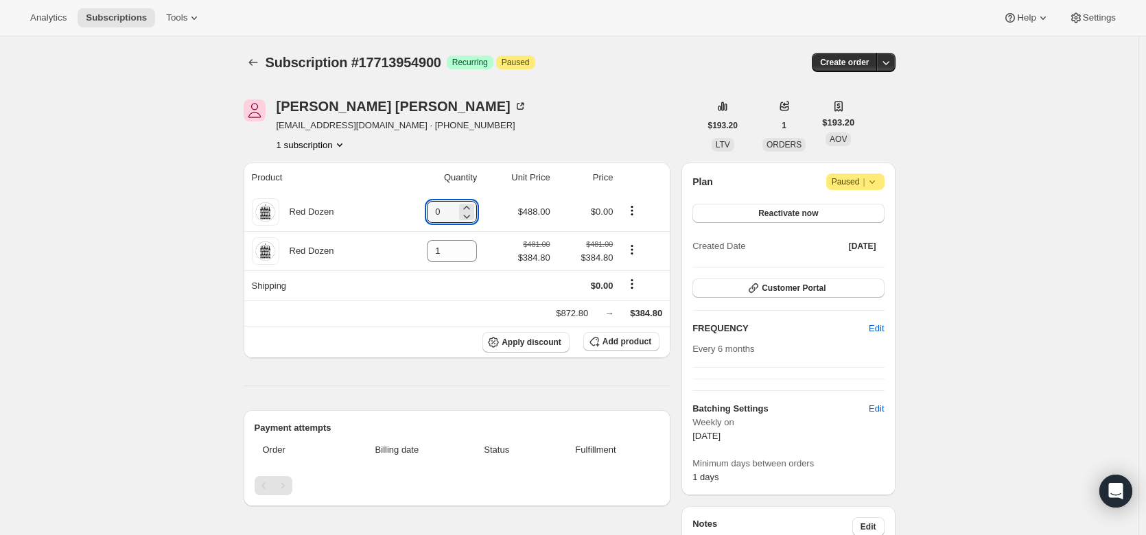
type input "0"
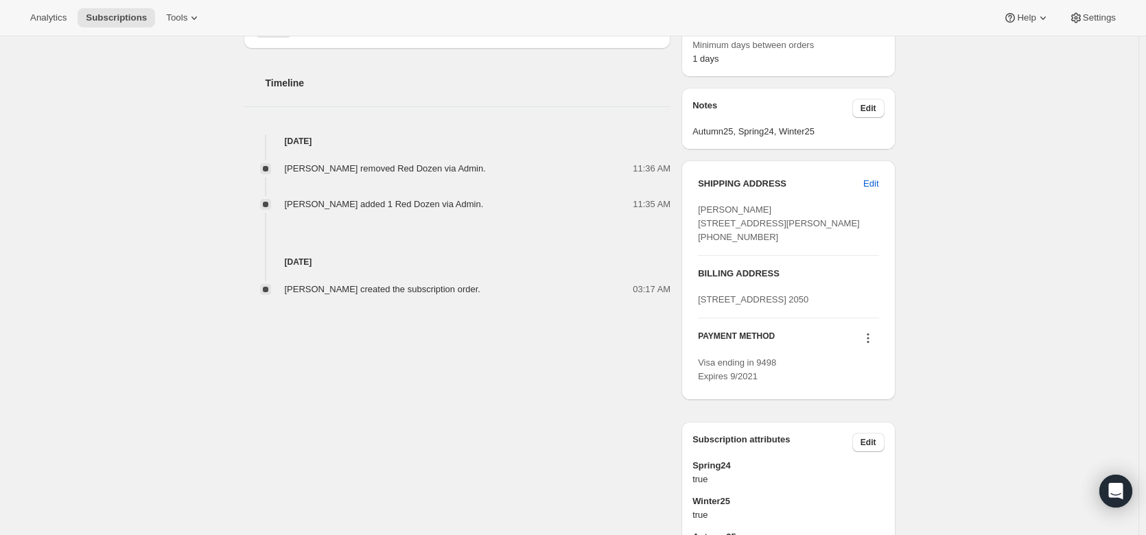
scroll to position [445, 0]
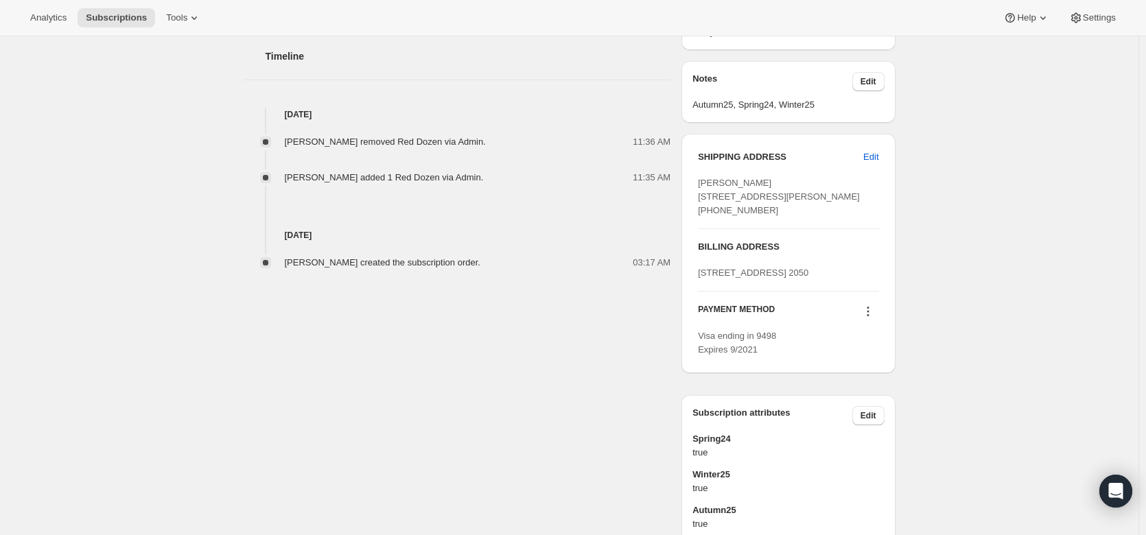
click at [868, 313] on icon at bounding box center [867, 312] width 2 height 2
click at [858, 427] on span "Add credit card" at bounding box center [852, 425] width 60 height 10
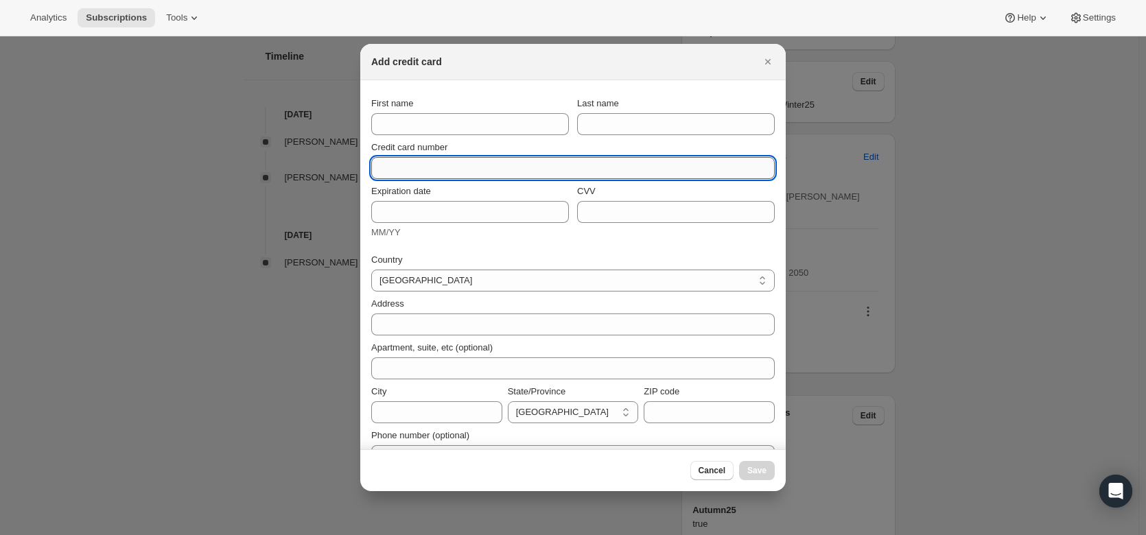
click at [497, 173] on input "Credit card number" at bounding box center [567, 168] width 392 height 22
click at [772, 60] on icon "Close" at bounding box center [768, 62] width 14 height 14
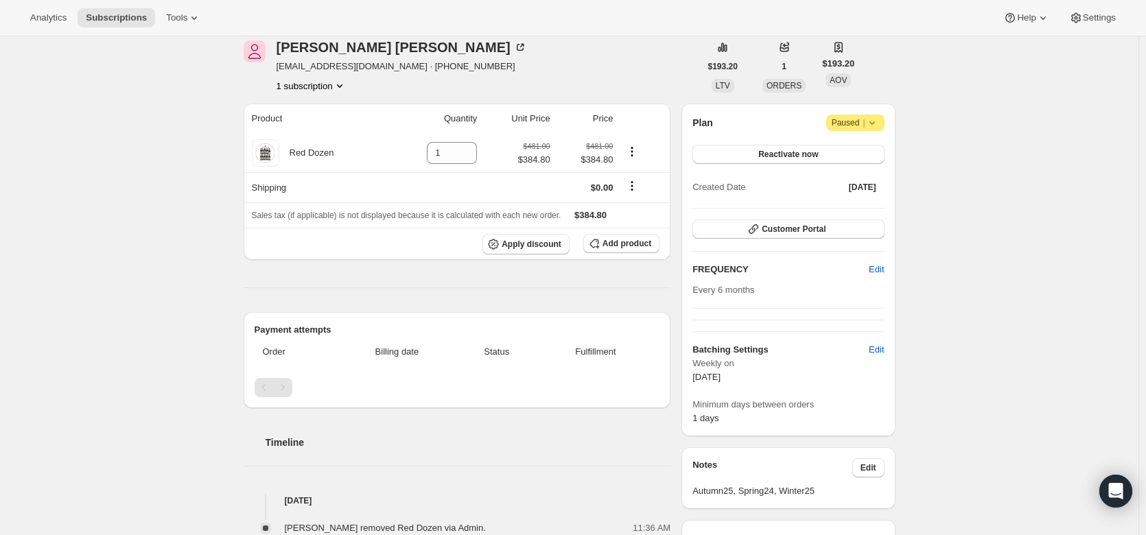
scroll to position [0, 0]
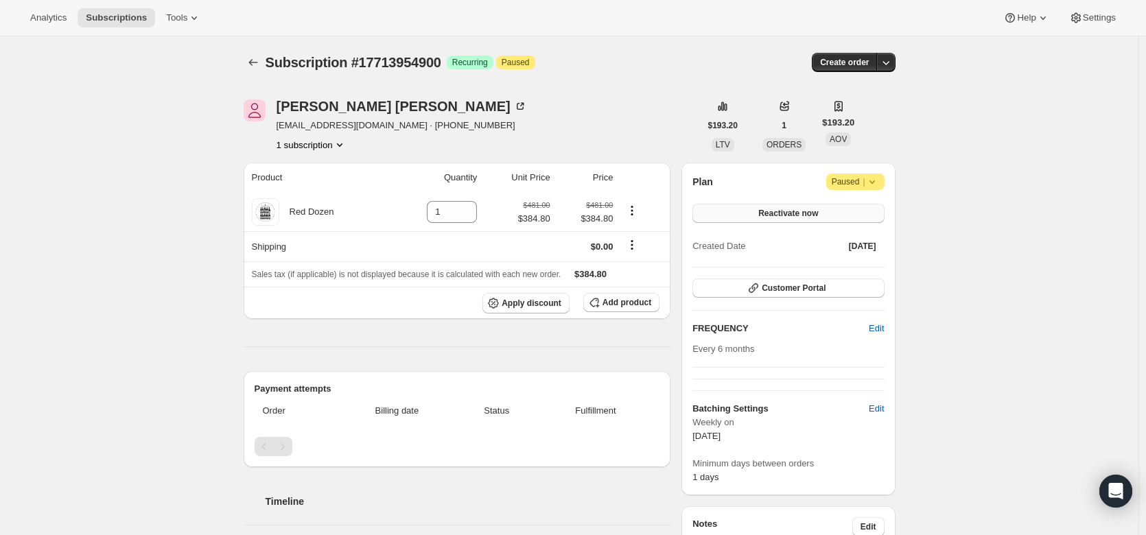
click at [807, 211] on span "Reactivate now" at bounding box center [788, 213] width 60 height 11
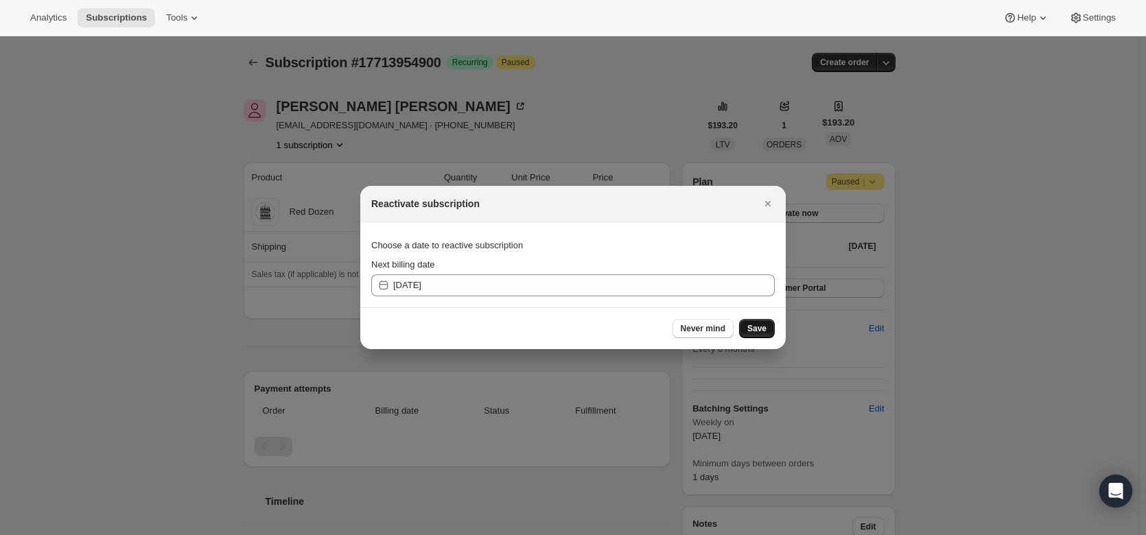
click at [763, 332] on span "Save" at bounding box center [756, 328] width 19 height 11
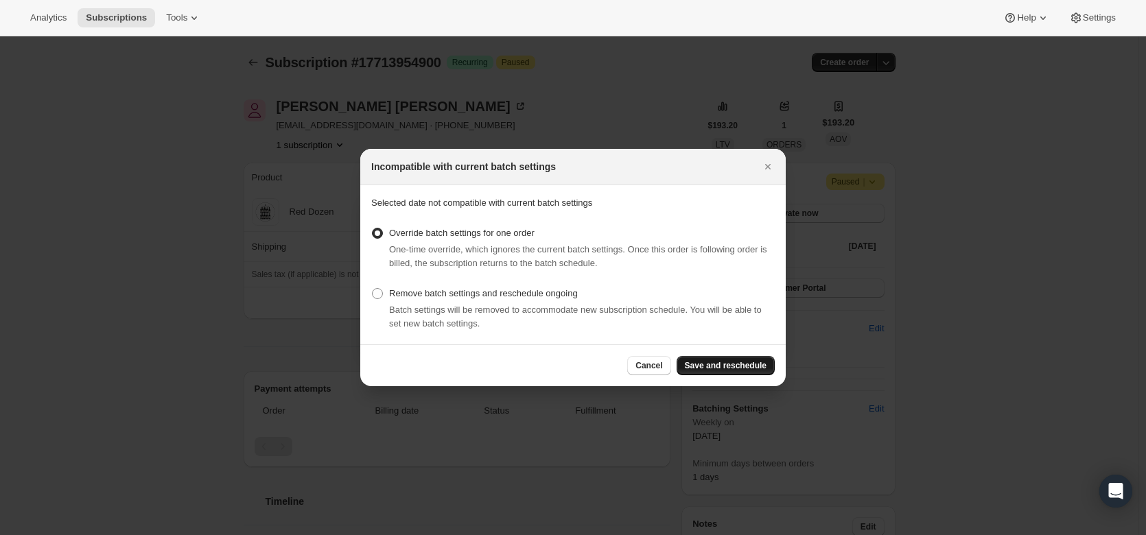
click at [752, 357] on button "Save and reschedule" at bounding box center [725, 365] width 98 height 19
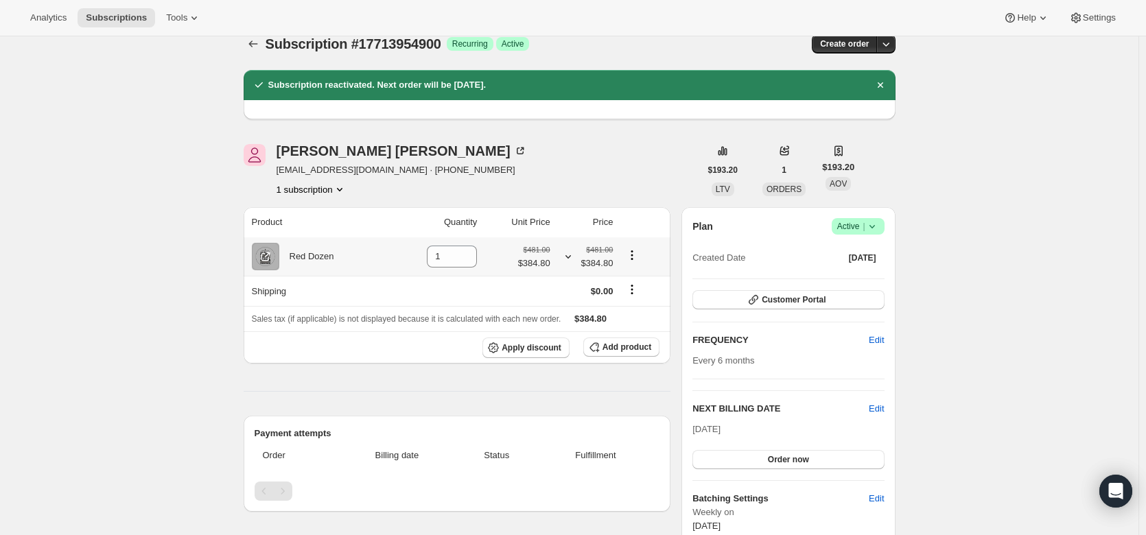
scroll to position [19, 0]
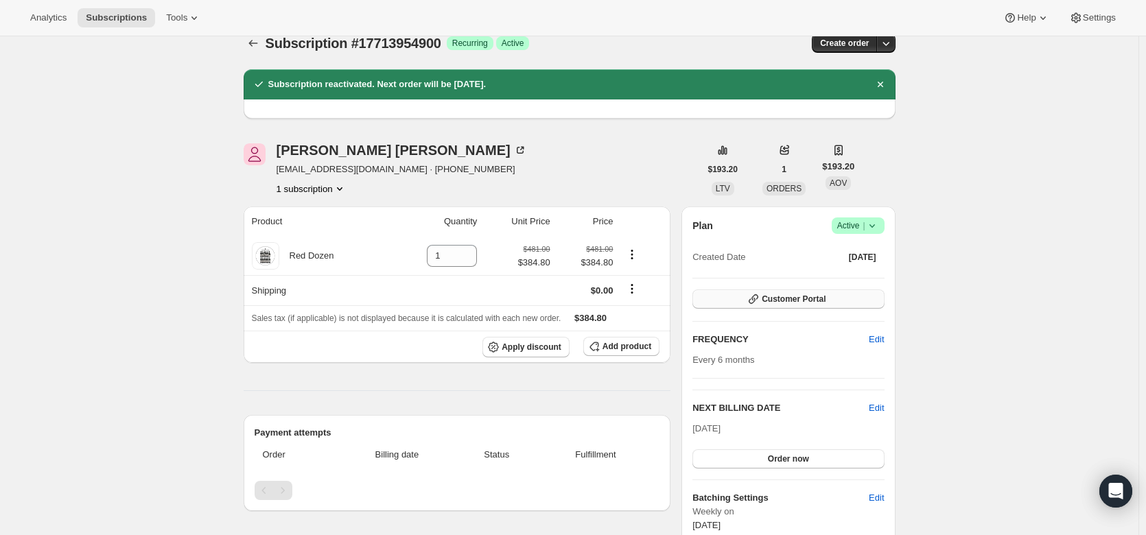
click at [813, 299] on span "Customer Portal" at bounding box center [793, 299] width 64 height 11
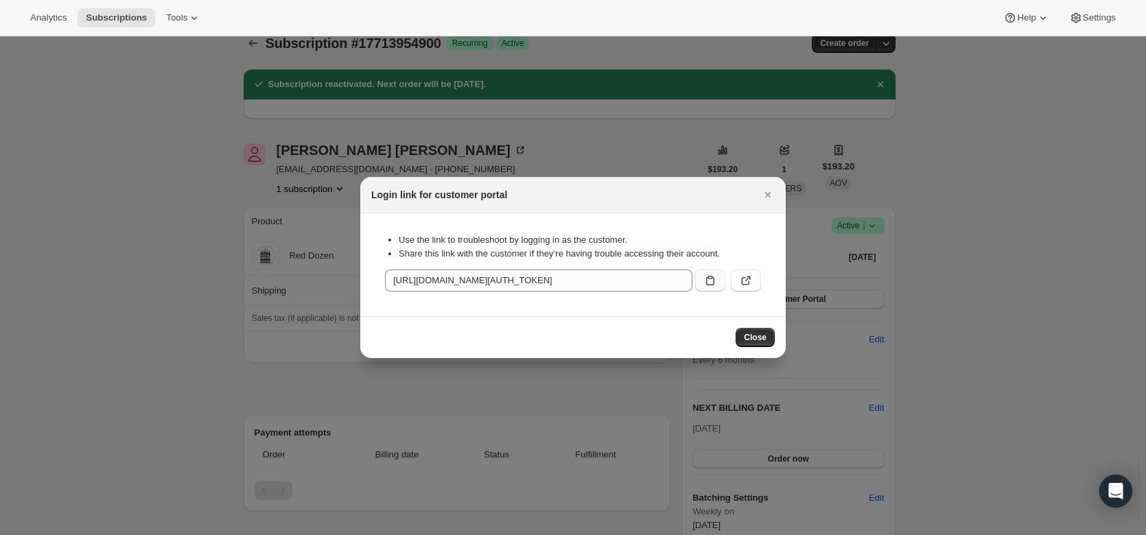
click at [716, 281] on icon ":r18n:" at bounding box center [710, 281] width 14 height 14
click at [82, 280] on div at bounding box center [573, 267] width 1146 height 535
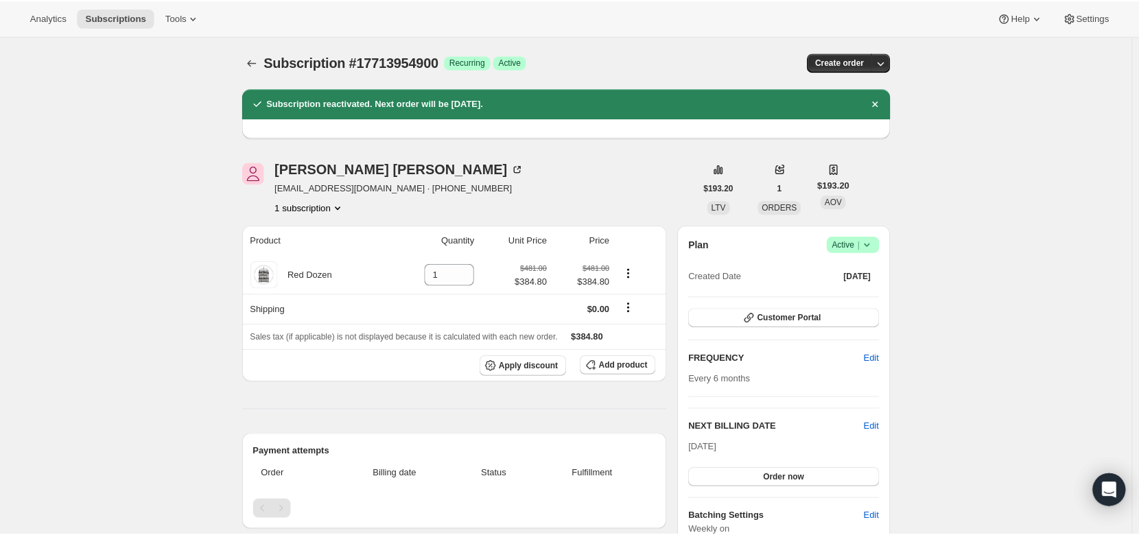
scroll to position [19, 0]
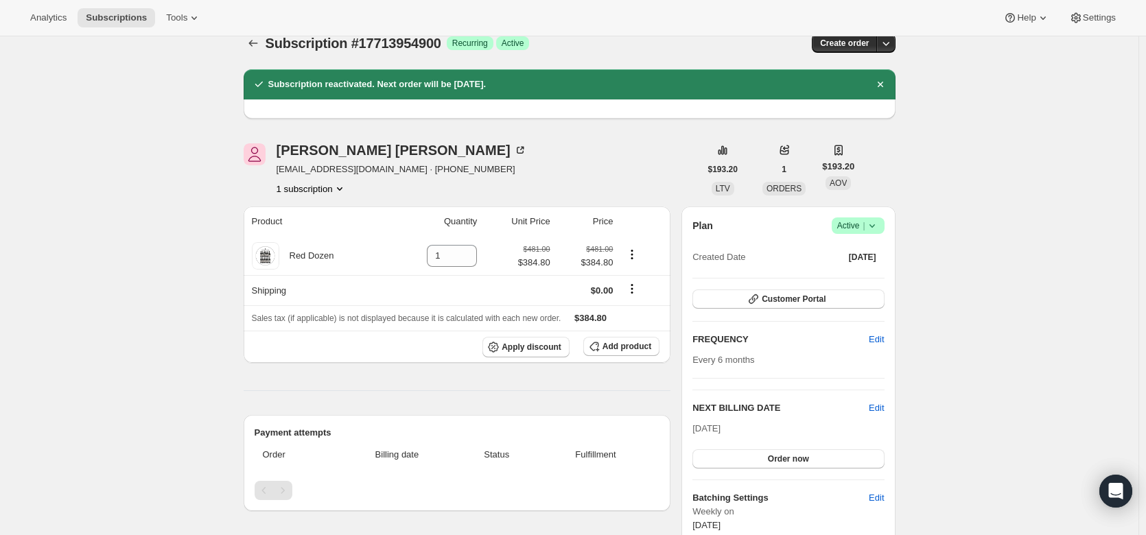
click at [324, 260] on div "Red Dozen" at bounding box center [306, 256] width 55 height 14
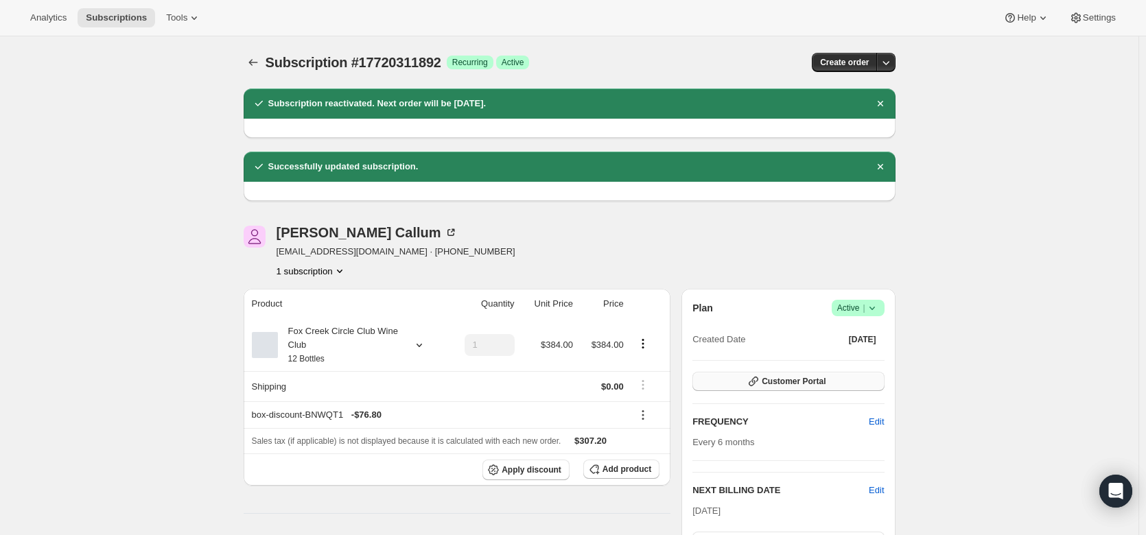
click at [800, 382] on span "Customer Portal" at bounding box center [793, 381] width 64 height 11
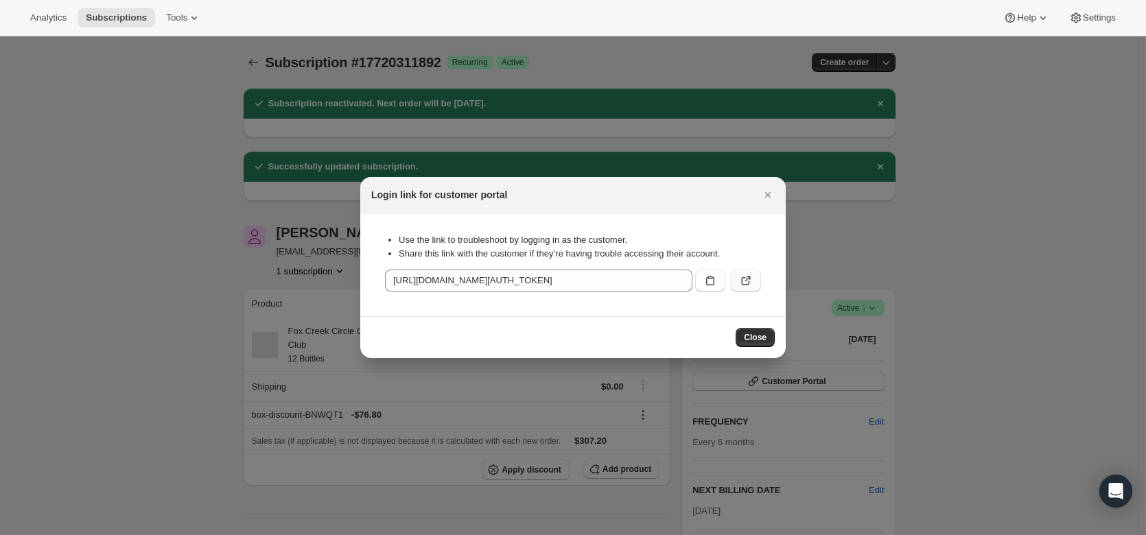
click at [752, 281] on icon ":r21v:" at bounding box center [746, 281] width 14 height 14
click at [775, 192] on button "Close" at bounding box center [767, 194] width 19 height 19
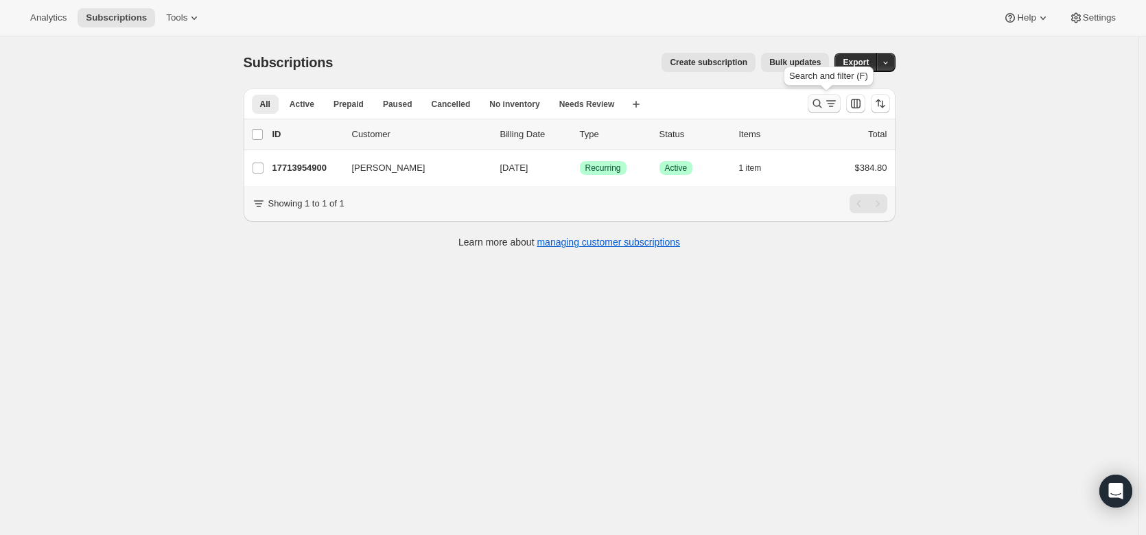
click at [830, 106] on icon "Search and filter results" at bounding box center [831, 104] width 14 height 14
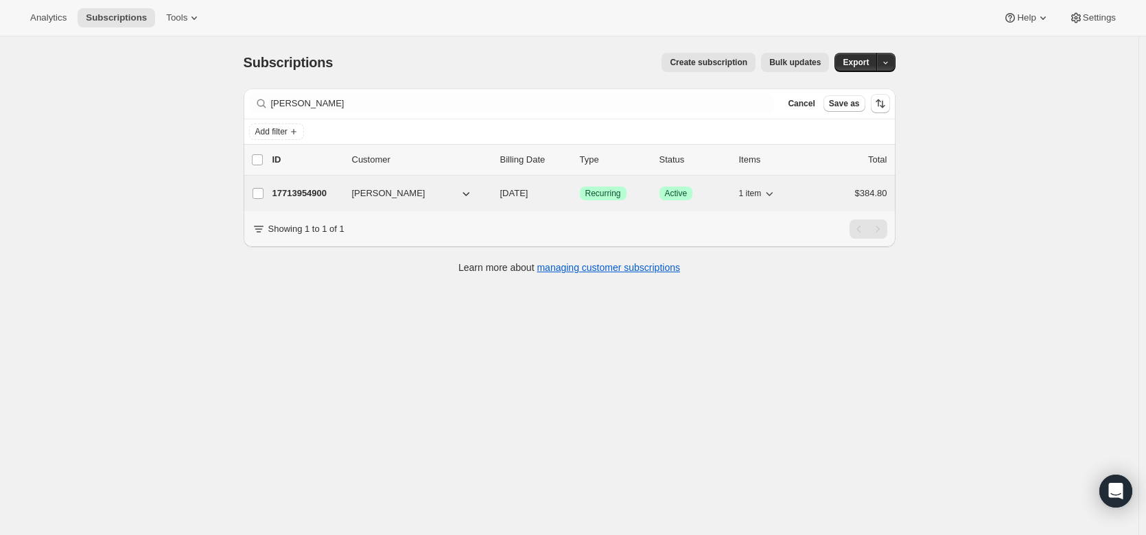
click at [318, 195] on p "17713954900" at bounding box center [306, 194] width 69 height 14
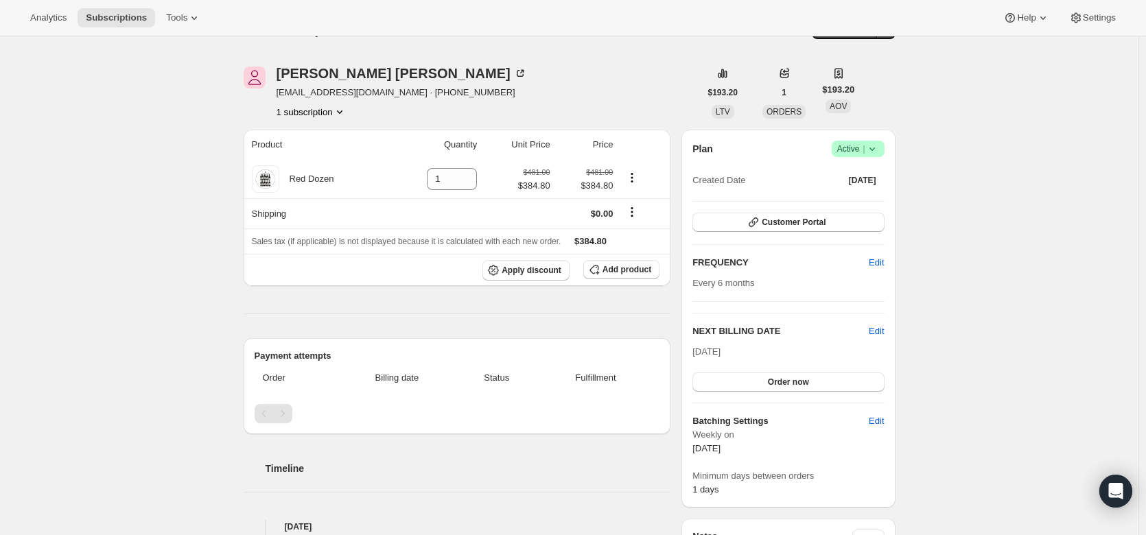
scroll to position [23, 0]
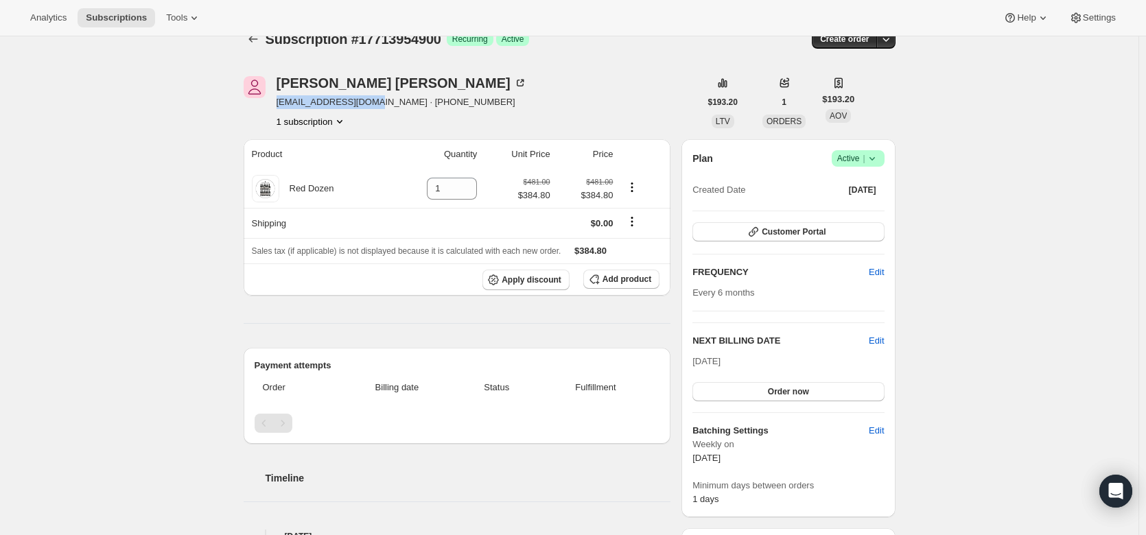
drag, startPoint x: 361, startPoint y: 105, endPoint x: 275, endPoint y: 99, distance: 85.9
click at [275, 99] on div "Jason Perkins perjg96@iinet.net.au · +61410510264 1 subscription" at bounding box center [472, 102] width 456 height 52
copy span "perjg96@iinet.net.au"
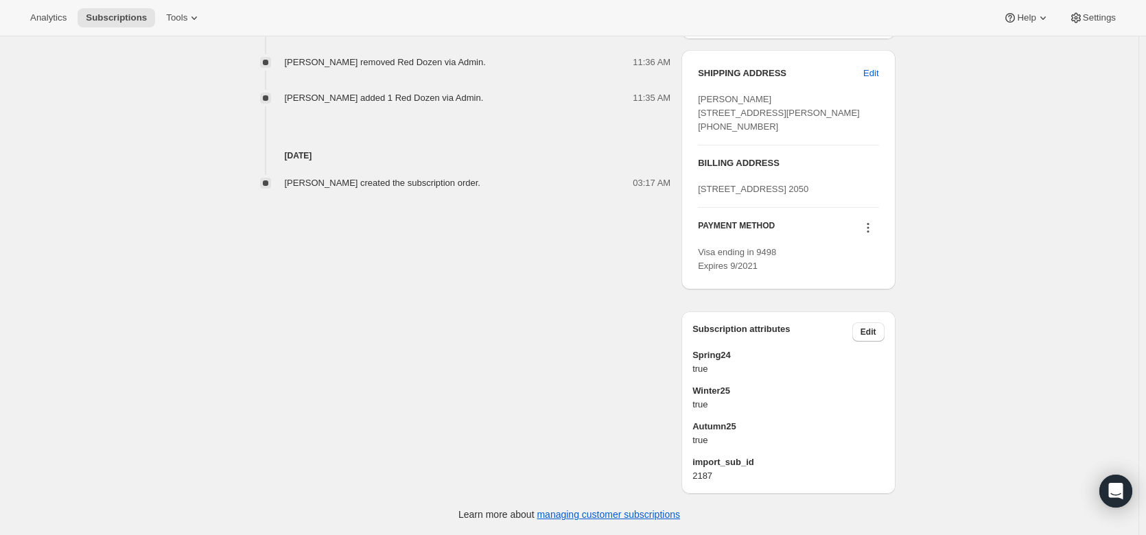
scroll to position [580, 0]
click at [873, 235] on icon at bounding box center [868, 228] width 14 height 14
click at [868, 289] on span "Send link to update card" at bounding box center [870, 294] width 96 height 10
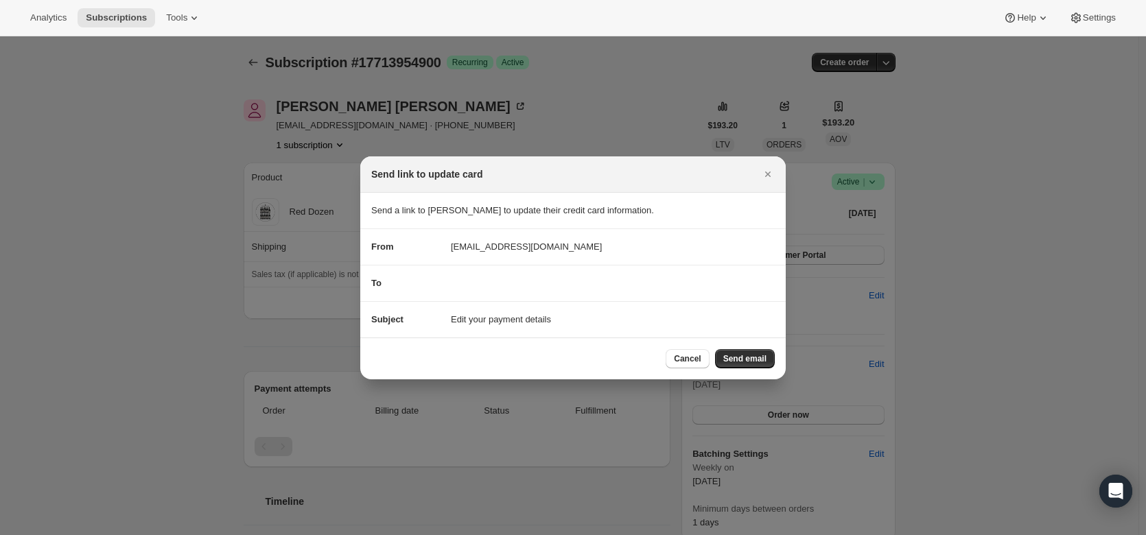
scroll to position [0, 0]
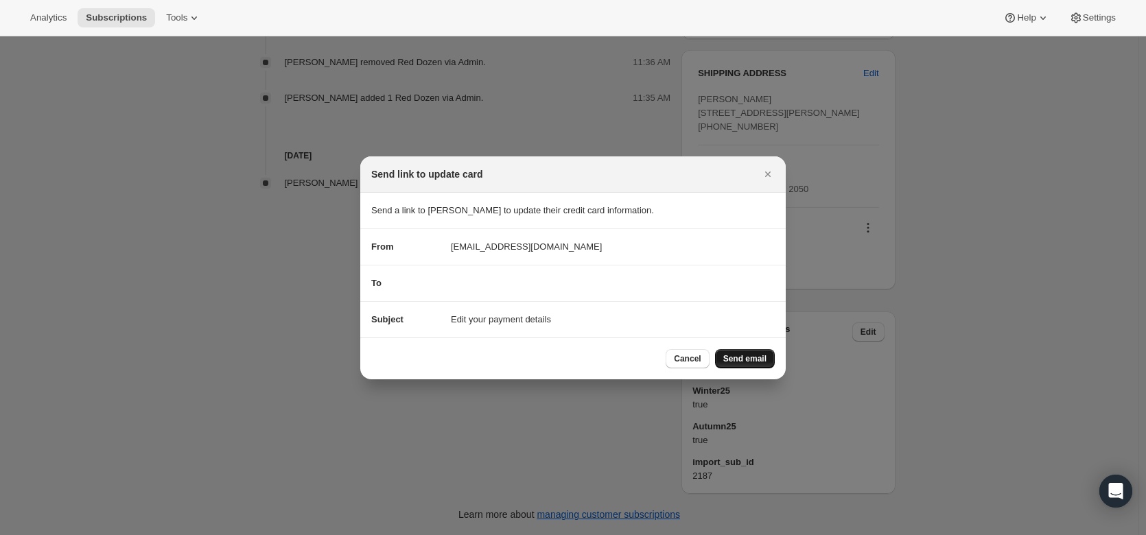
click at [755, 357] on span "Send email" at bounding box center [744, 358] width 43 height 11
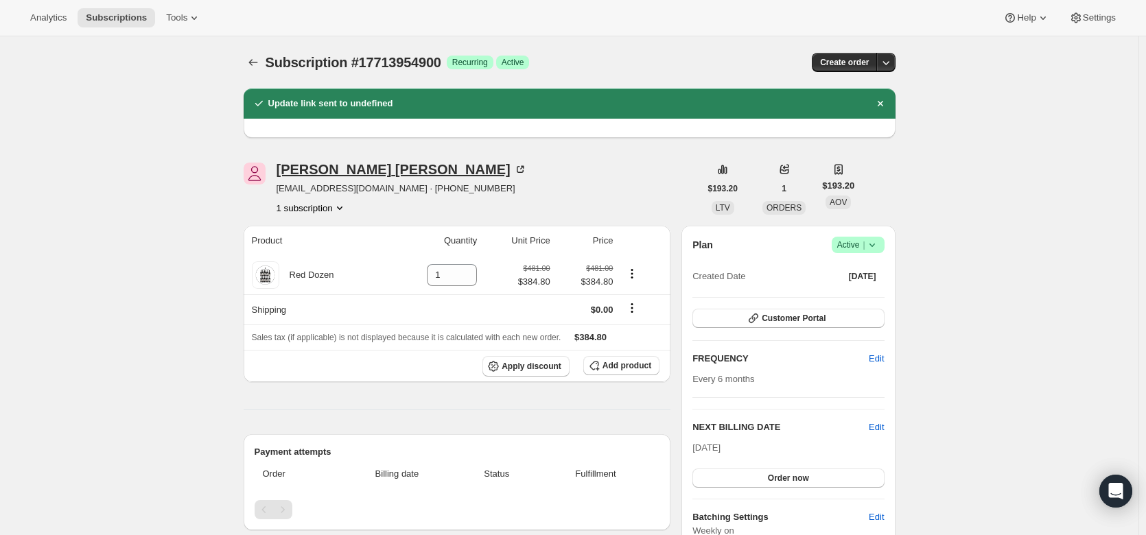
click at [513, 166] on icon at bounding box center [520, 170] width 14 height 14
